Goal: Task Accomplishment & Management: Manage account settings

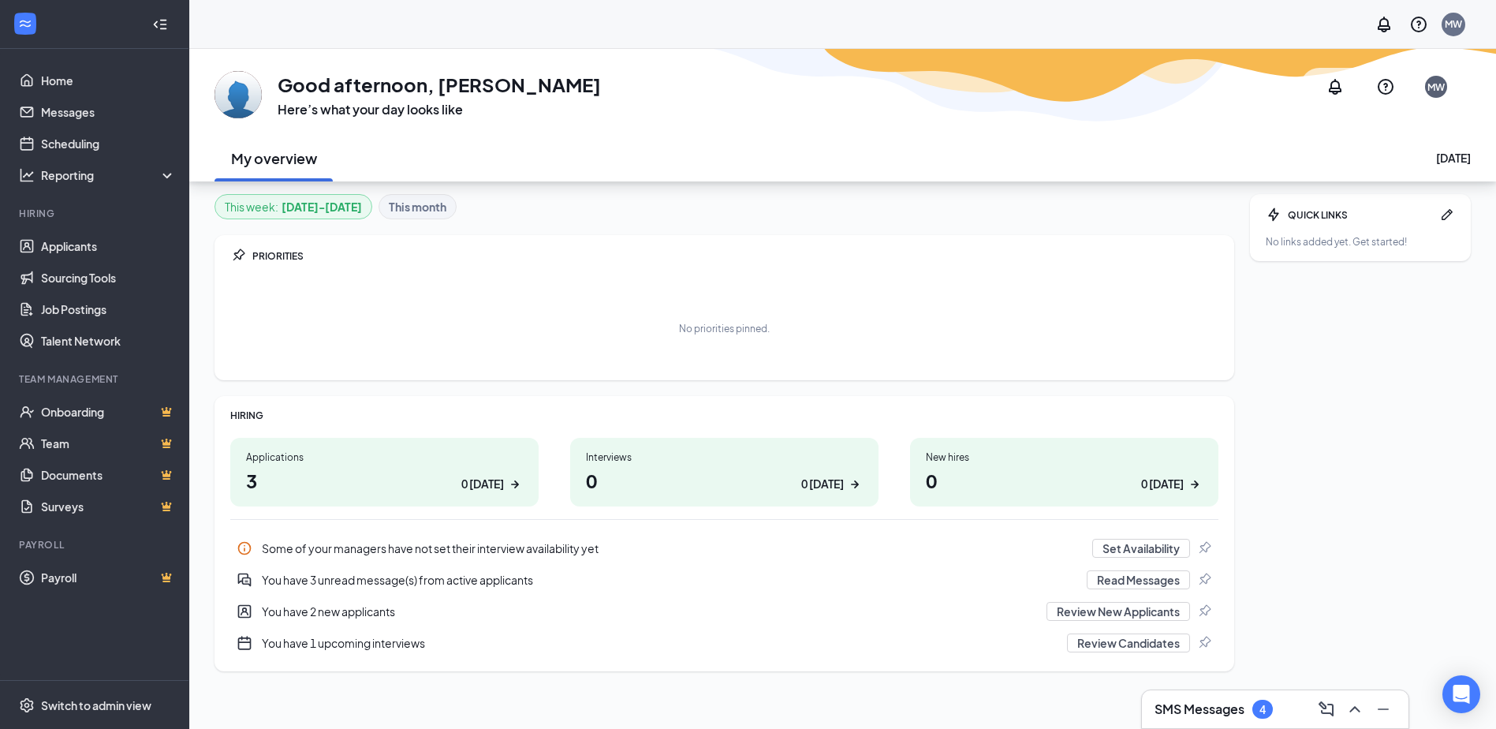
scroll to position [49, 0]
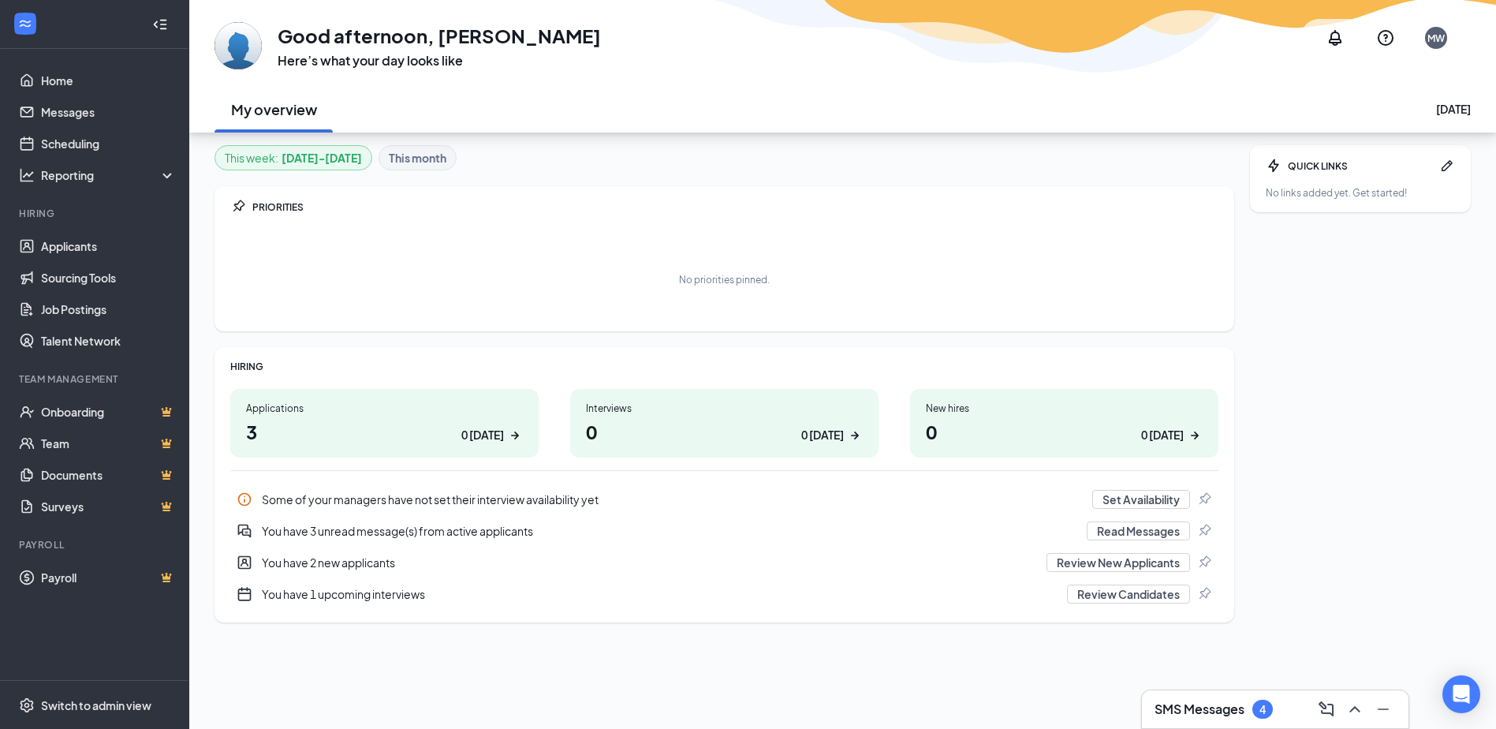
click at [384, 422] on h1 "3 0 [DATE]" at bounding box center [384, 431] width 277 height 27
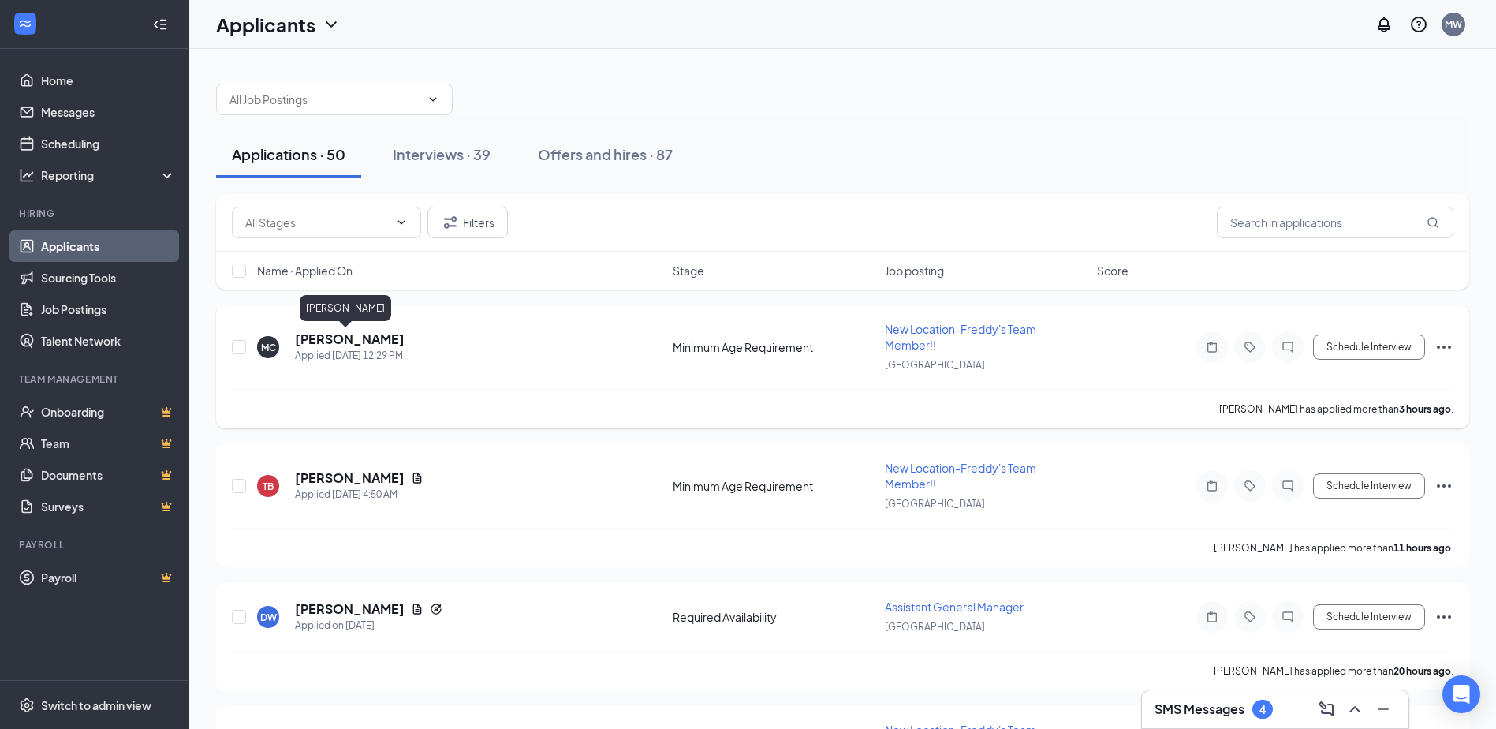
click at [342, 337] on h5 "Mateo Cogua" at bounding box center [350, 338] width 110 height 17
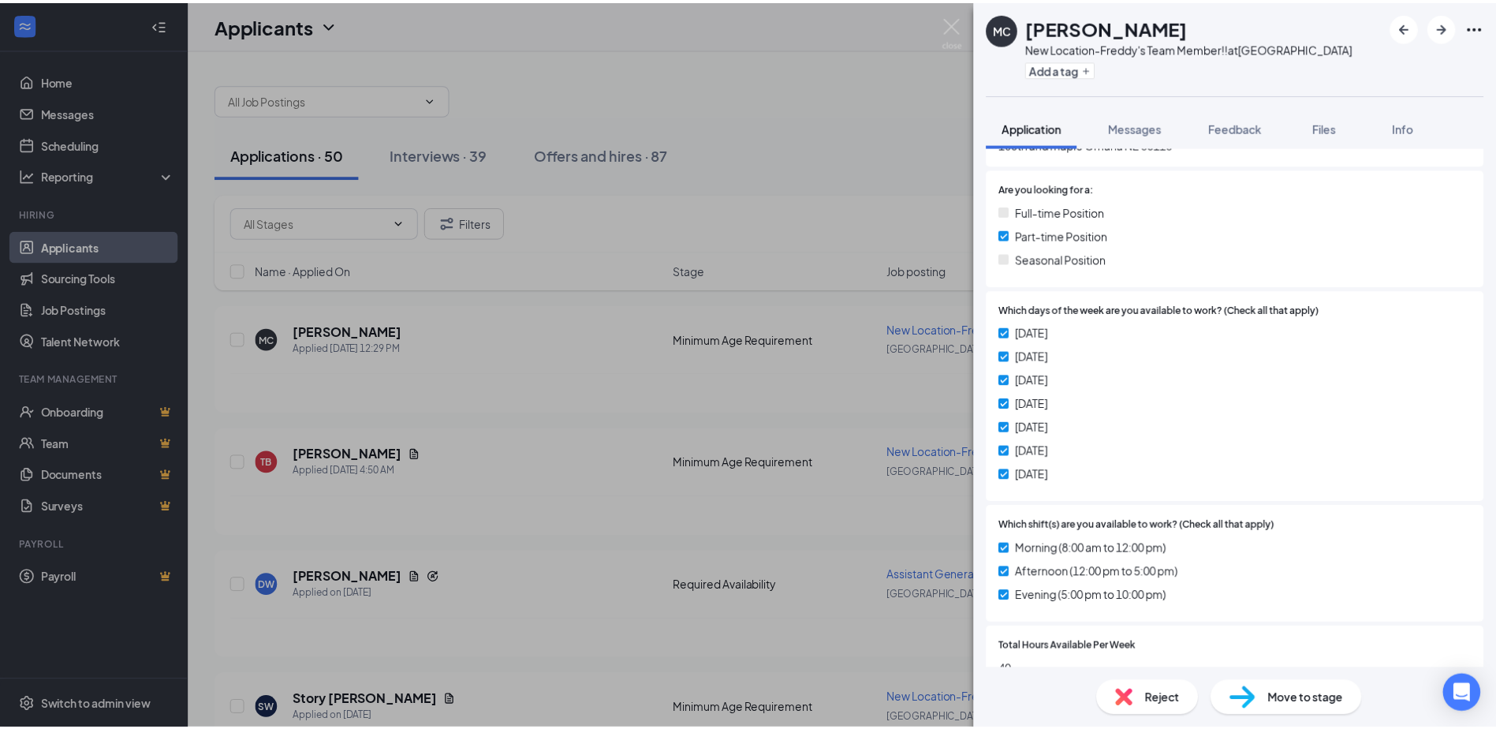
scroll to position [552, 0]
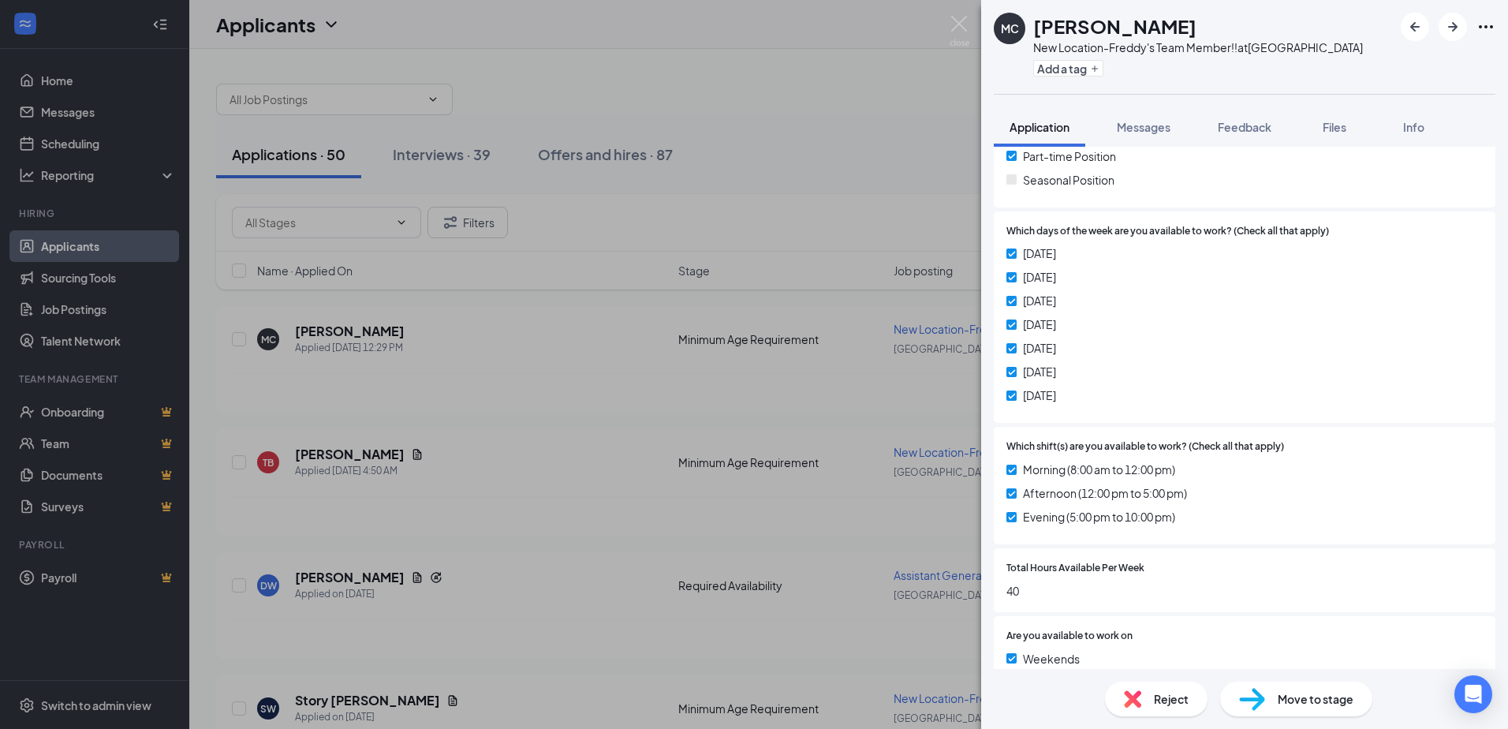
click at [1277, 703] on span "Move to stage" at bounding box center [1315, 698] width 76 height 17
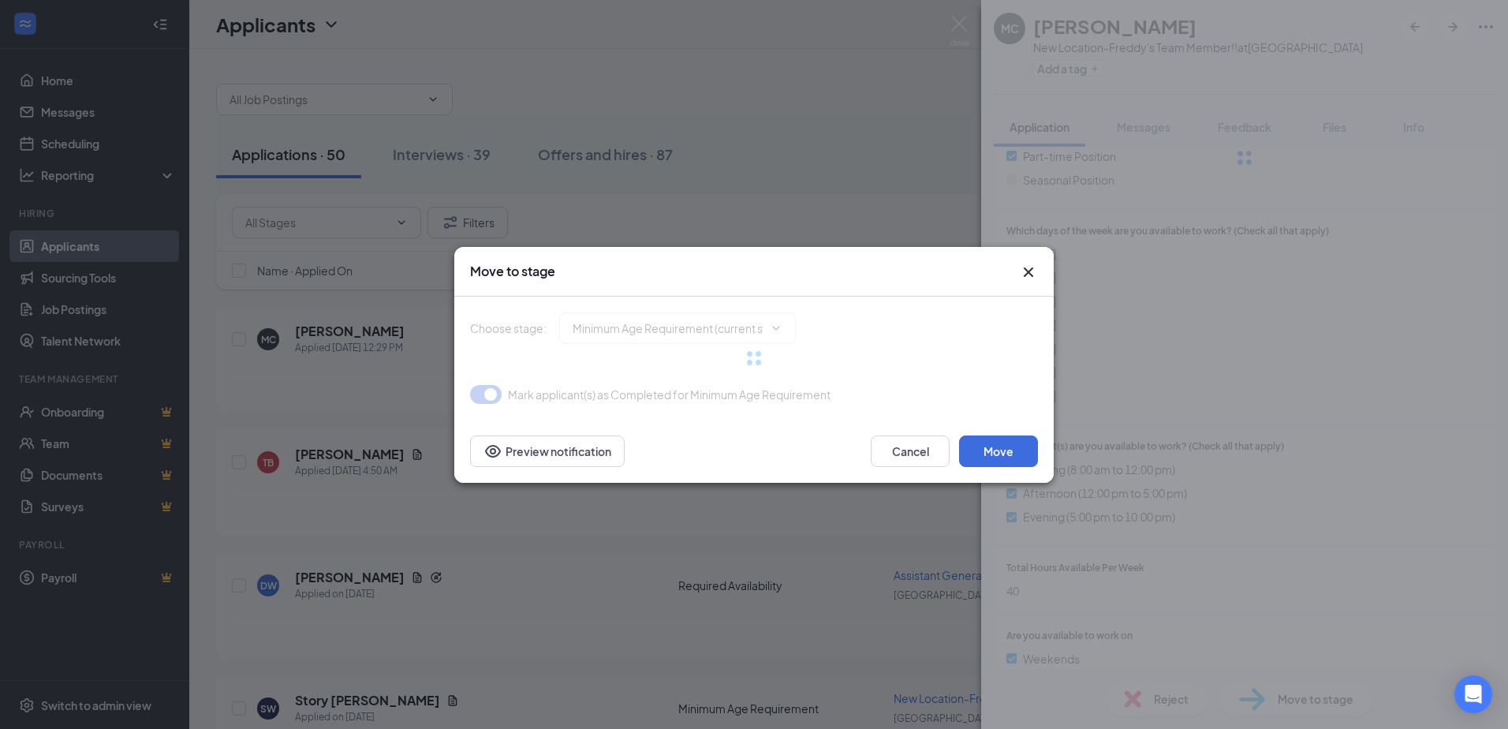
type input "Application (next stage)"
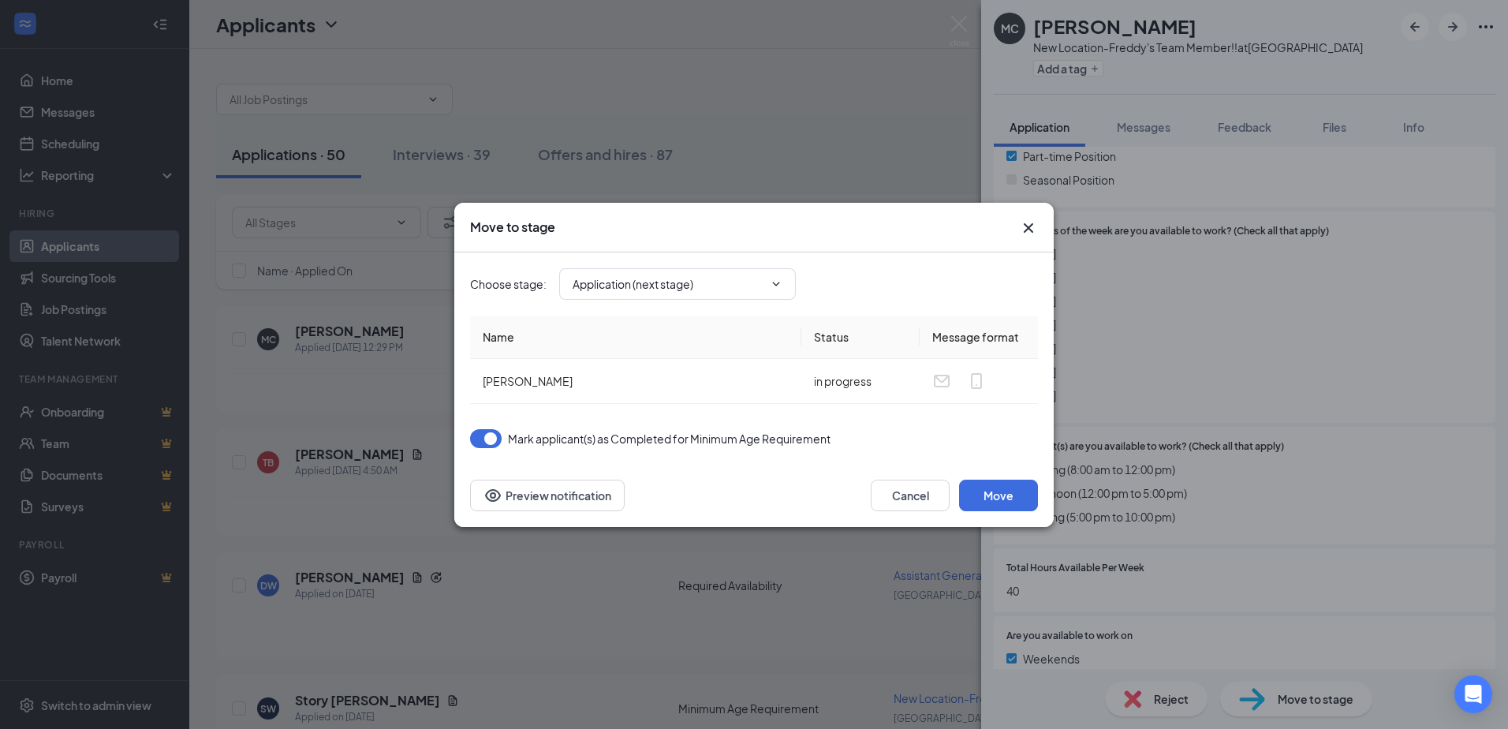
click at [1030, 227] on icon "Cross" at bounding box center [1028, 227] width 19 height 19
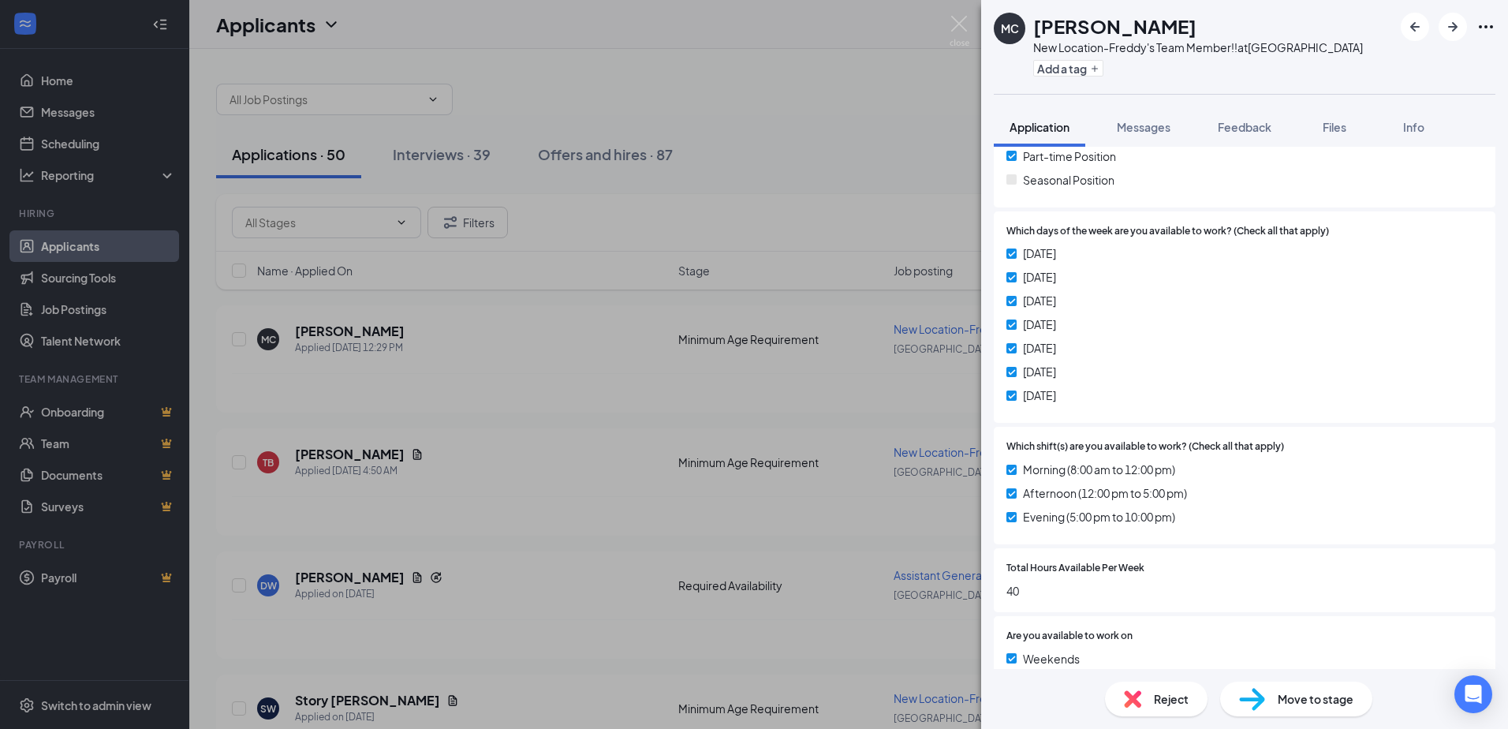
click at [949, 6] on div "MC Mateo Cogua New Location-Freddy's Team Member!! at Norfolk Add a tag Applica…" at bounding box center [754, 364] width 1508 height 729
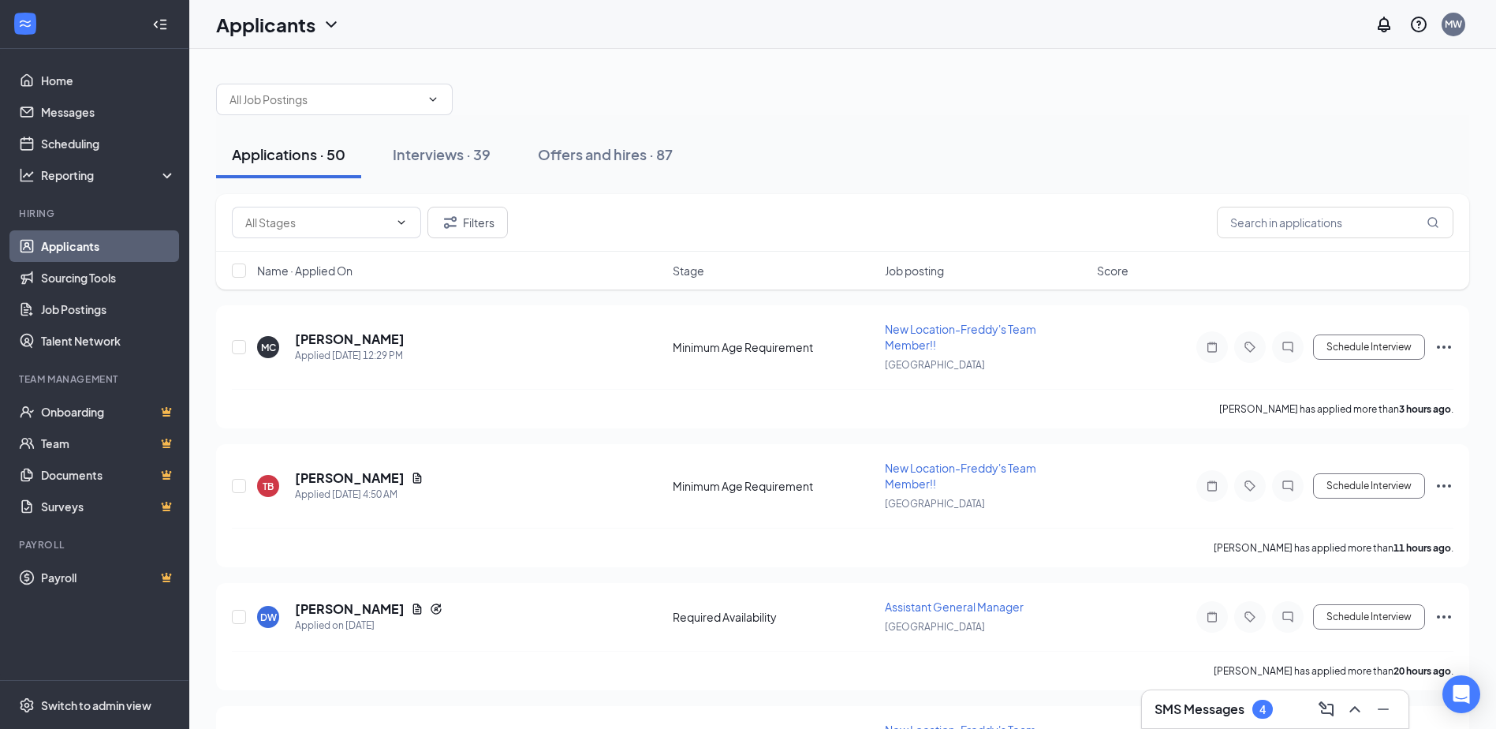
click at [953, 6] on div "Applicants MW" at bounding box center [842, 24] width 1307 height 49
click at [1356, 341] on button "Schedule Interview" at bounding box center [1369, 346] width 112 height 25
type input "Application (next stage)"
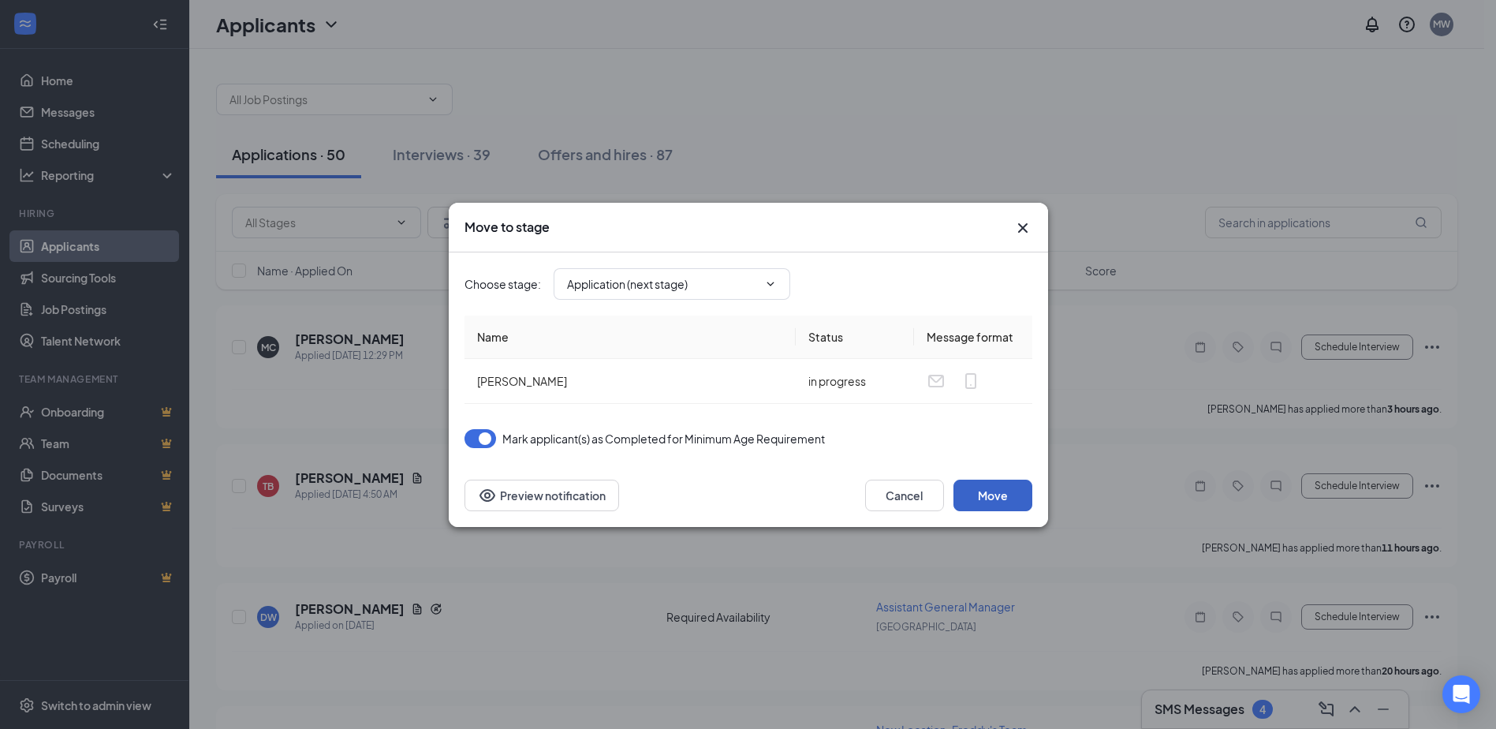
click at [987, 483] on button "Move" at bounding box center [992, 495] width 79 height 32
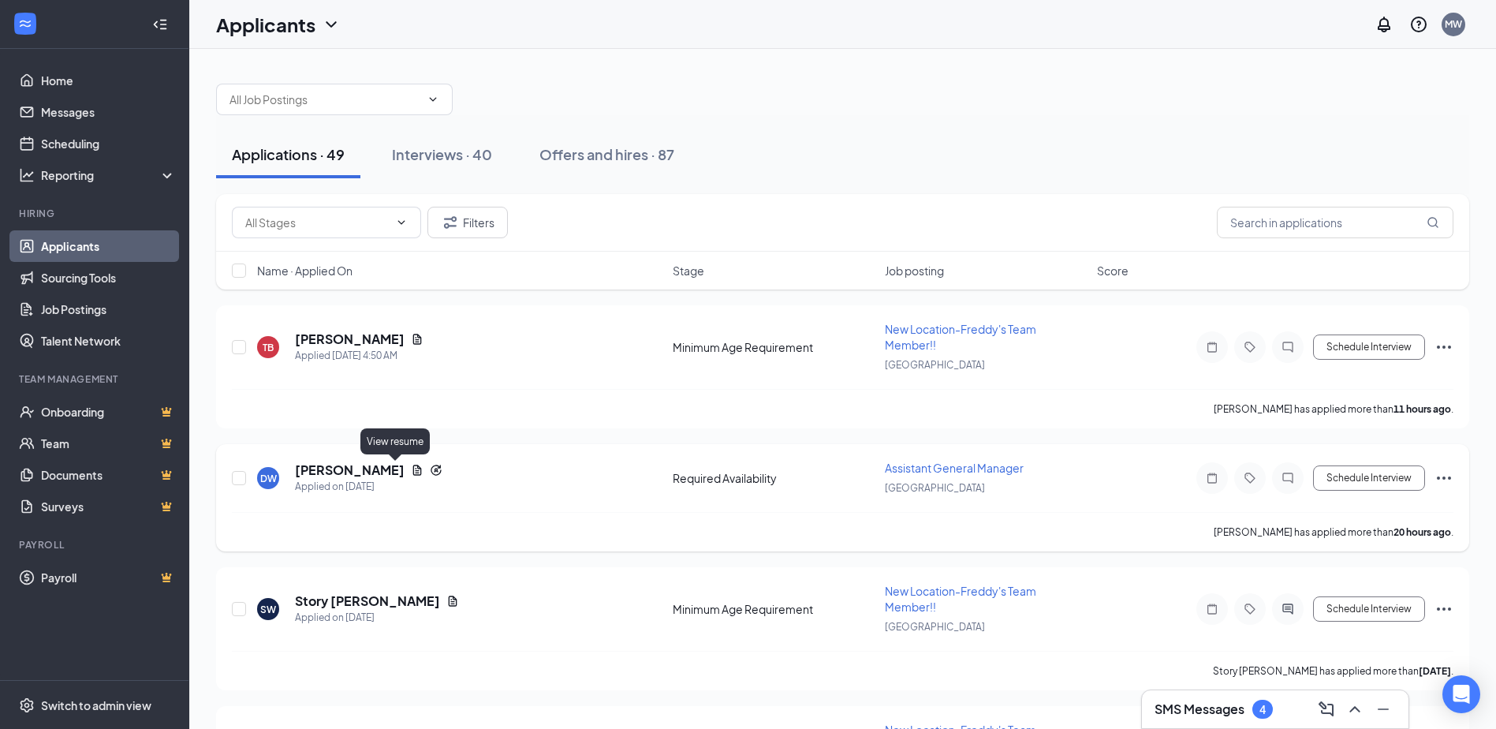
click at [411, 471] on icon "Document" at bounding box center [417, 470] width 13 height 13
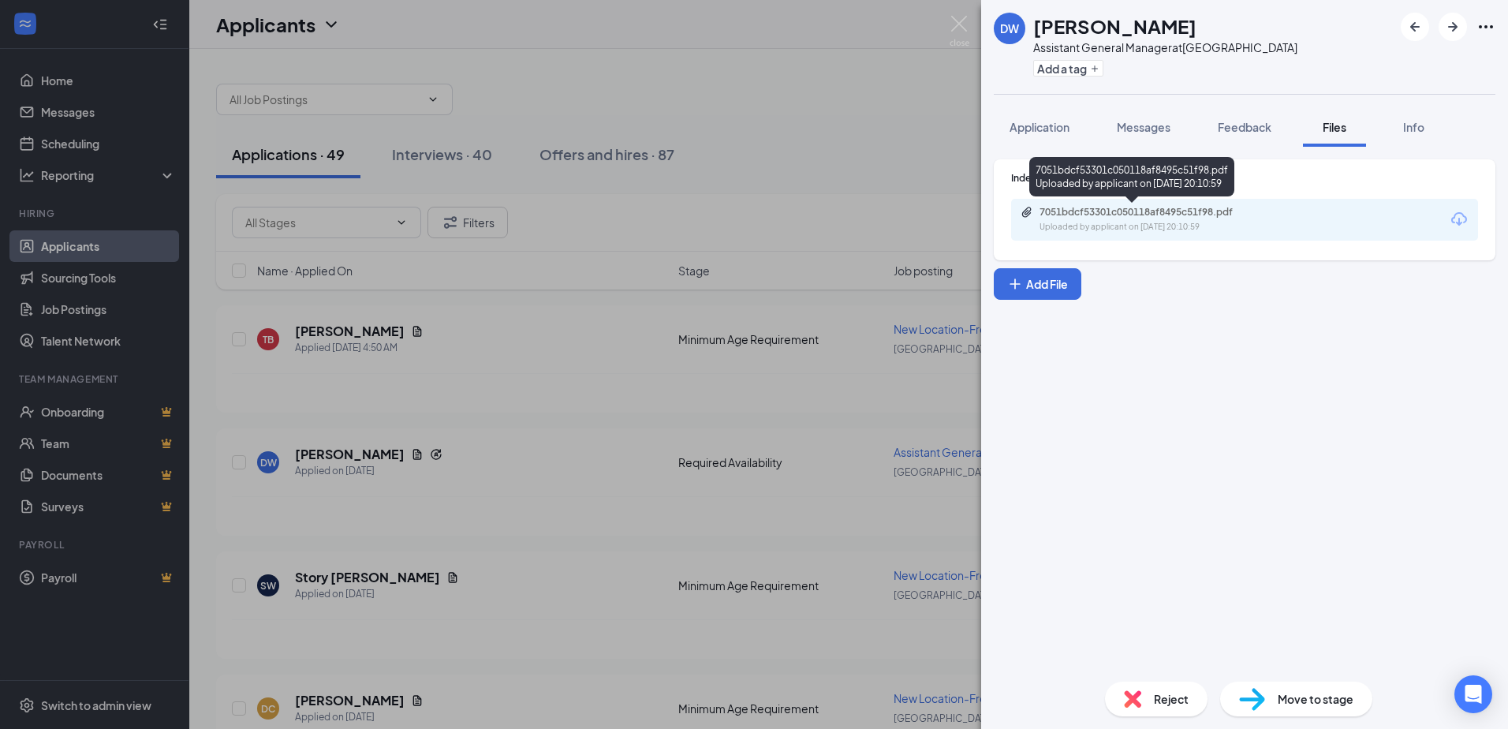
click at [1094, 218] on div "7051bdcf53301c050118af8495c51f98.pdf" at bounding box center [1149, 212] width 221 height 13
click at [960, 17] on img at bounding box center [959, 31] width 20 height 31
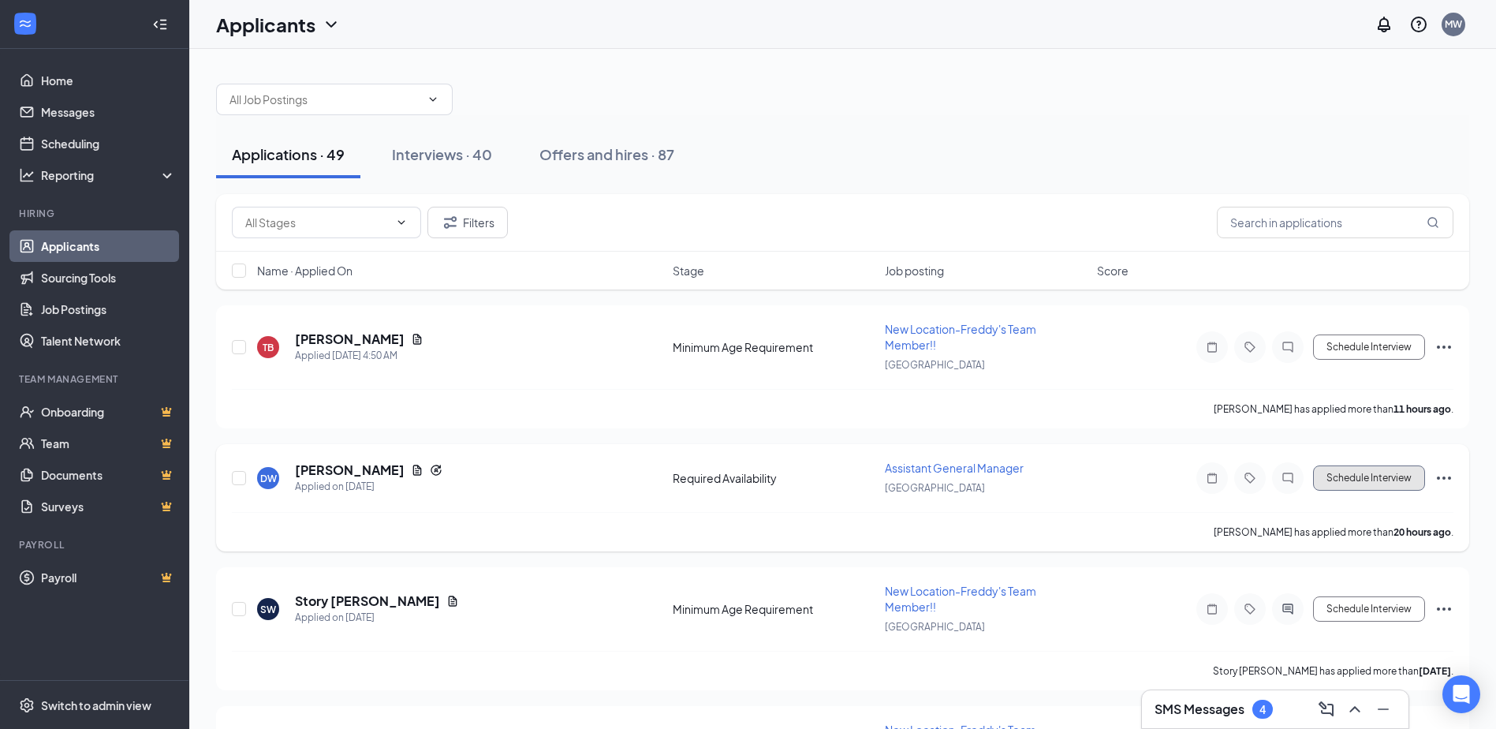
click at [1371, 482] on button "Schedule Interview" at bounding box center [1369, 477] width 112 height 25
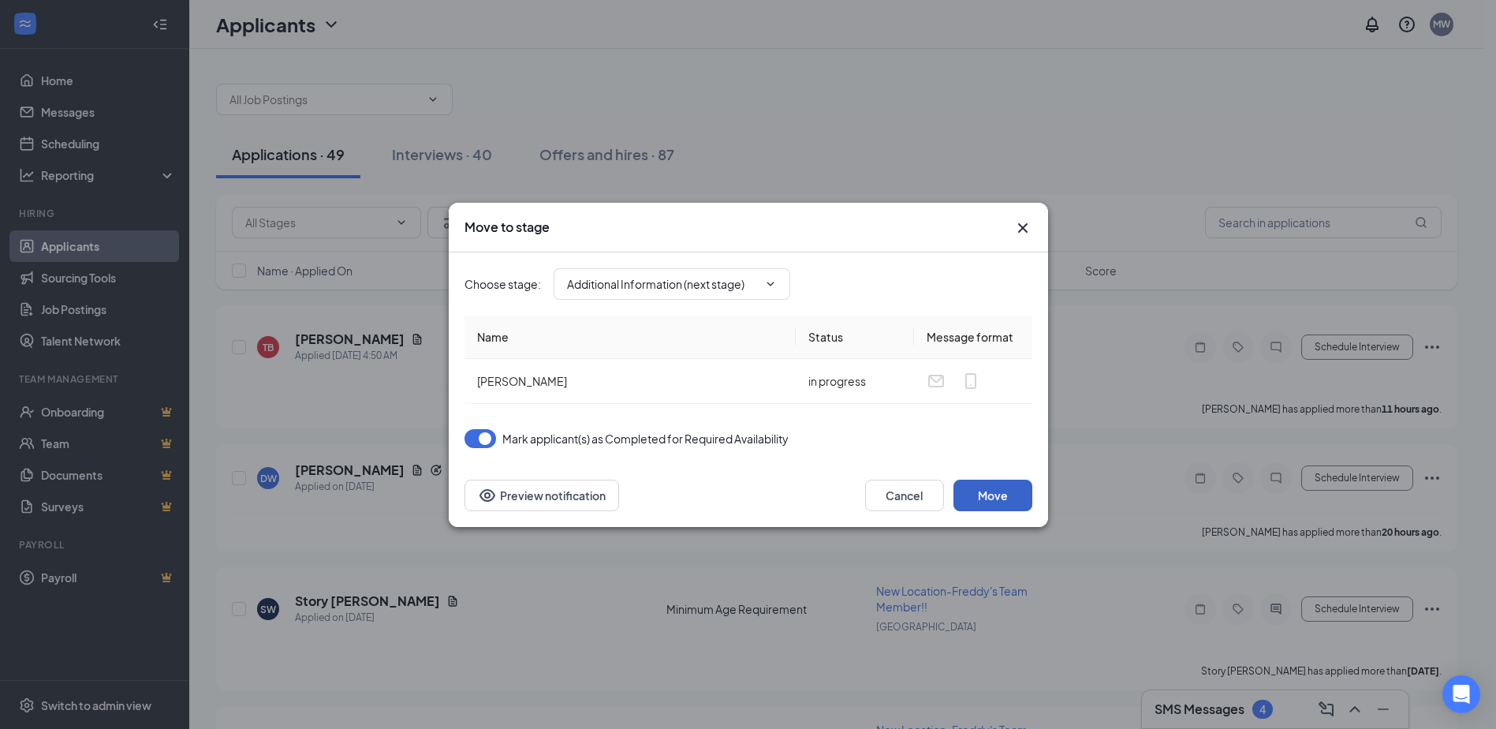
click at [990, 499] on button "Move" at bounding box center [992, 495] width 79 height 32
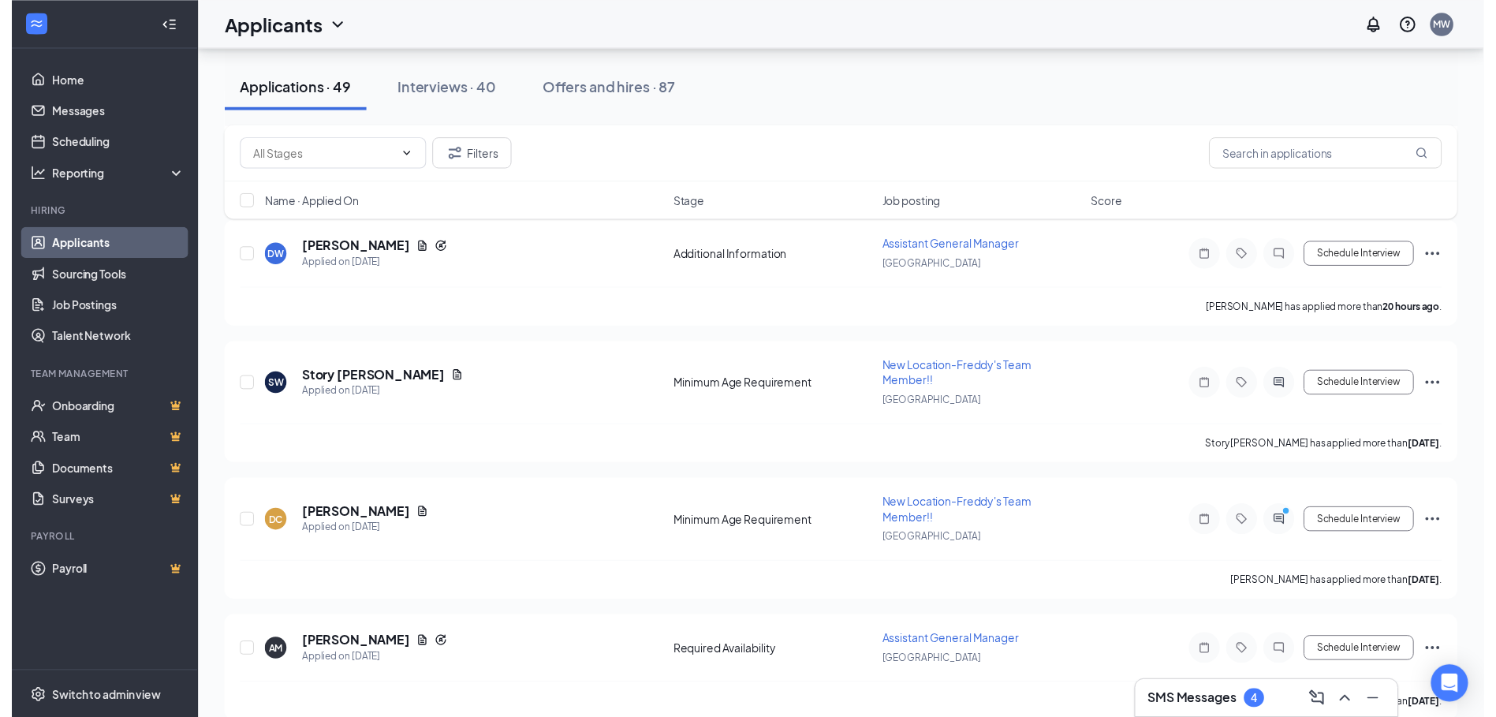
scroll to position [237, 0]
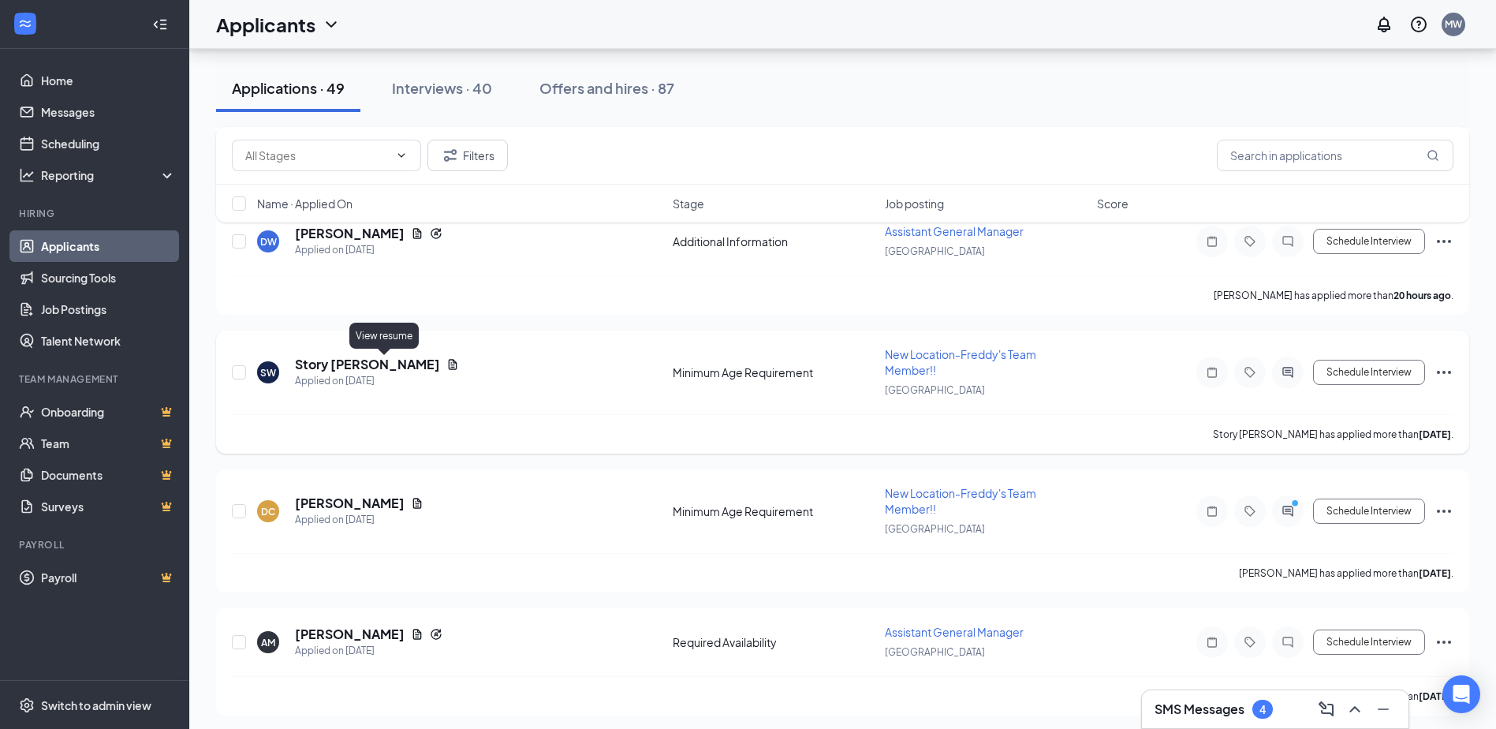
click at [446, 367] on icon "Document" at bounding box center [452, 364] width 13 height 13
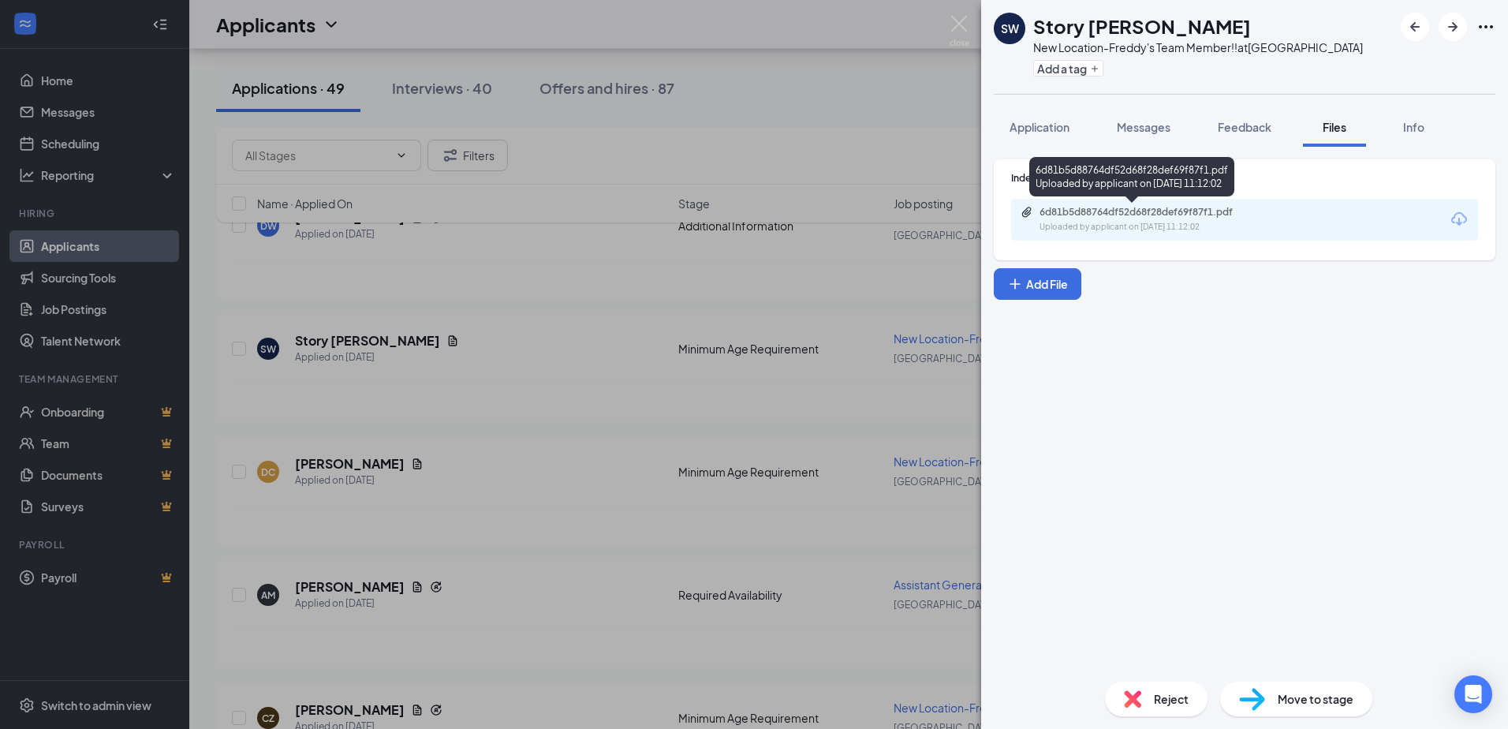
click at [1105, 218] on div "6d81b5d88764df52d68f28def69f87f1.pdf Uploaded by applicant on Sep 13, 2025 at 1…" at bounding box center [1147, 220] width 255 height 28
drag, startPoint x: 948, startPoint y: 23, endPoint x: 956, endPoint y: 19, distance: 8.8
click at [956, 19] on div "SW Story Wright New Location-Freddy's Team Member!! at Norfolk Add a tag Applic…" at bounding box center [754, 364] width 1508 height 729
drag, startPoint x: 956, startPoint y: 19, endPoint x: 948, endPoint y: 28, distance: 12.3
click at [945, 30] on div "SW Story Wright New Location-Freddy's Team Member!! at Norfolk Add a tag Applic…" at bounding box center [754, 364] width 1508 height 729
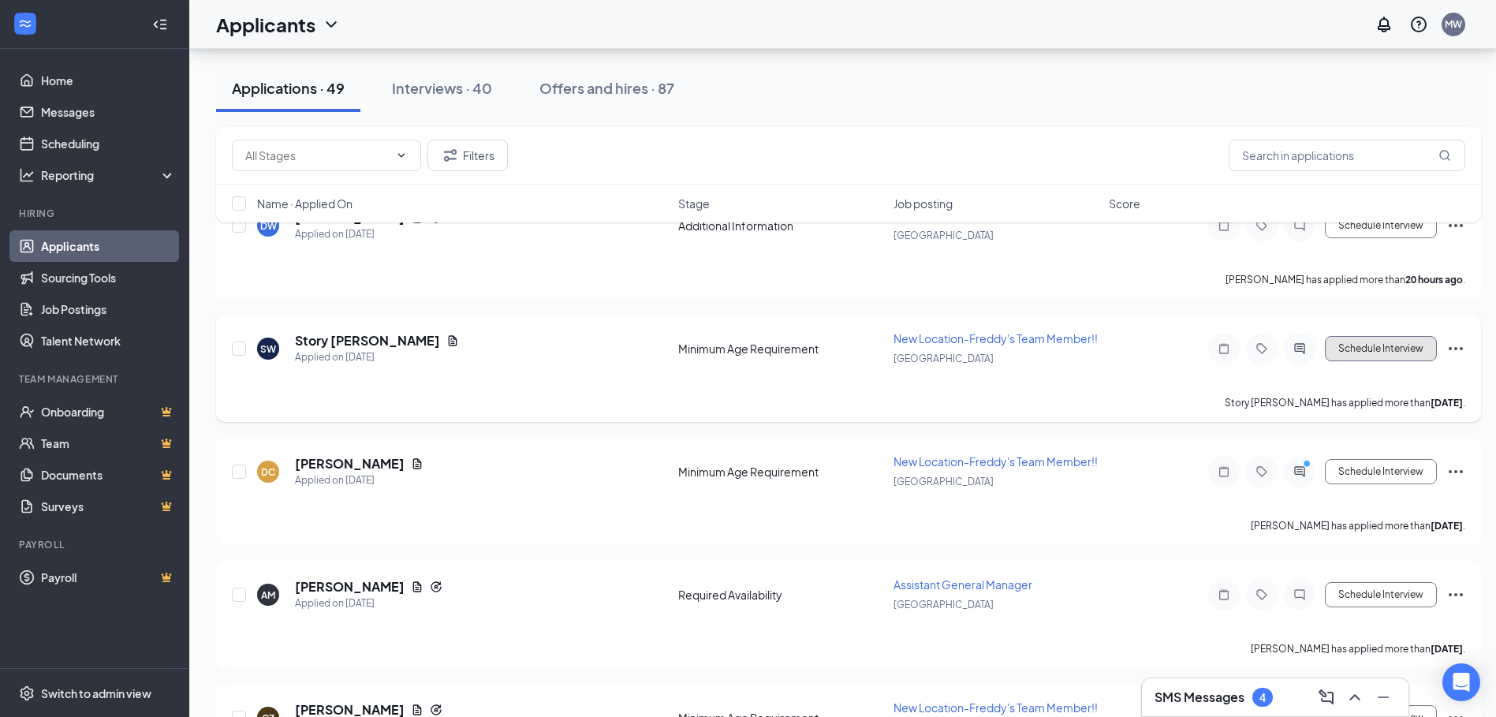
click at [1415, 347] on button "Schedule Interview" at bounding box center [1381, 348] width 112 height 25
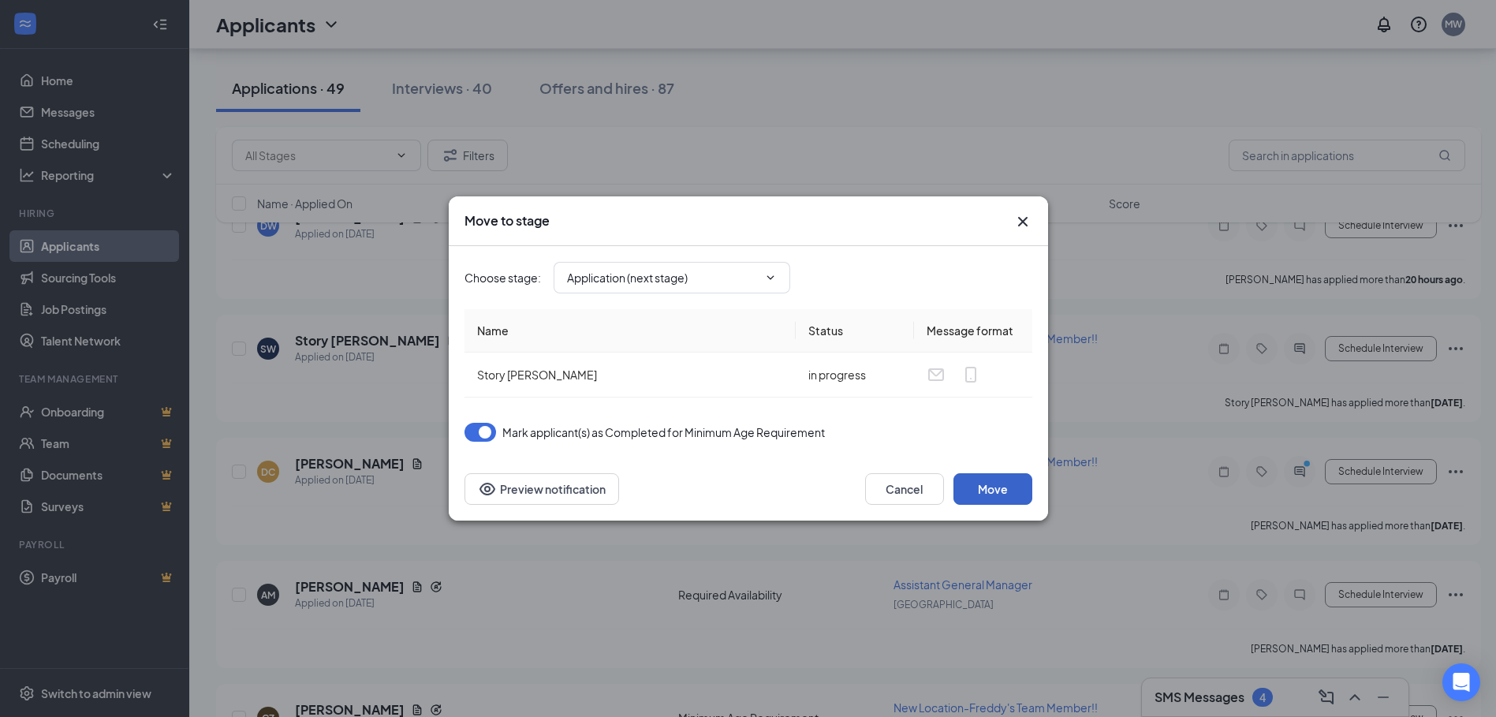
click at [1007, 494] on button "Move" at bounding box center [992, 489] width 79 height 32
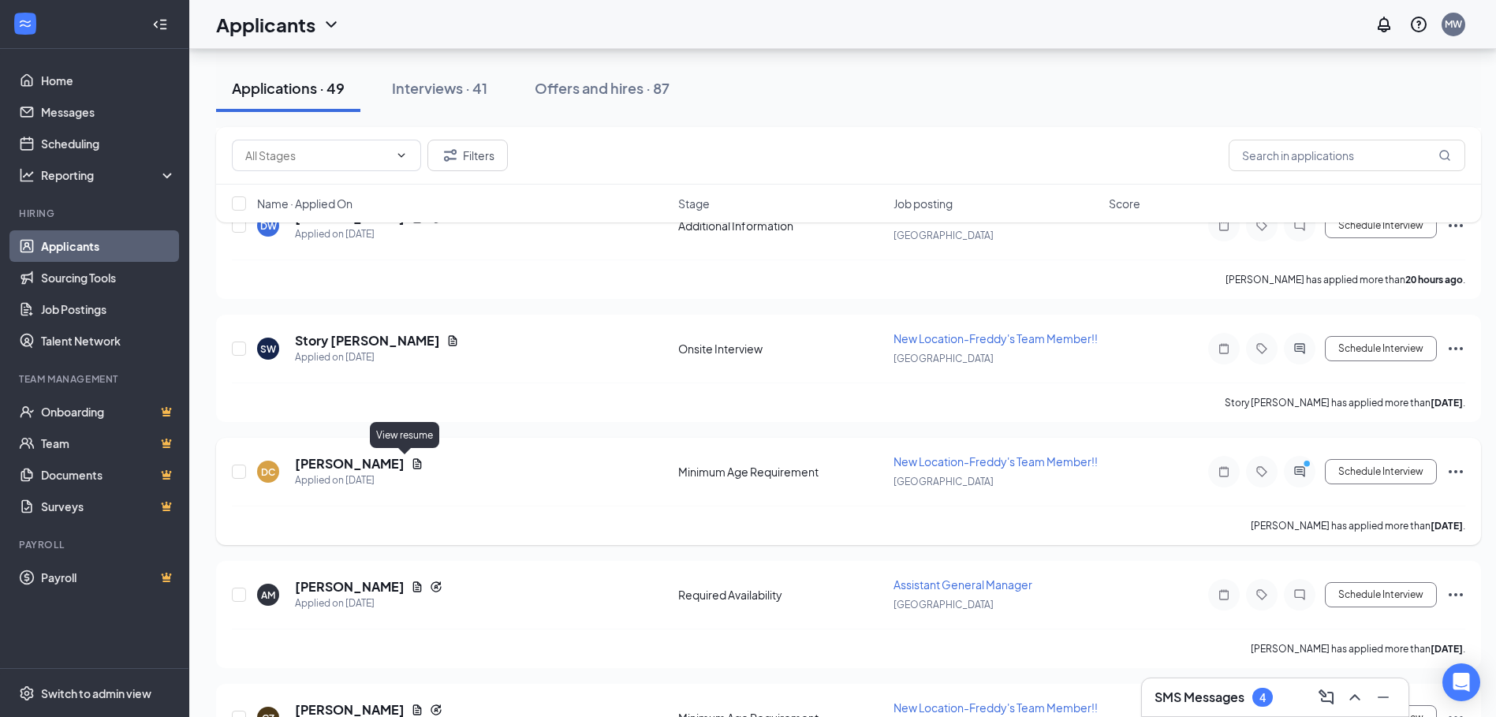
click at [411, 463] on icon "Document" at bounding box center [417, 463] width 13 height 13
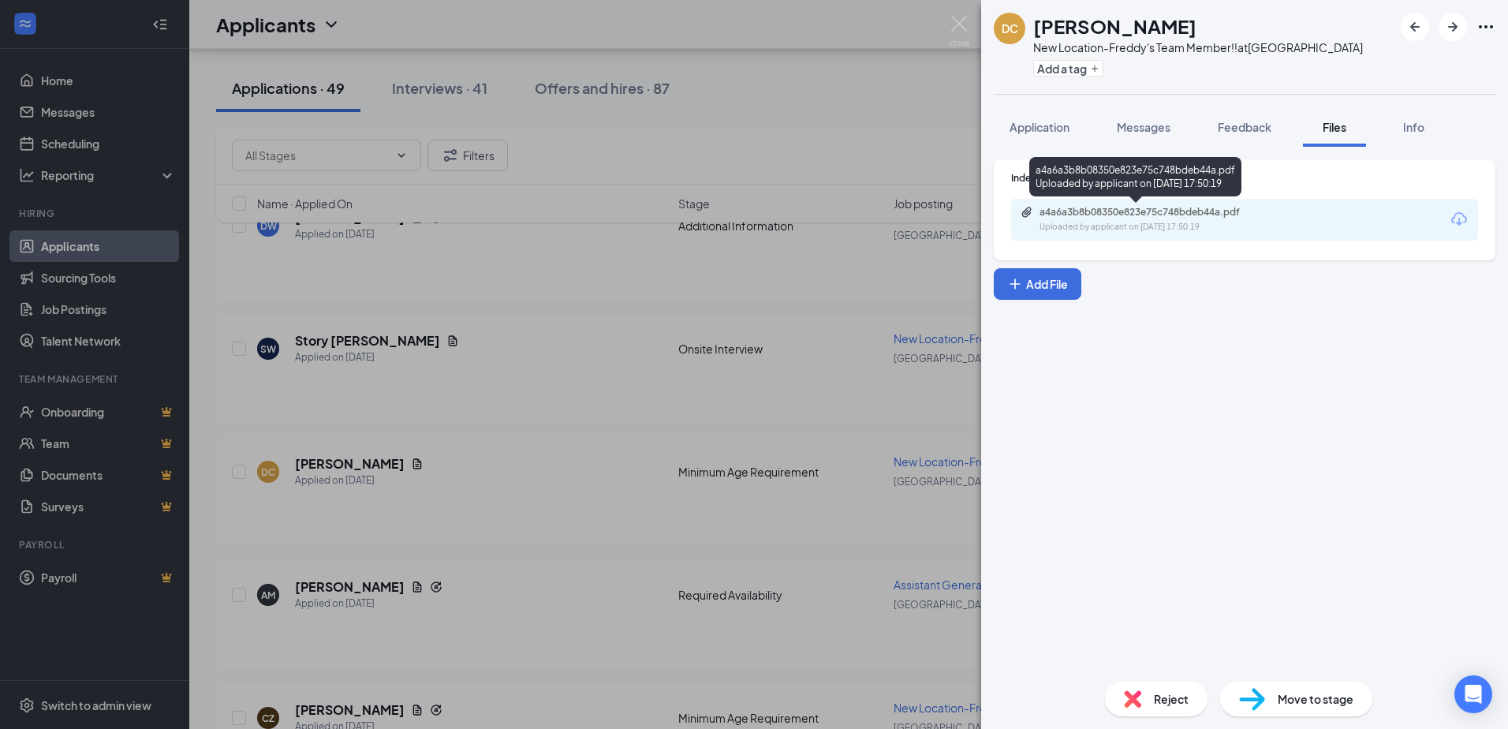
click at [1167, 224] on div "Uploaded by applicant on Sep 12, 2025 at 17:50:19" at bounding box center [1157, 227] width 237 height 13
click at [957, 19] on img at bounding box center [959, 31] width 20 height 31
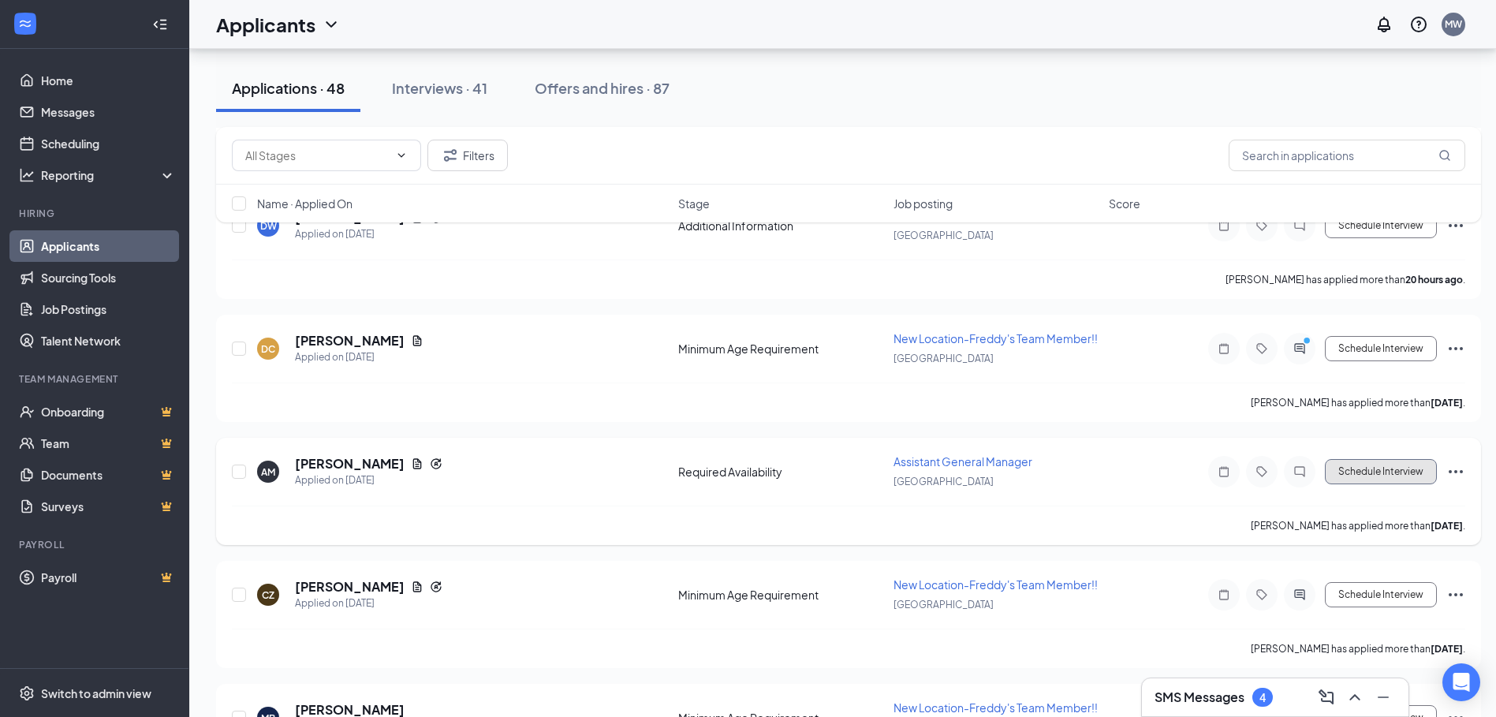
click at [1377, 470] on button "Schedule Interview" at bounding box center [1381, 471] width 112 height 25
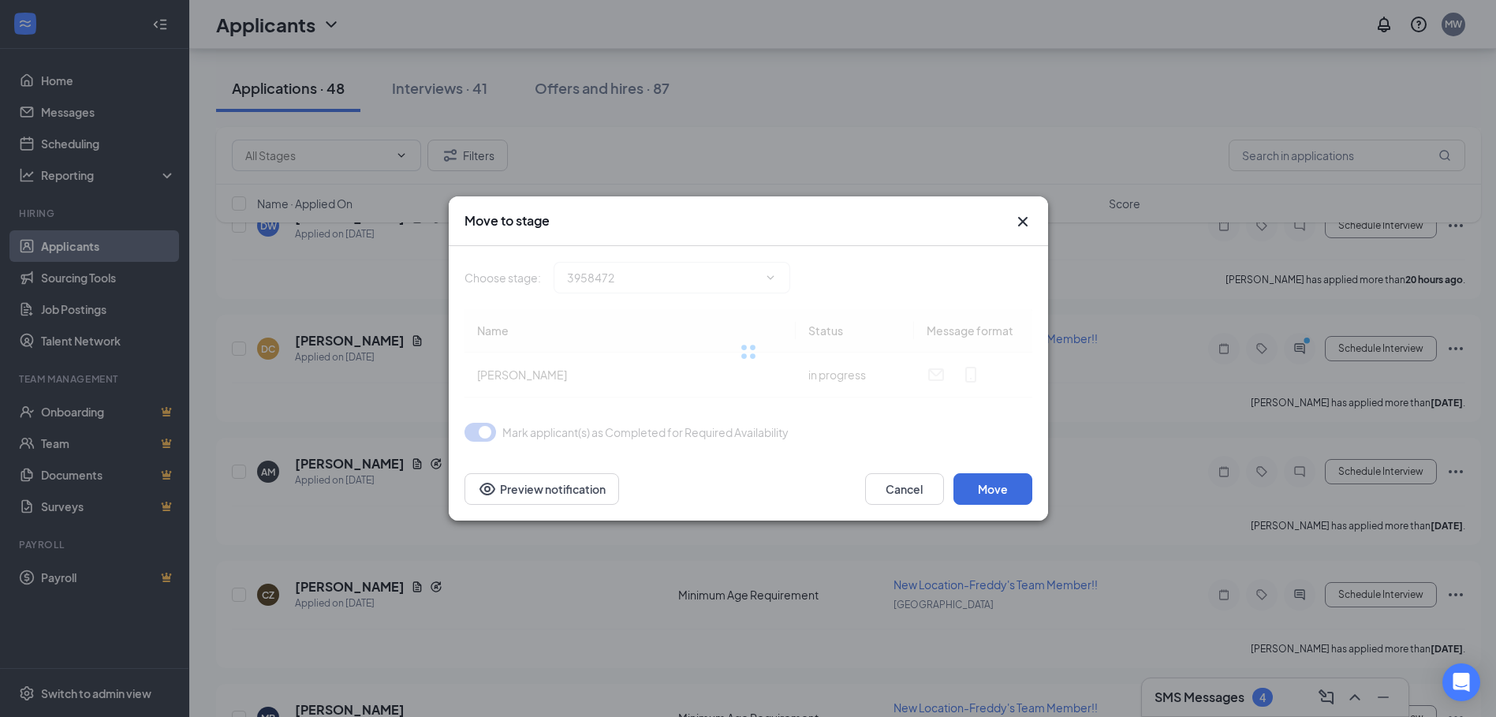
type input "Additional Information (next stage)"
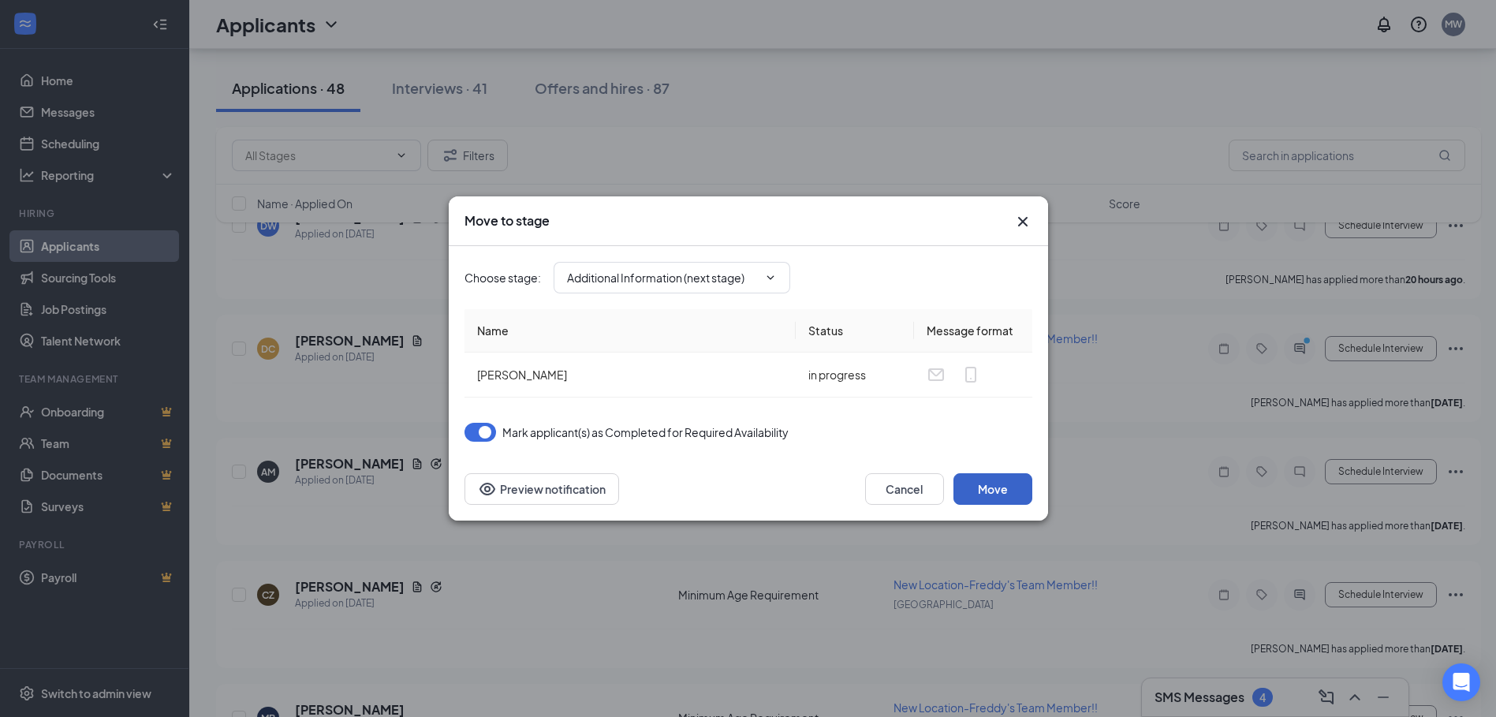
click at [972, 482] on button "Move" at bounding box center [992, 489] width 79 height 32
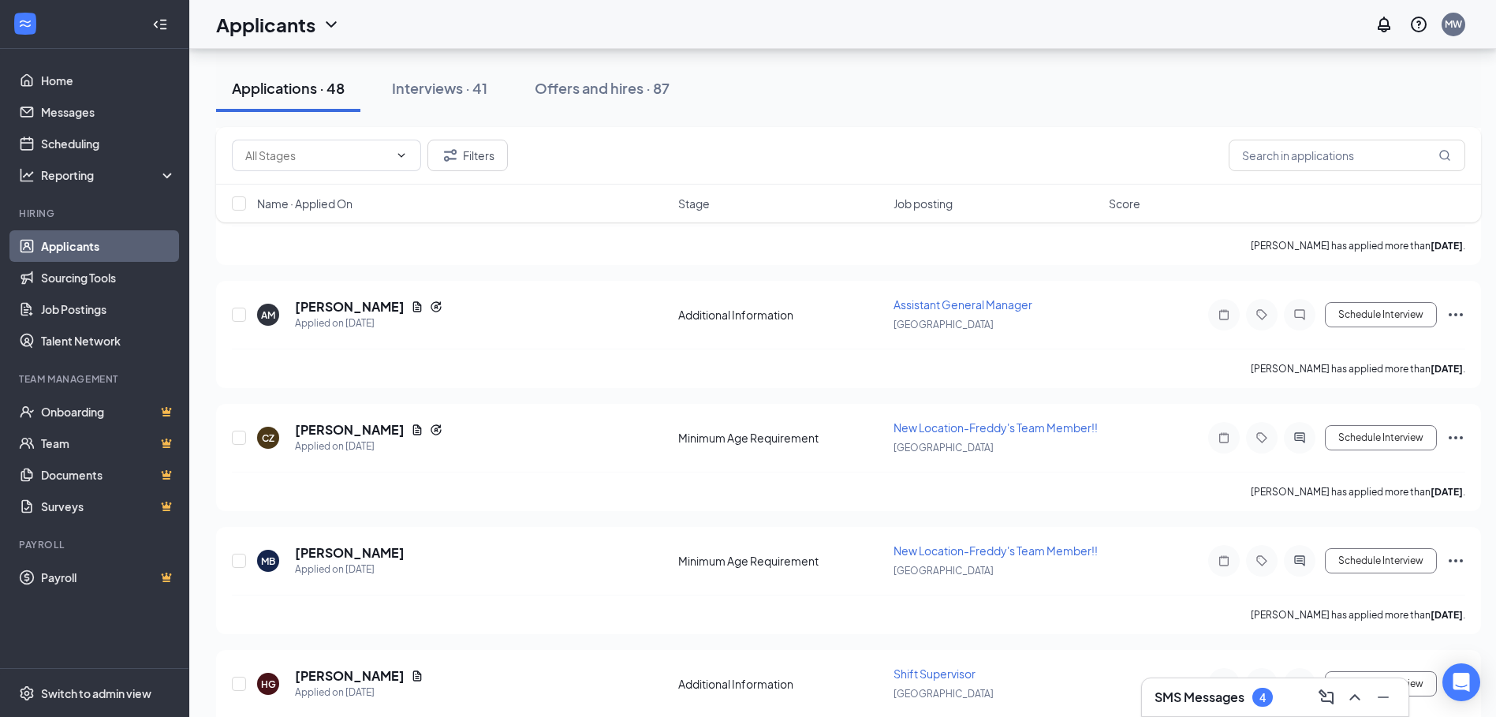
scroll to position [394, 0]
click at [413, 431] on icon "Document" at bounding box center [417, 428] width 9 height 10
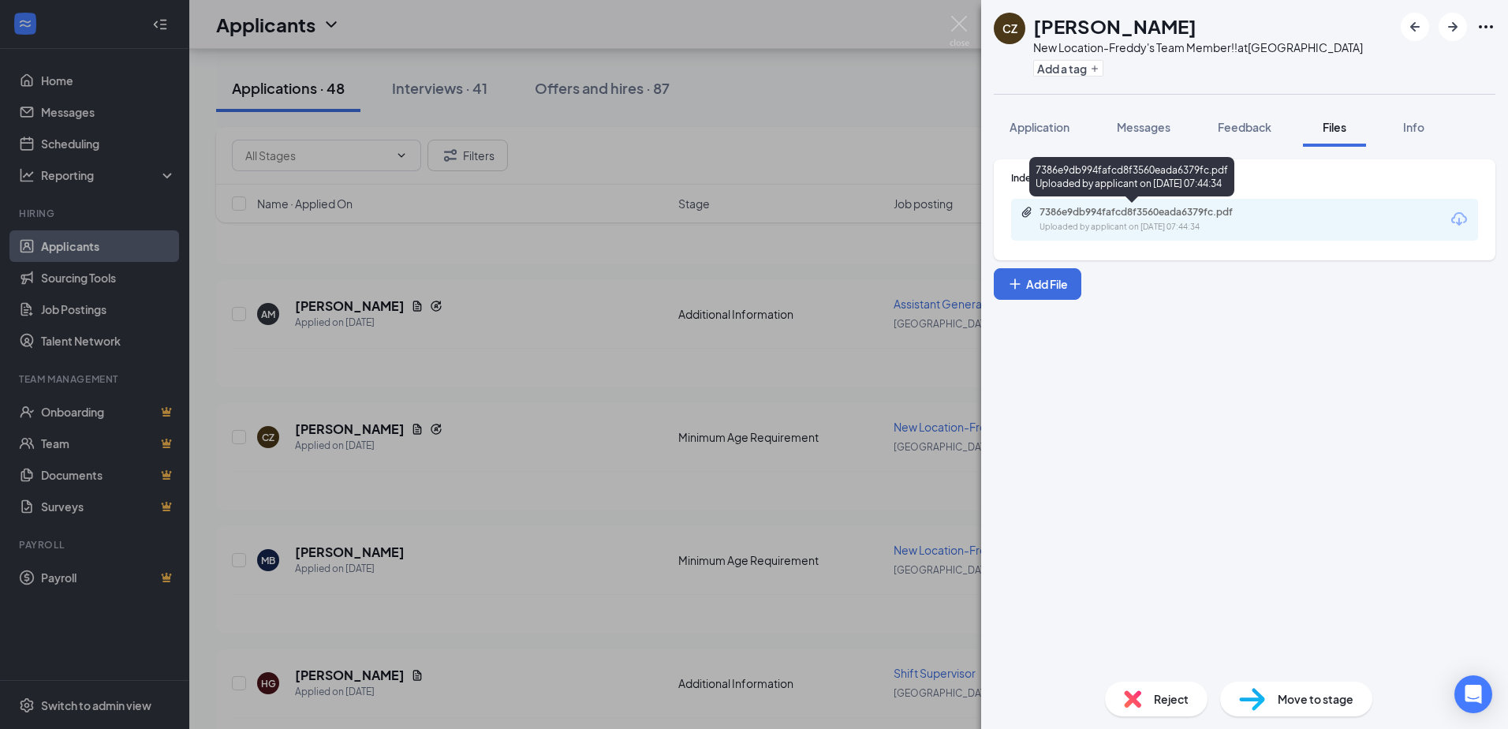
click at [1188, 224] on div "Uploaded by applicant on Sep 08, 2025 at 07:44:34" at bounding box center [1157, 227] width 237 height 13
click at [953, 22] on img at bounding box center [959, 31] width 20 height 31
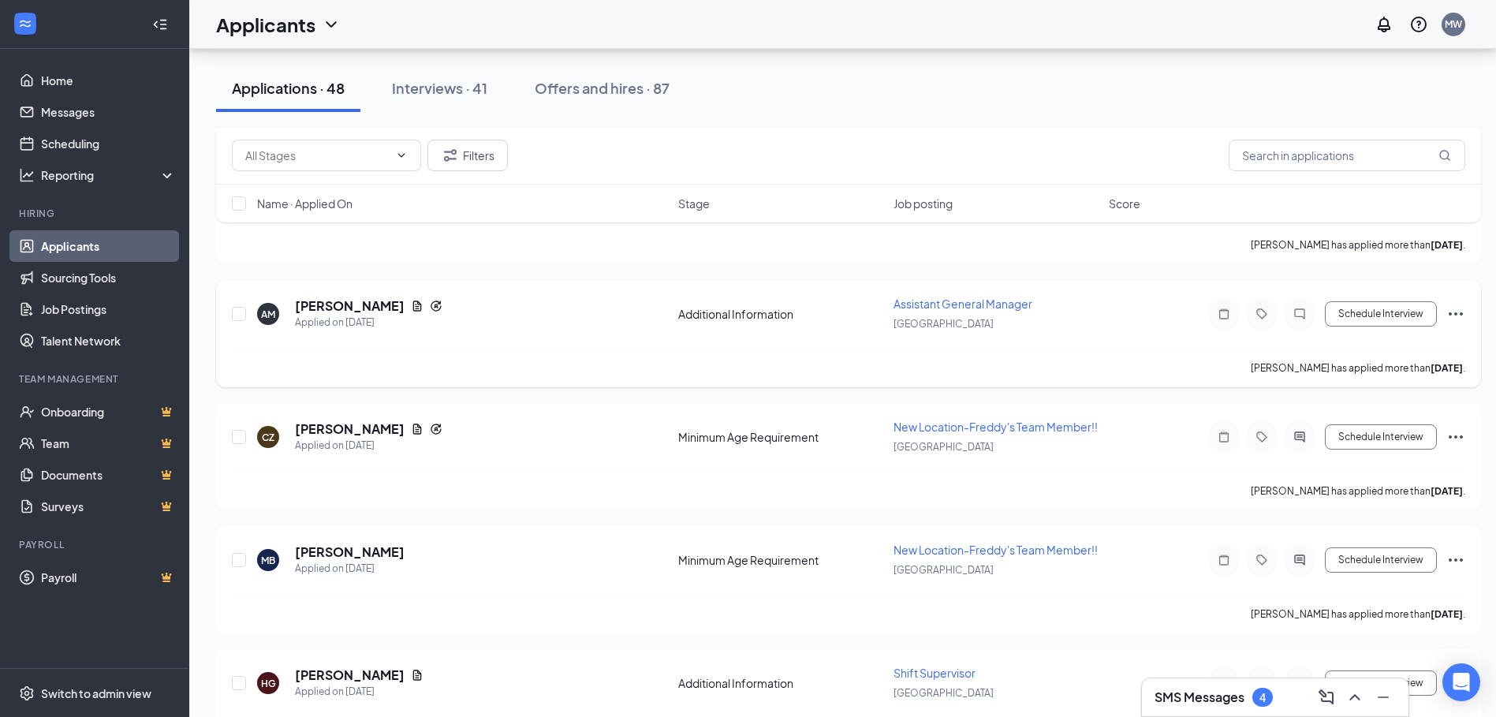
click at [1455, 313] on icon "Ellipses" at bounding box center [1456, 313] width 14 height 3
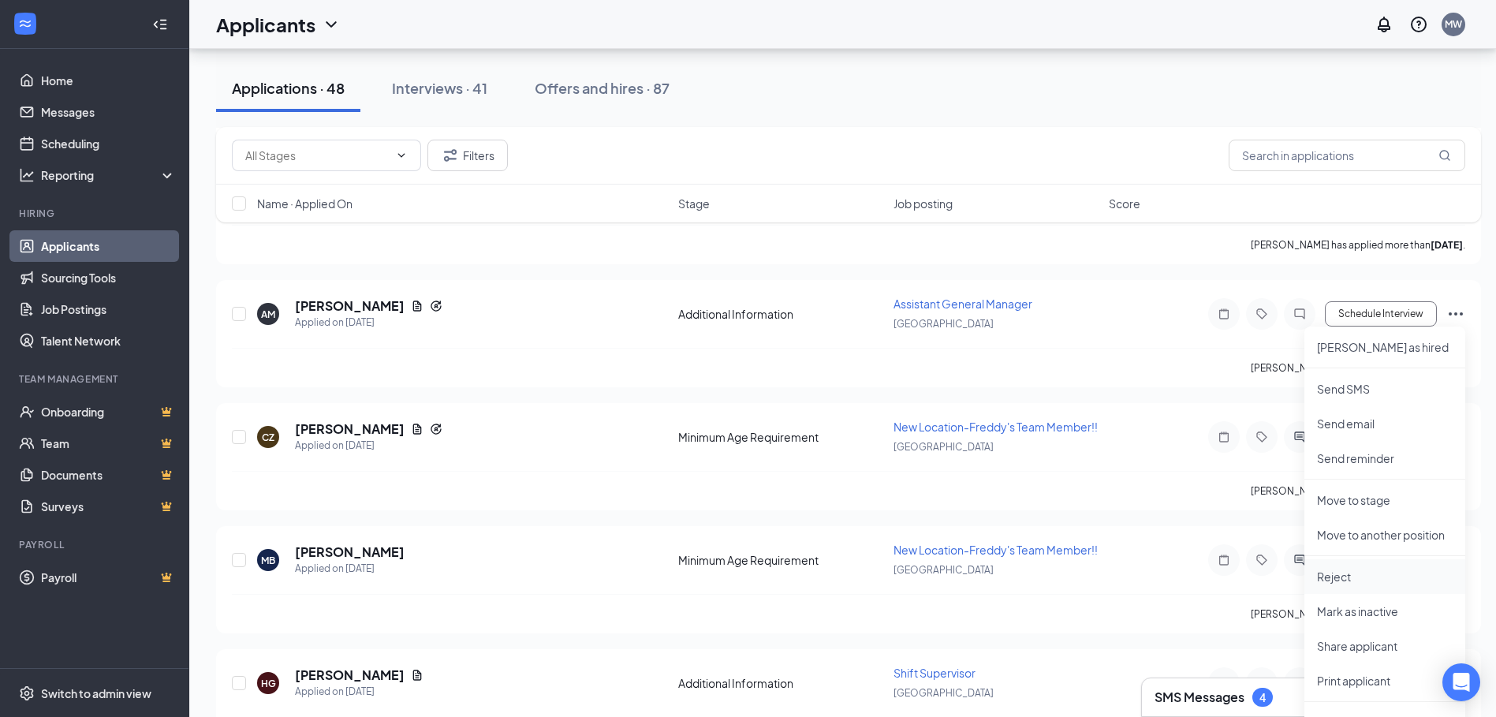
click at [1330, 572] on p "Reject" at bounding box center [1385, 577] width 136 height 16
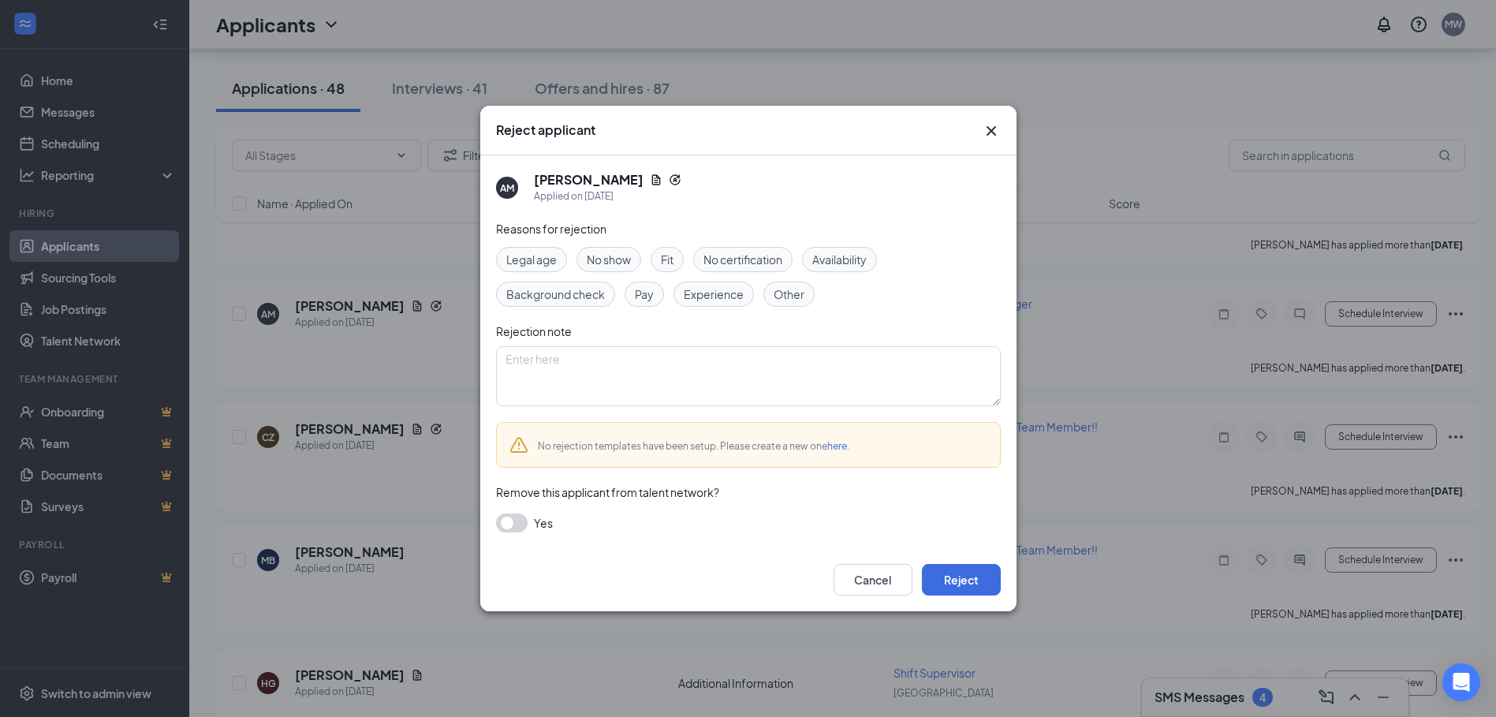
click at [785, 289] on span "Other" at bounding box center [789, 293] width 31 height 17
click at [516, 520] on button "button" at bounding box center [512, 522] width 32 height 19
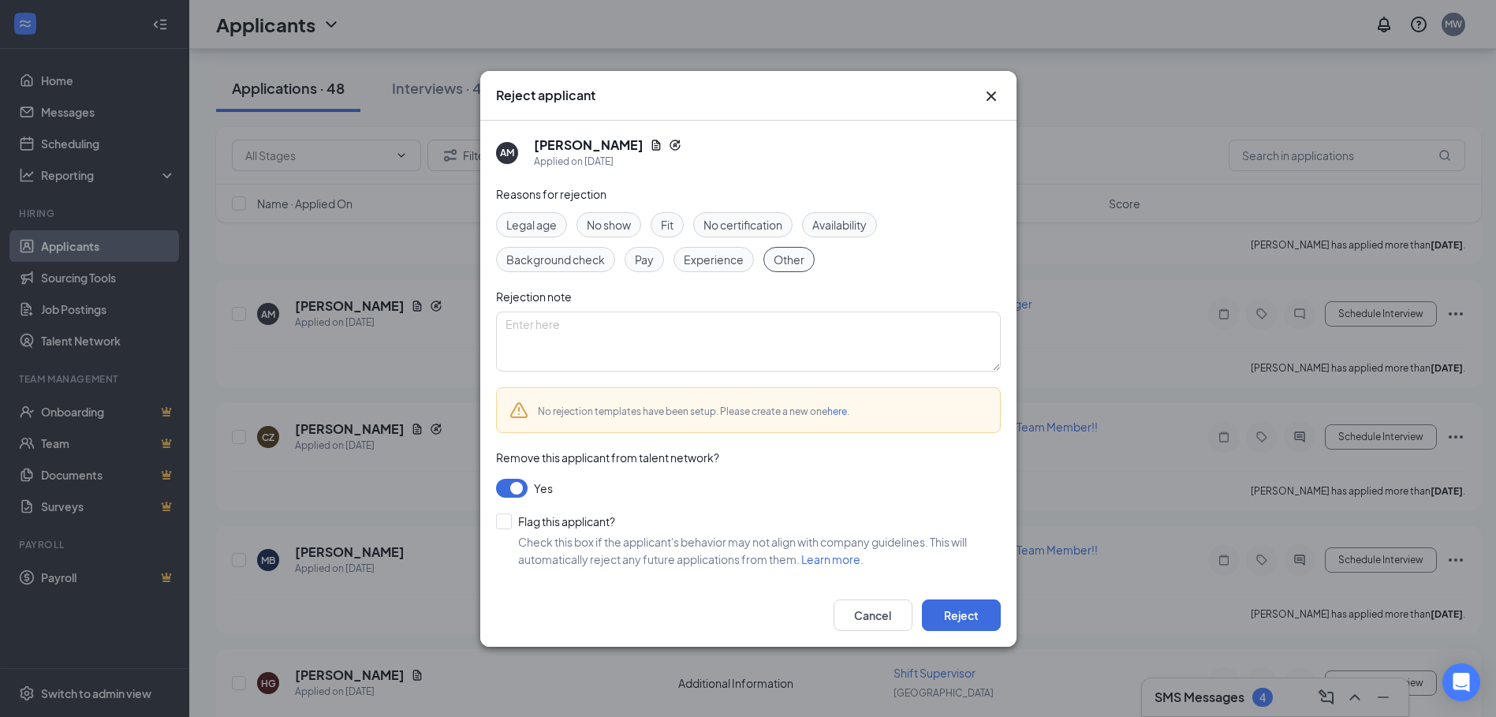
click at [516, 528] on input "Flag this applicant?" at bounding box center [555, 521] width 119 height 16
checkbox input "true"
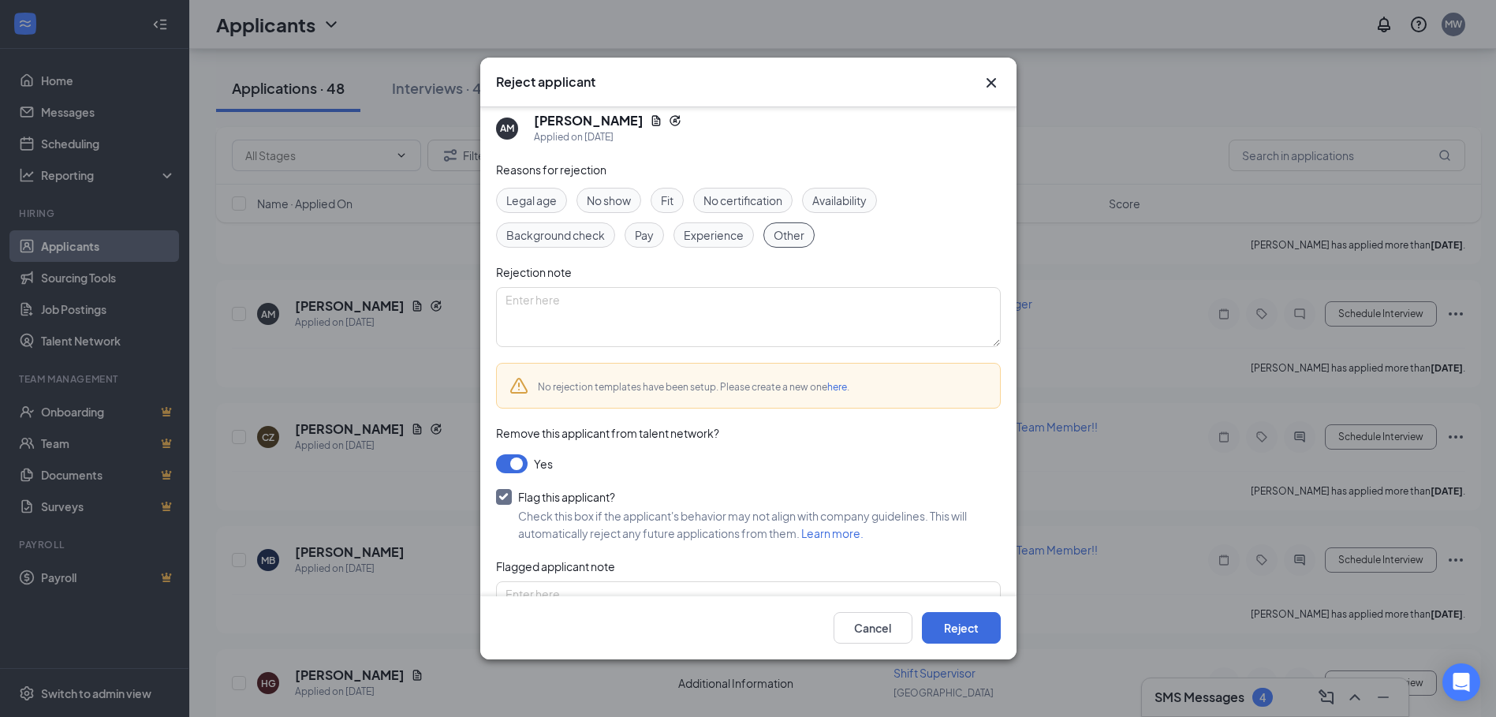
scroll to position [9, 0]
click at [521, 462] on button "button" at bounding box center [512, 465] width 32 height 19
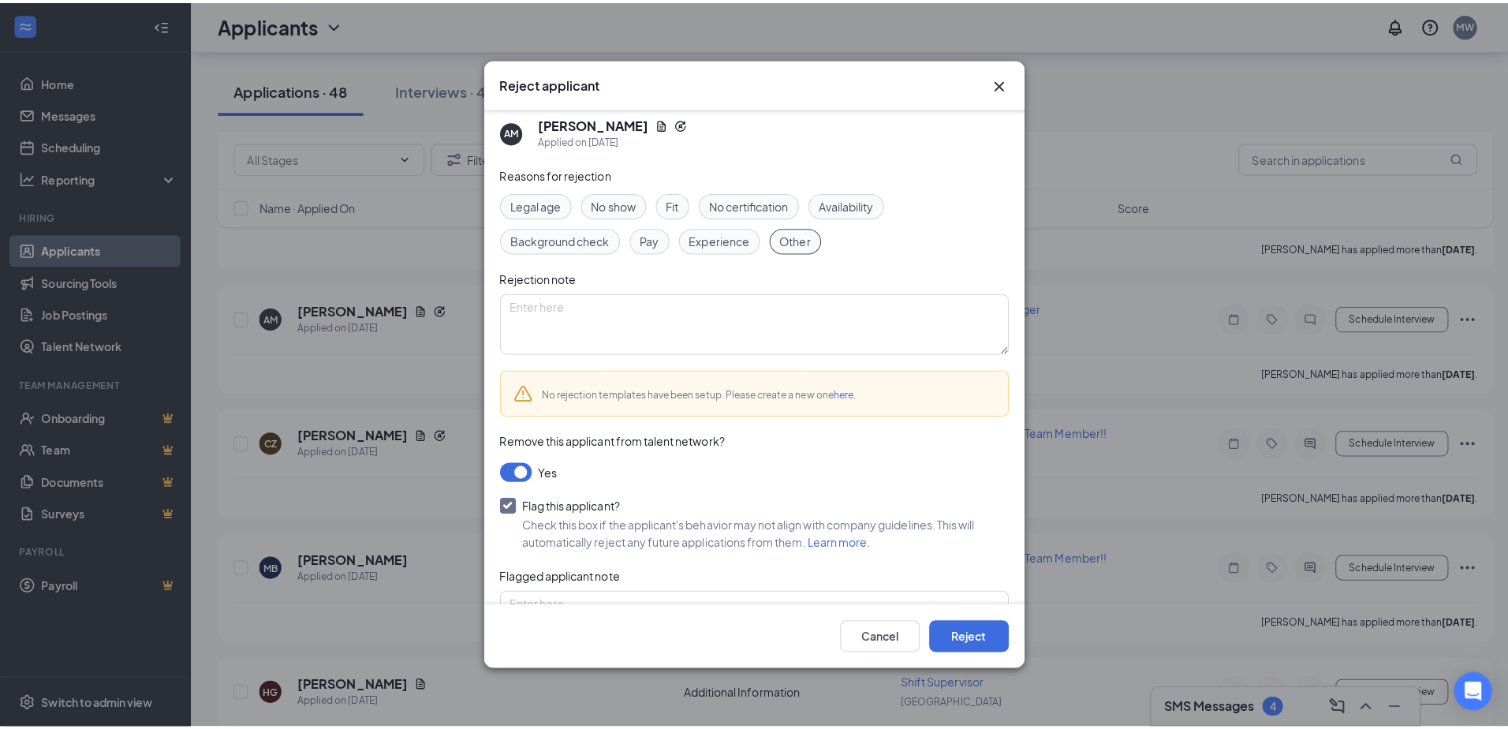
scroll to position [0, 0]
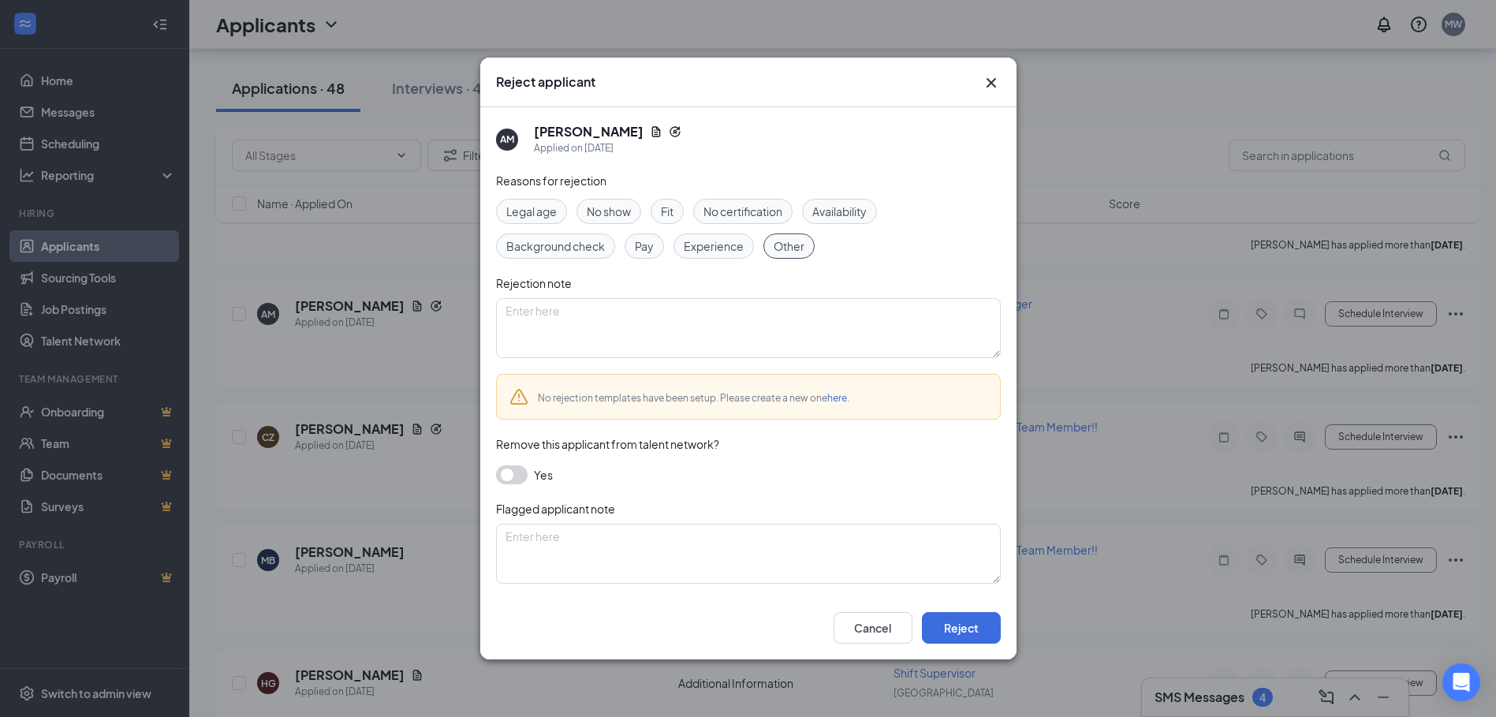
click at [991, 80] on icon "Cross" at bounding box center [990, 82] width 9 height 9
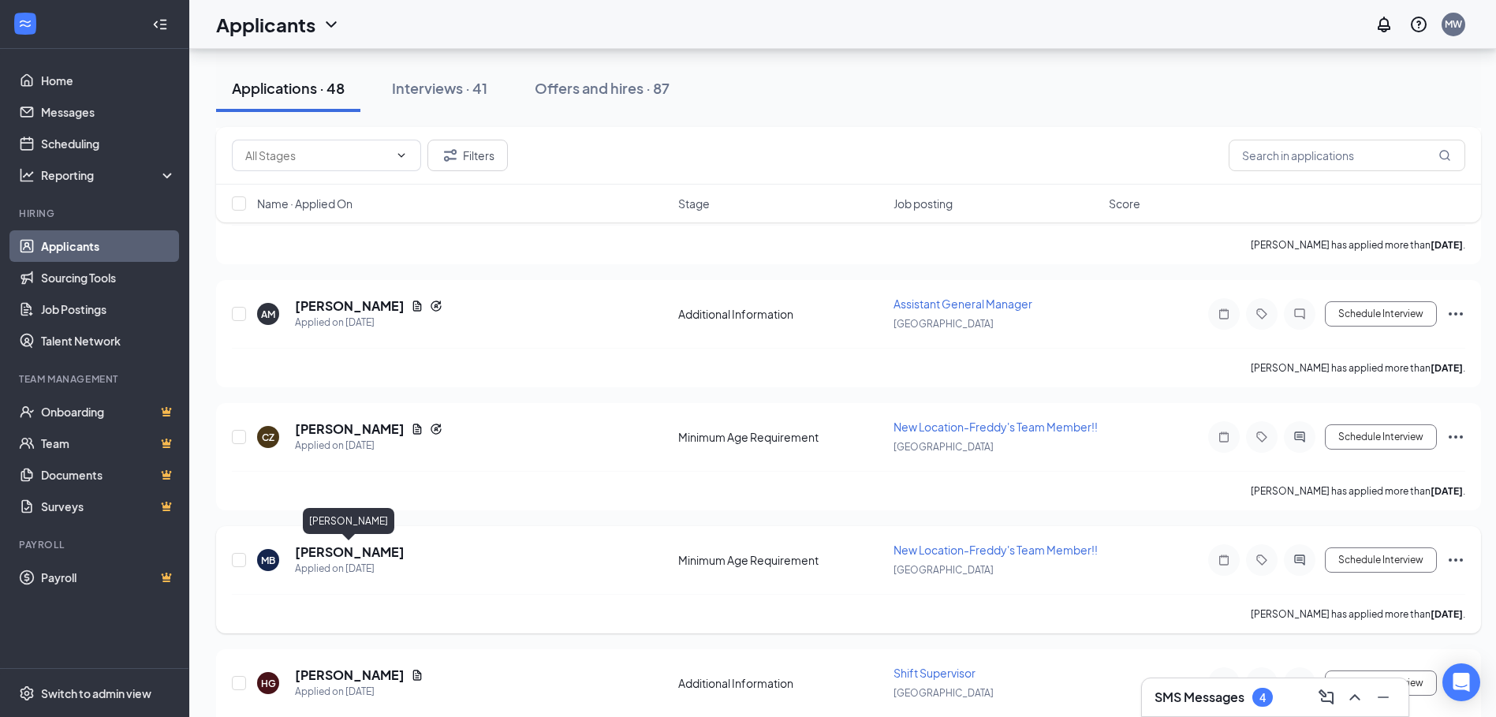
click at [385, 551] on h5 "Marcelino Bernal" at bounding box center [350, 551] width 110 height 17
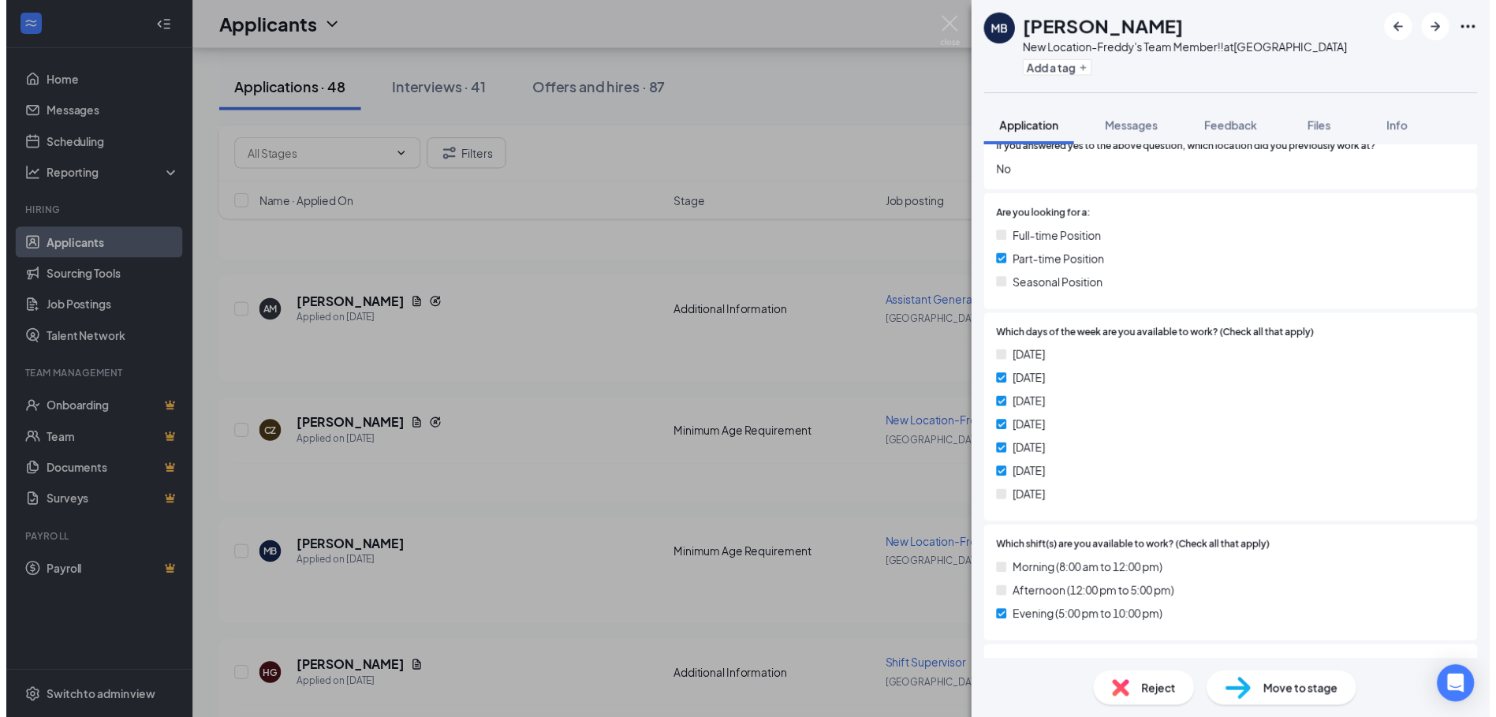
scroll to position [473, 0]
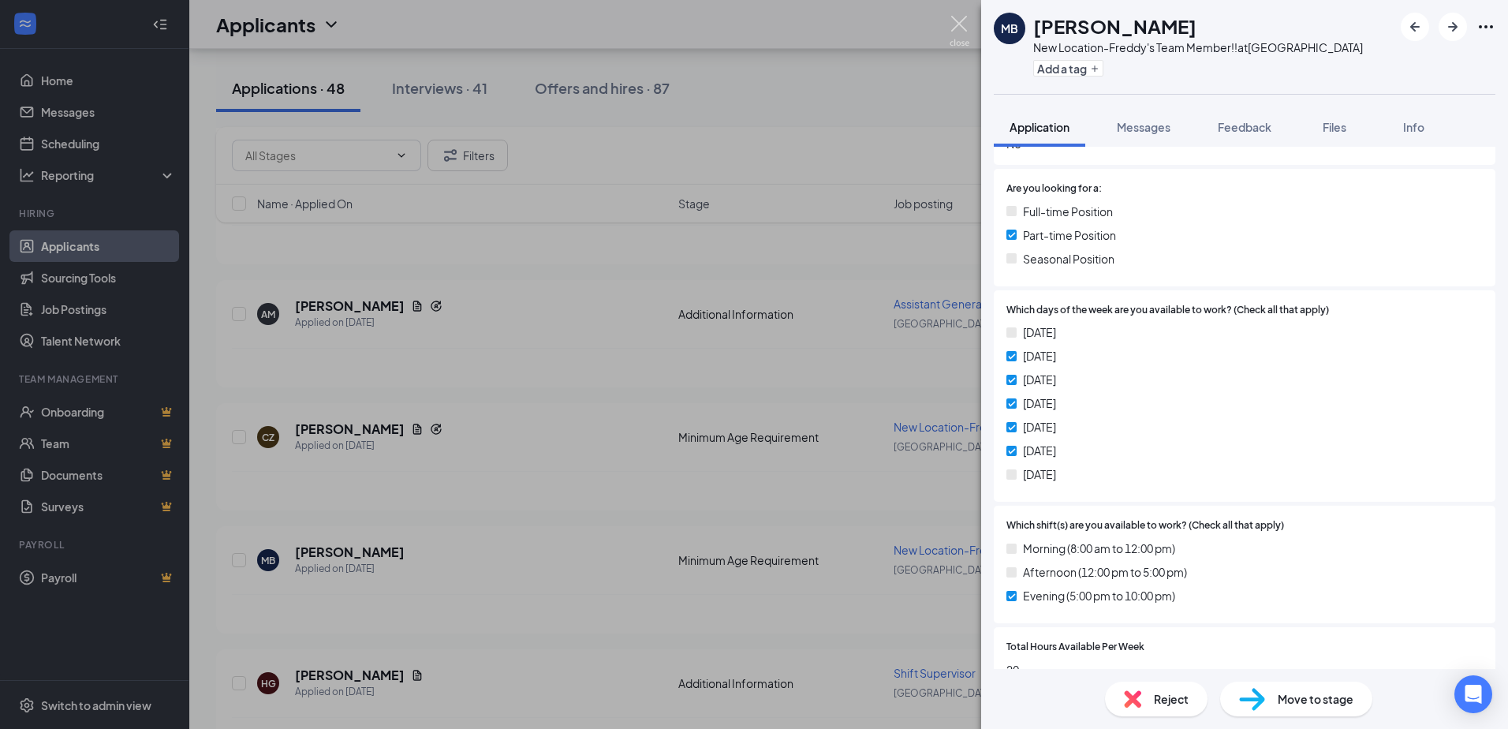
click at [964, 23] on img at bounding box center [959, 31] width 20 height 31
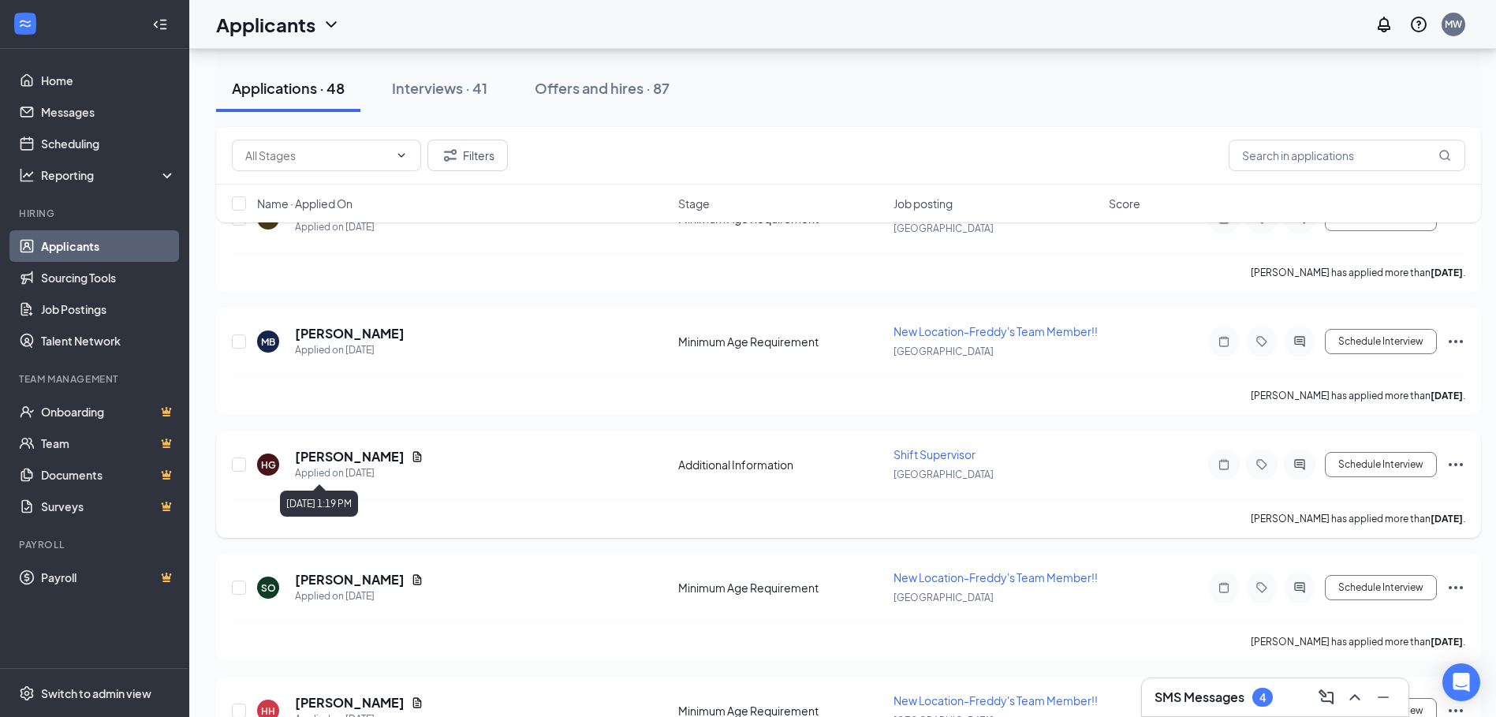
scroll to position [631, 0]
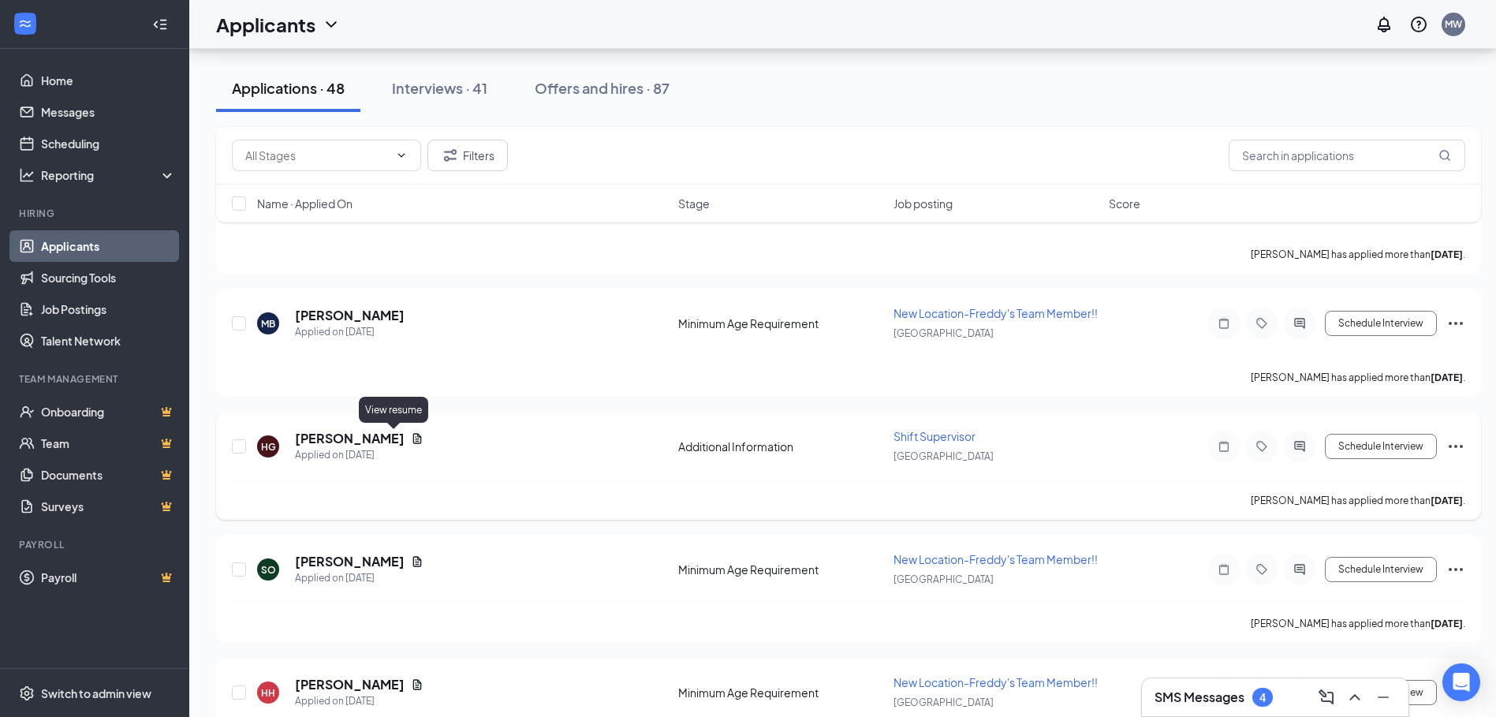
click at [413, 436] on icon "Document" at bounding box center [417, 438] width 9 height 10
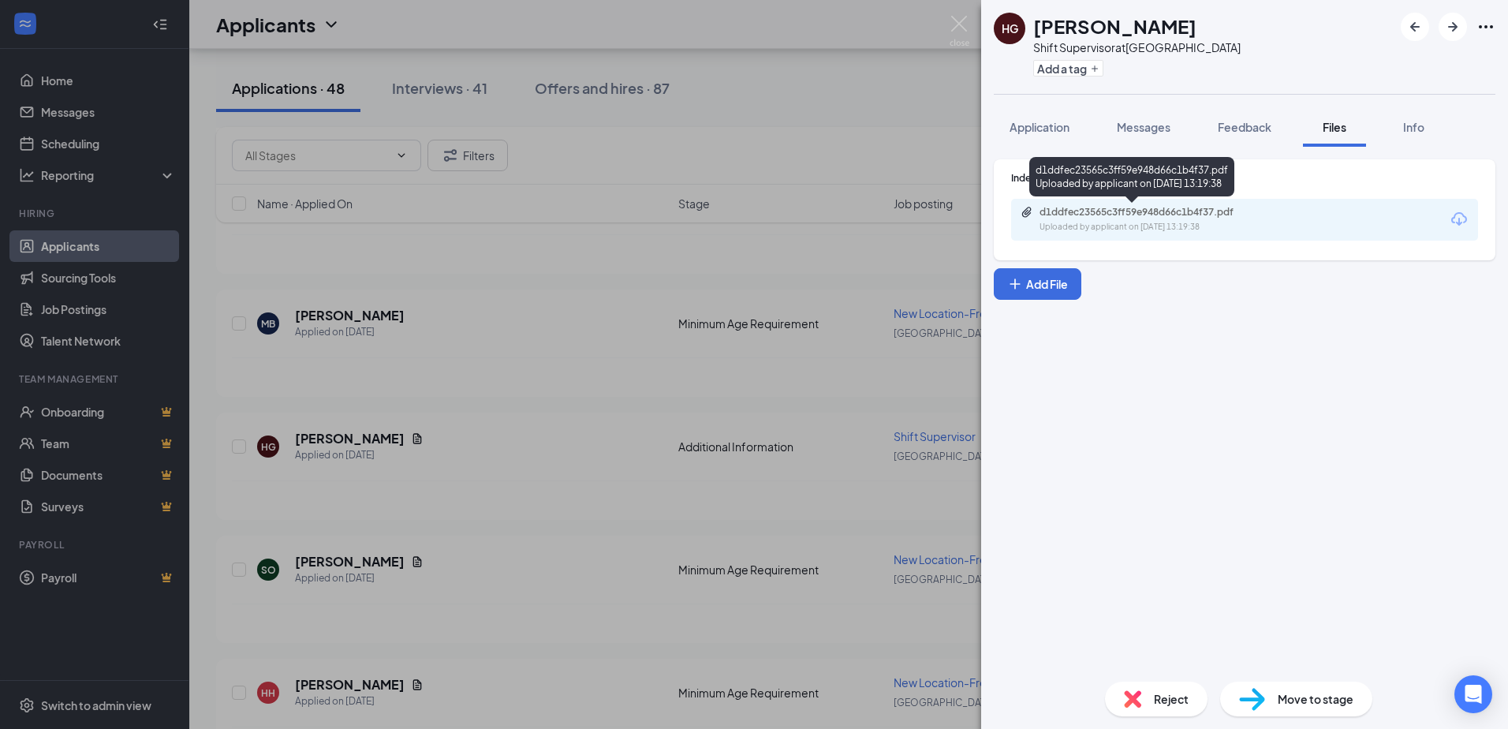
click at [1086, 223] on div "Uploaded by applicant on Sep 02, 2025 at 13:19:38" at bounding box center [1157, 227] width 237 height 13
click at [965, 16] on img at bounding box center [959, 31] width 20 height 31
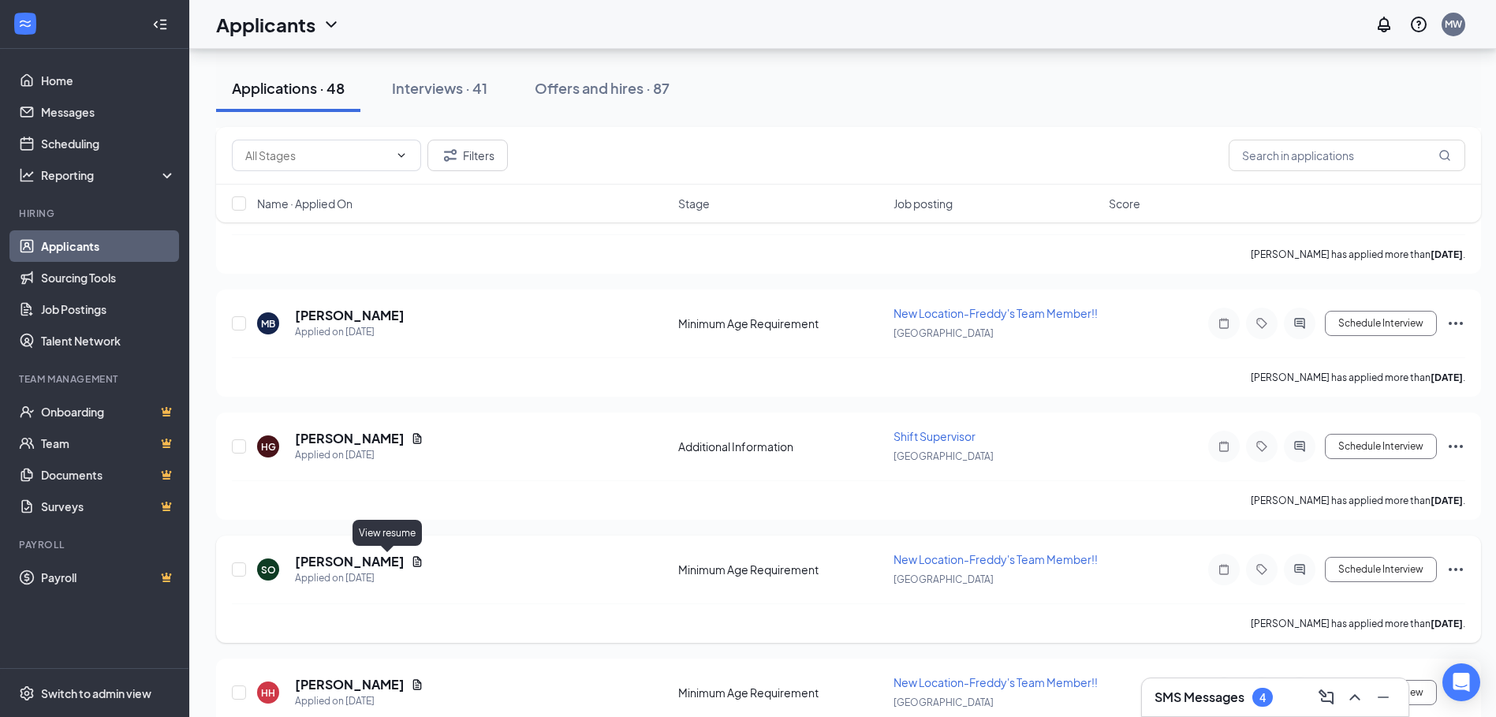
click at [411, 561] on icon "Document" at bounding box center [417, 561] width 13 height 13
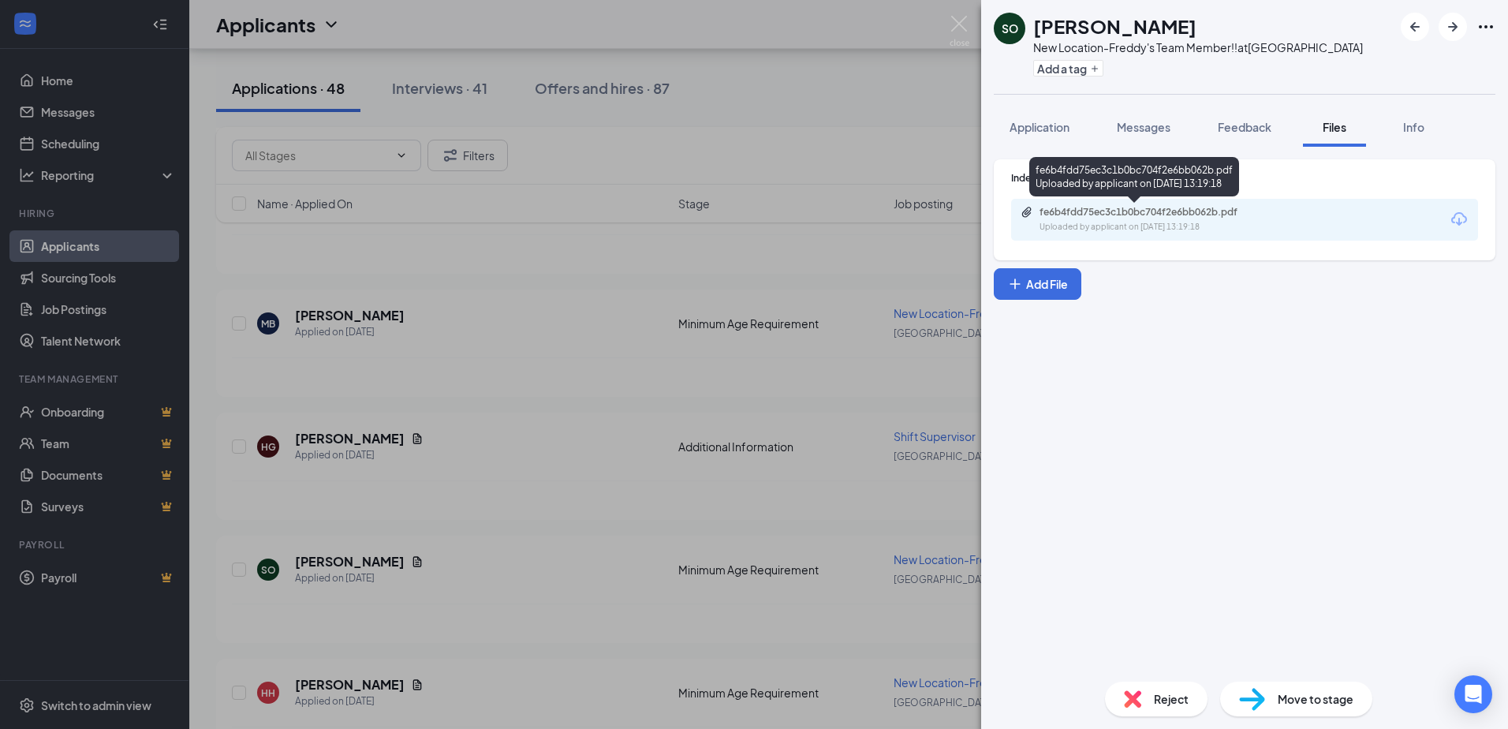
click at [1114, 217] on div "fe6b4fdd75ec3c1b0bc704f2e6bb062b.pdf" at bounding box center [1149, 212] width 221 height 13
click at [957, 22] on img at bounding box center [959, 31] width 20 height 31
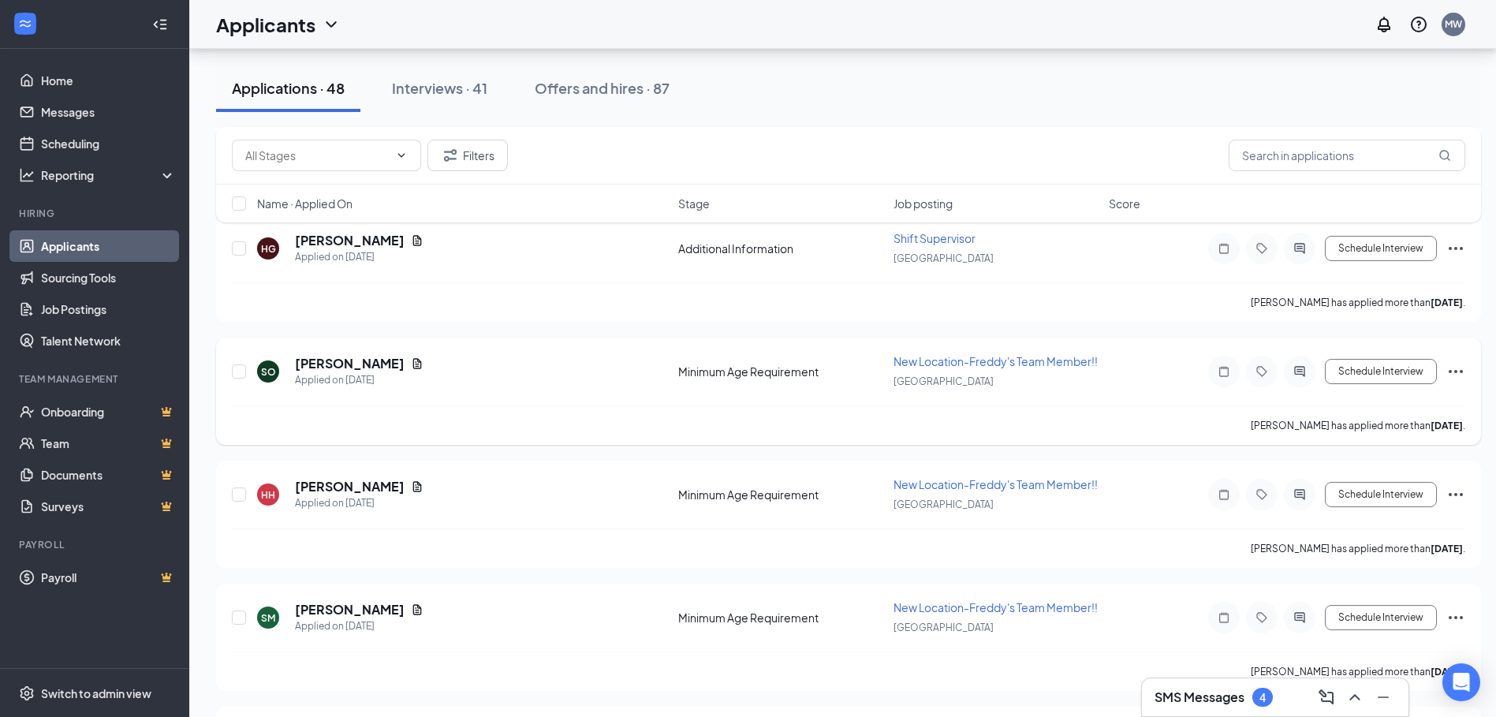
scroll to position [867, 0]
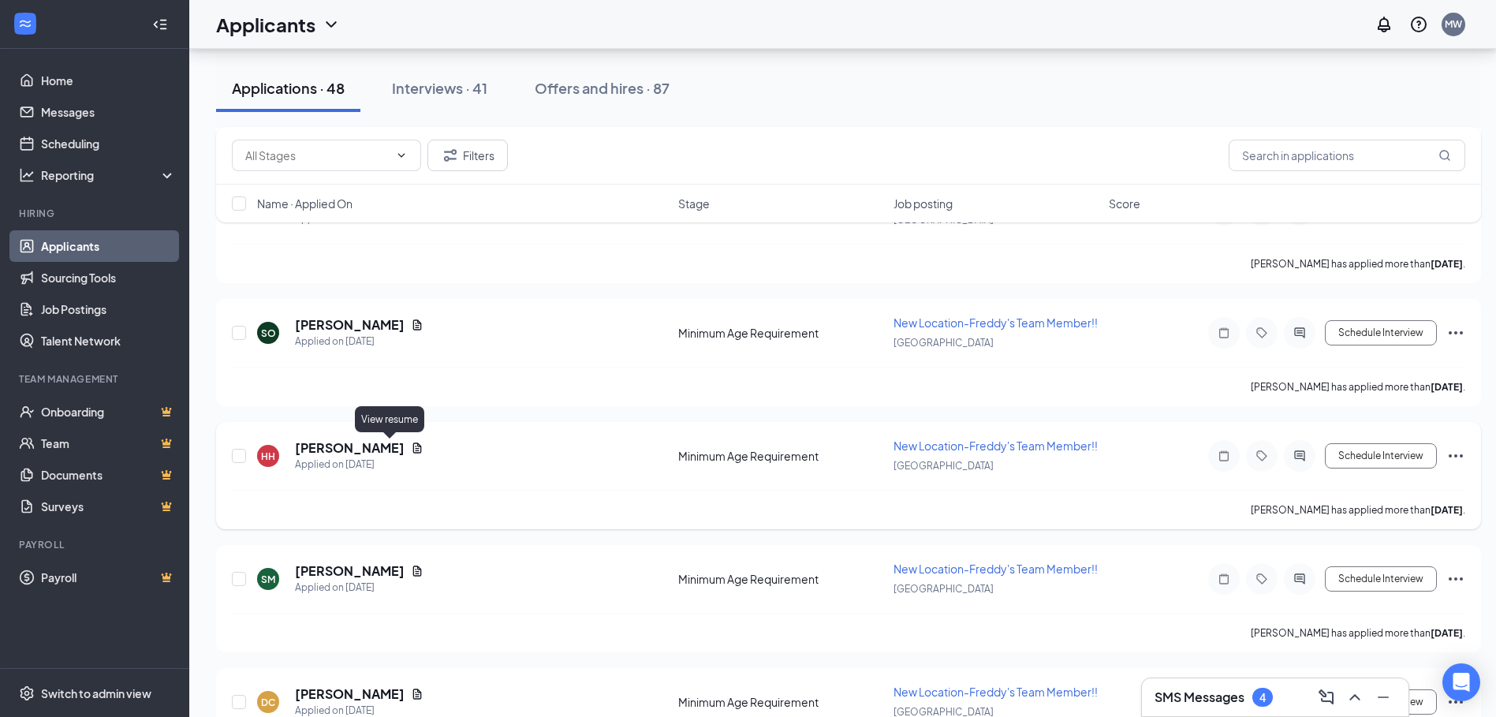
click at [411, 446] on icon "Document" at bounding box center [417, 448] width 13 height 13
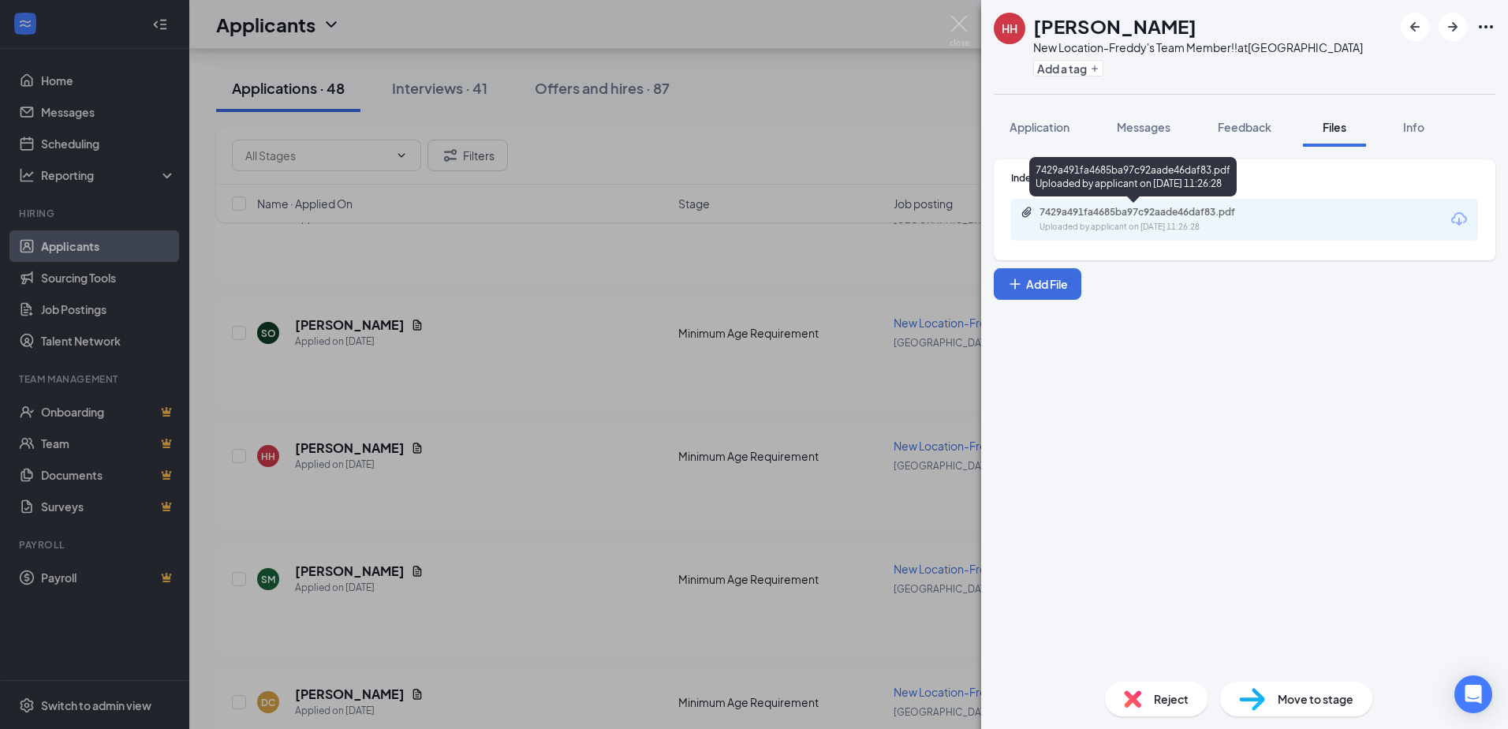
click at [1089, 216] on div "7429a491fa4685ba97c92aade46daf83.pdf" at bounding box center [1149, 212] width 221 height 13
click at [960, 21] on img at bounding box center [959, 31] width 20 height 31
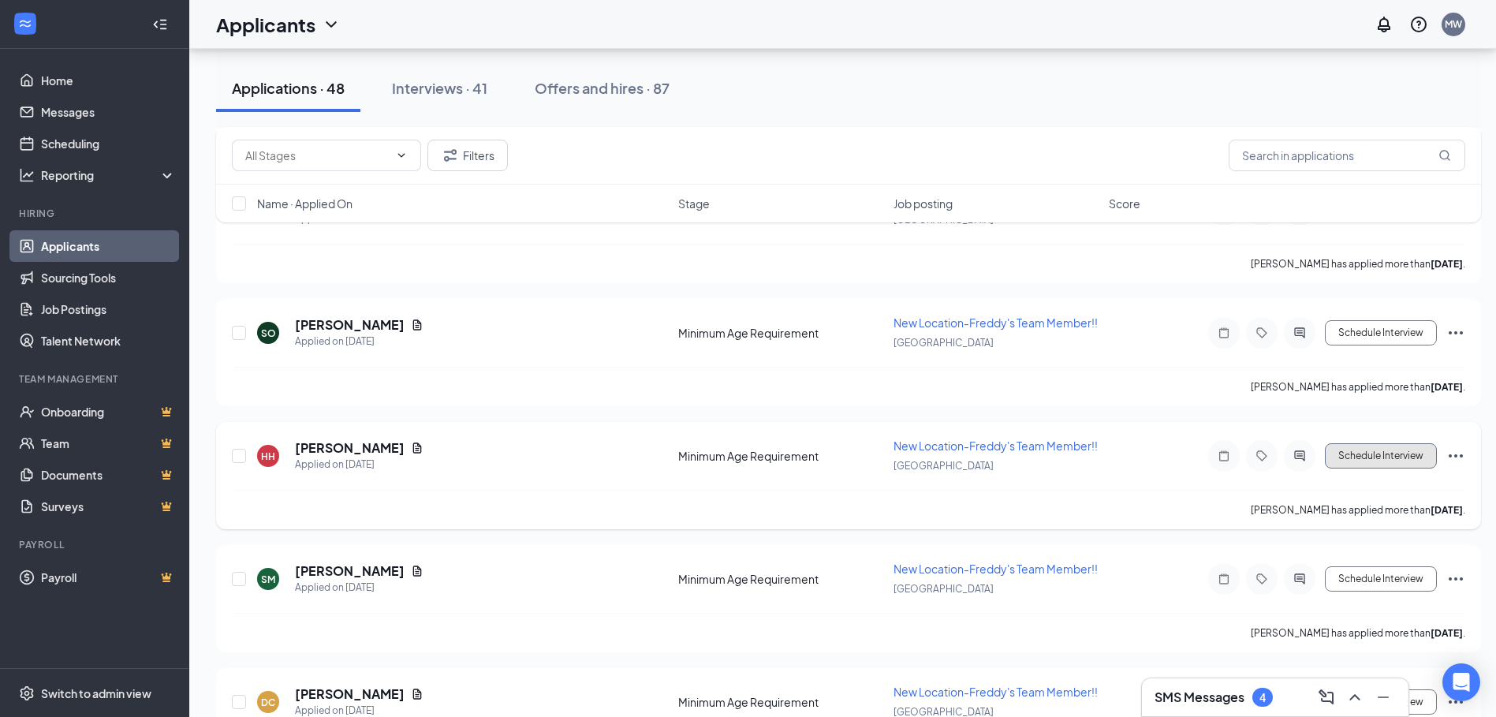
click at [1404, 456] on button "Schedule Interview" at bounding box center [1381, 455] width 112 height 25
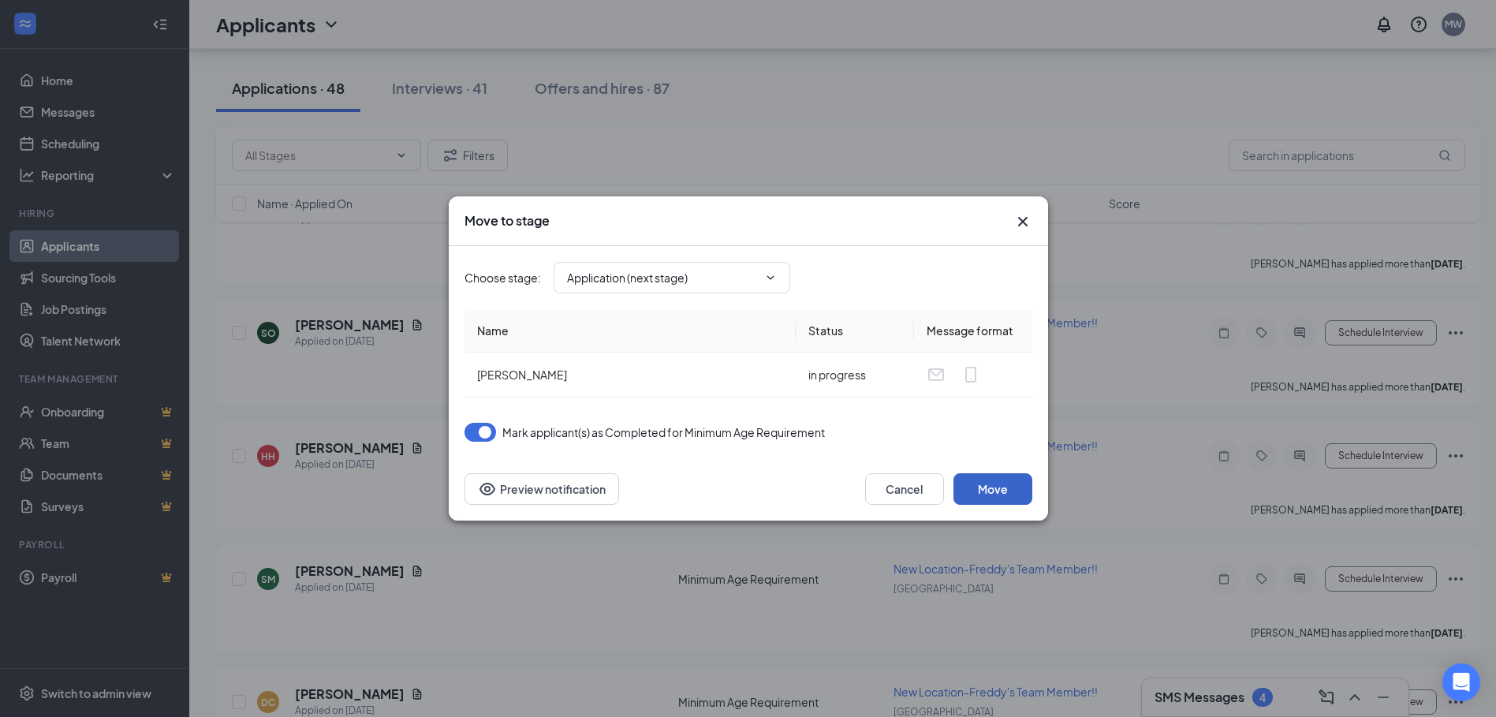
click at [1010, 496] on button "Move" at bounding box center [992, 489] width 79 height 32
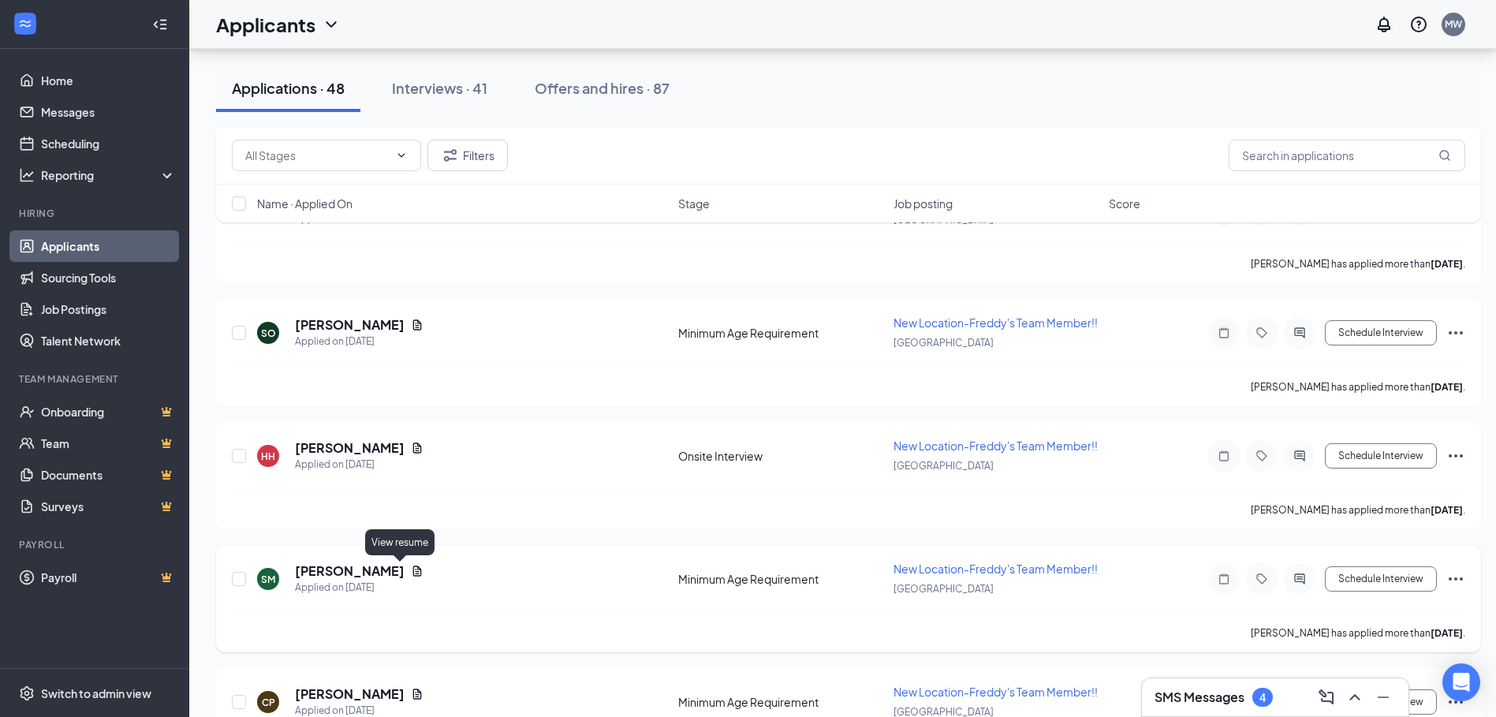
click at [411, 575] on icon "Document" at bounding box center [417, 571] width 13 height 13
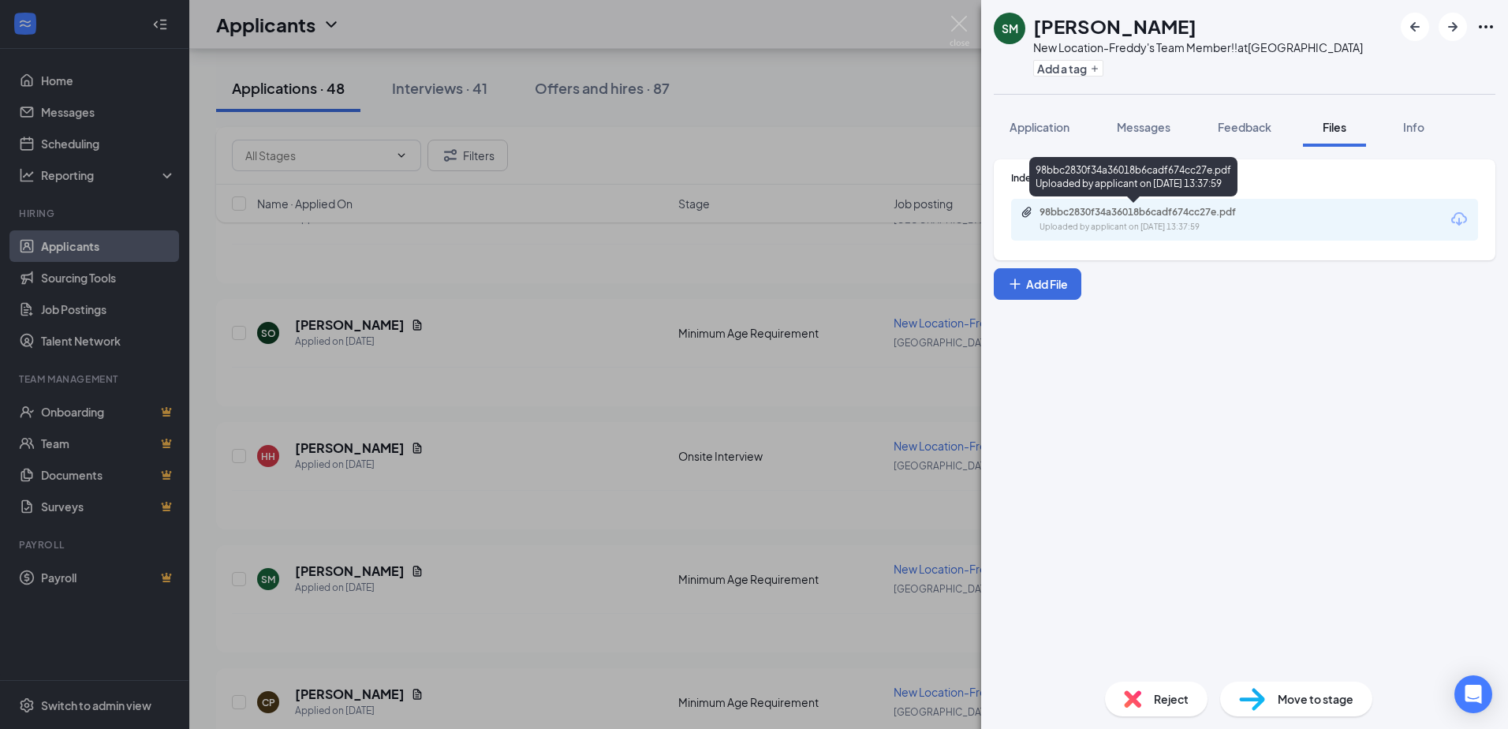
click at [1092, 222] on div "Uploaded by applicant on Aug 30, 2025 at 13:37:59" at bounding box center [1157, 227] width 237 height 13
click at [949, 21] on div "SM Shannon Marks New Location-Freddy's Team Member!! at Norfolk Add a tag Appli…" at bounding box center [754, 364] width 1508 height 729
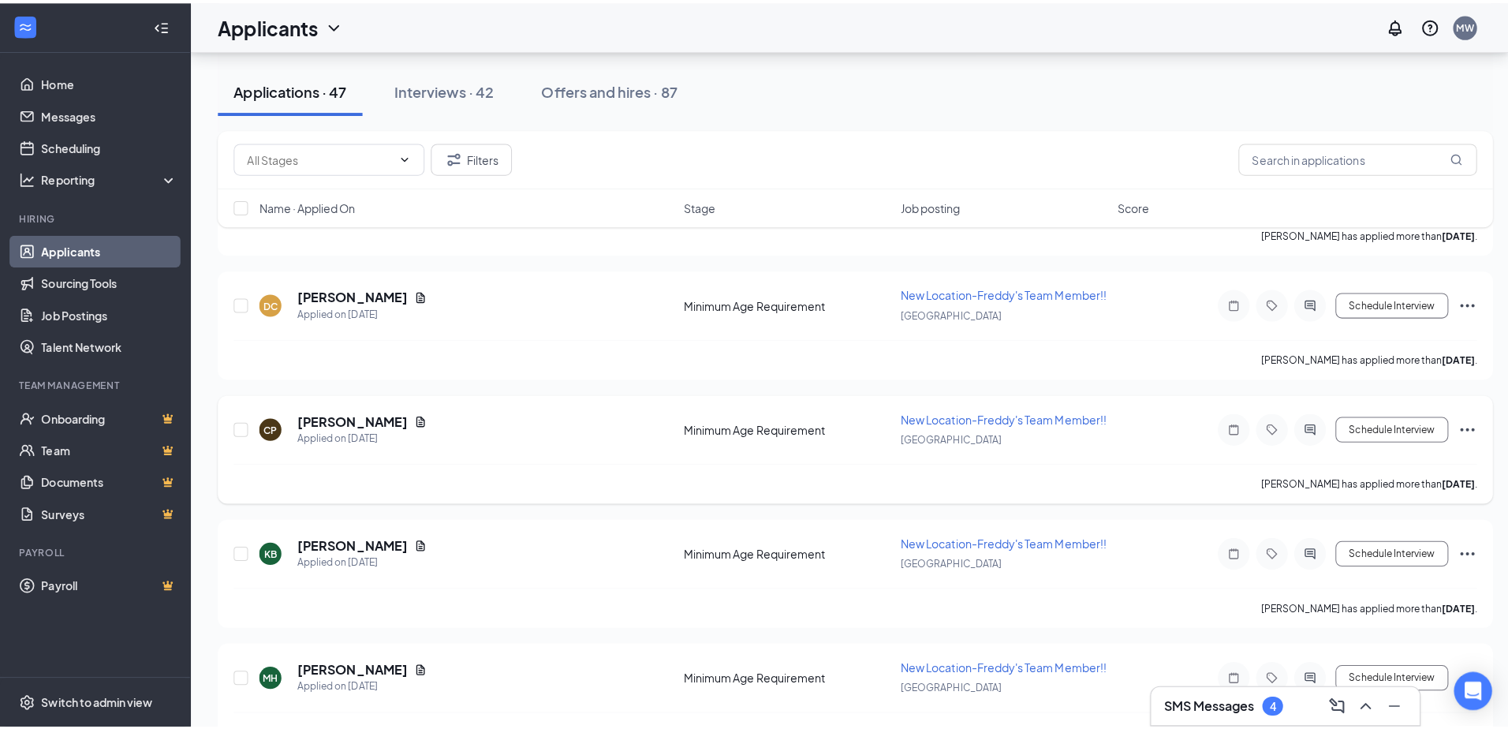
scroll to position [1183, 0]
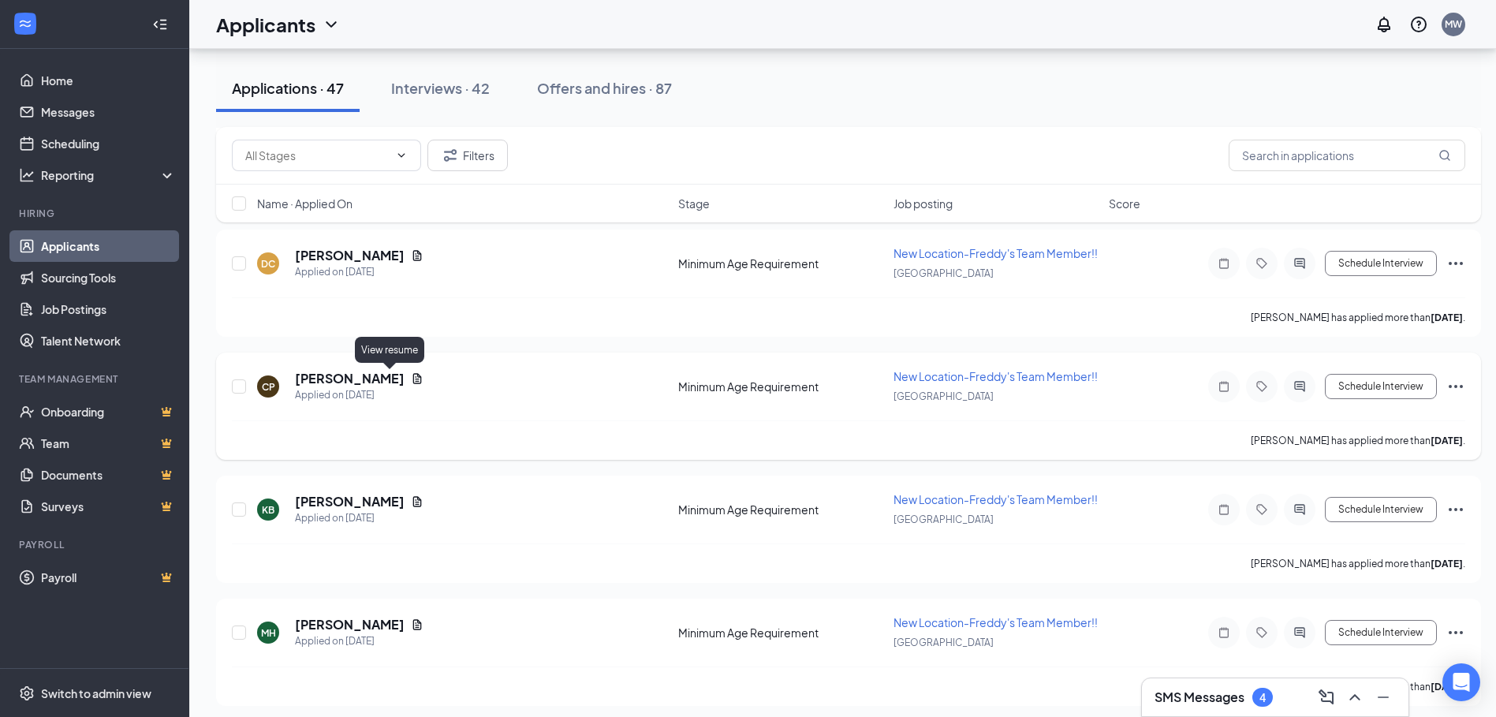
click at [413, 374] on icon "Document" at bounding box center [417, 378] width 9 height 10
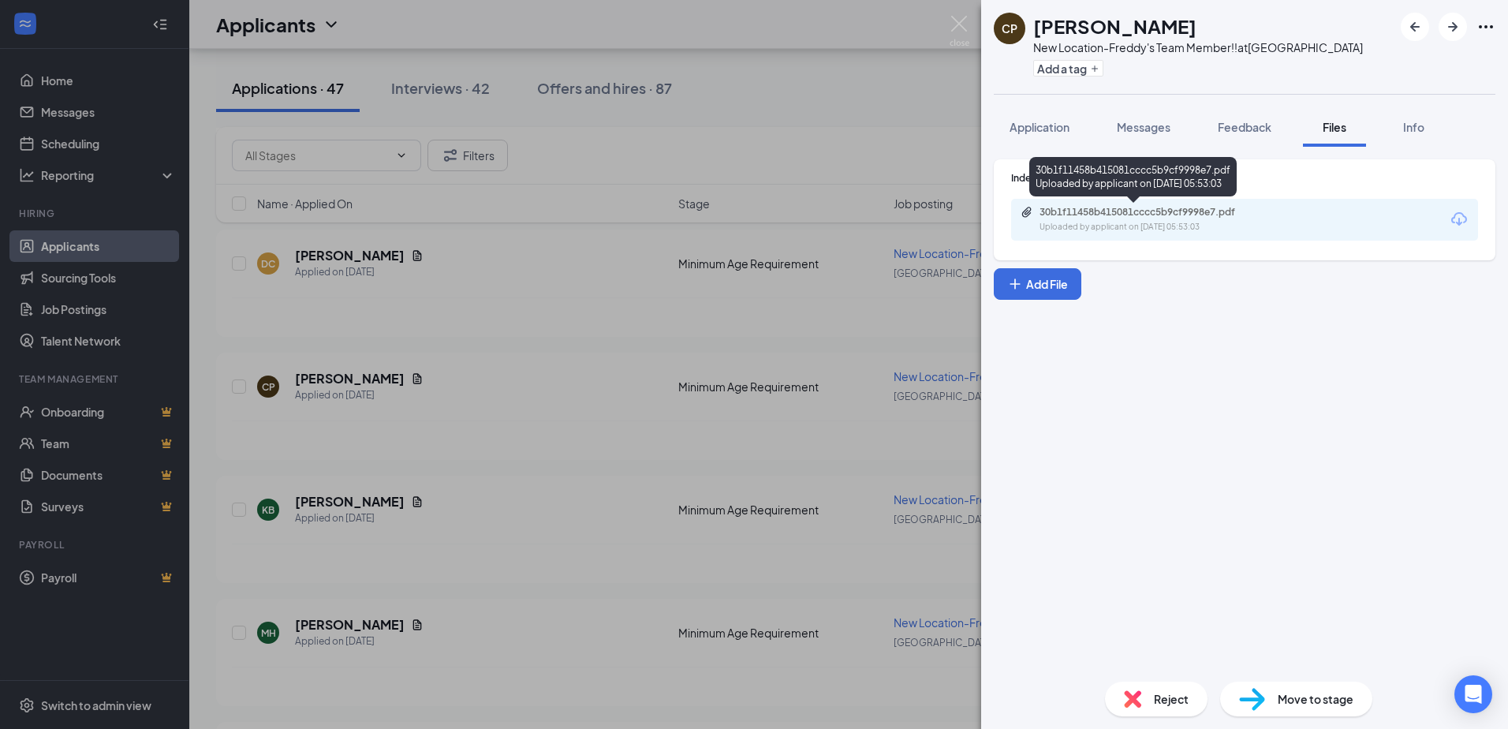
click at [1158, 222] on div "Uploaded by applicant on Aug 29, 2025 at 05:53:03" at bounding box center [1157, 227] width 237 height 13
click at [964, 18] on img at bounding box center [959, 31] width 20 height 31
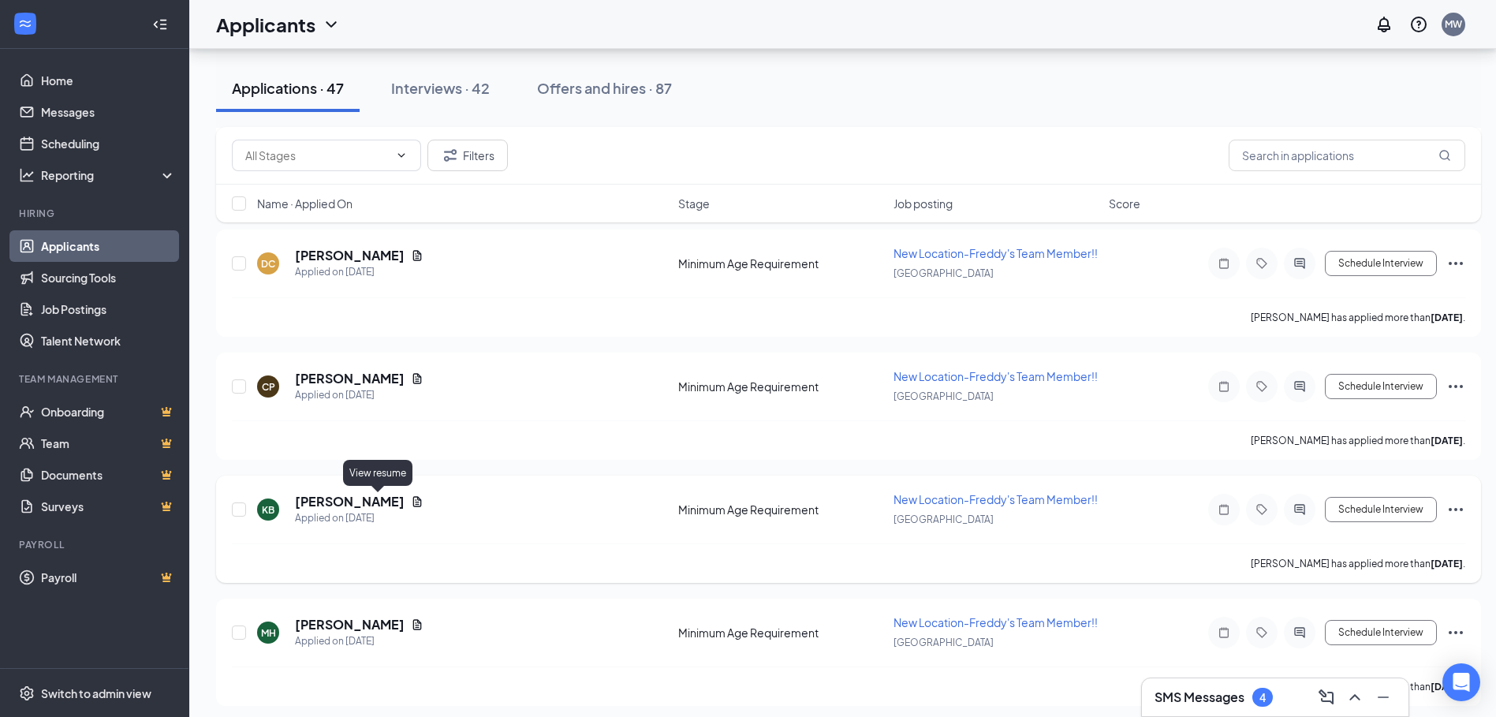
click at [413, 498] on icon "Document" at bounding box center [417, 501] width 9 height 10
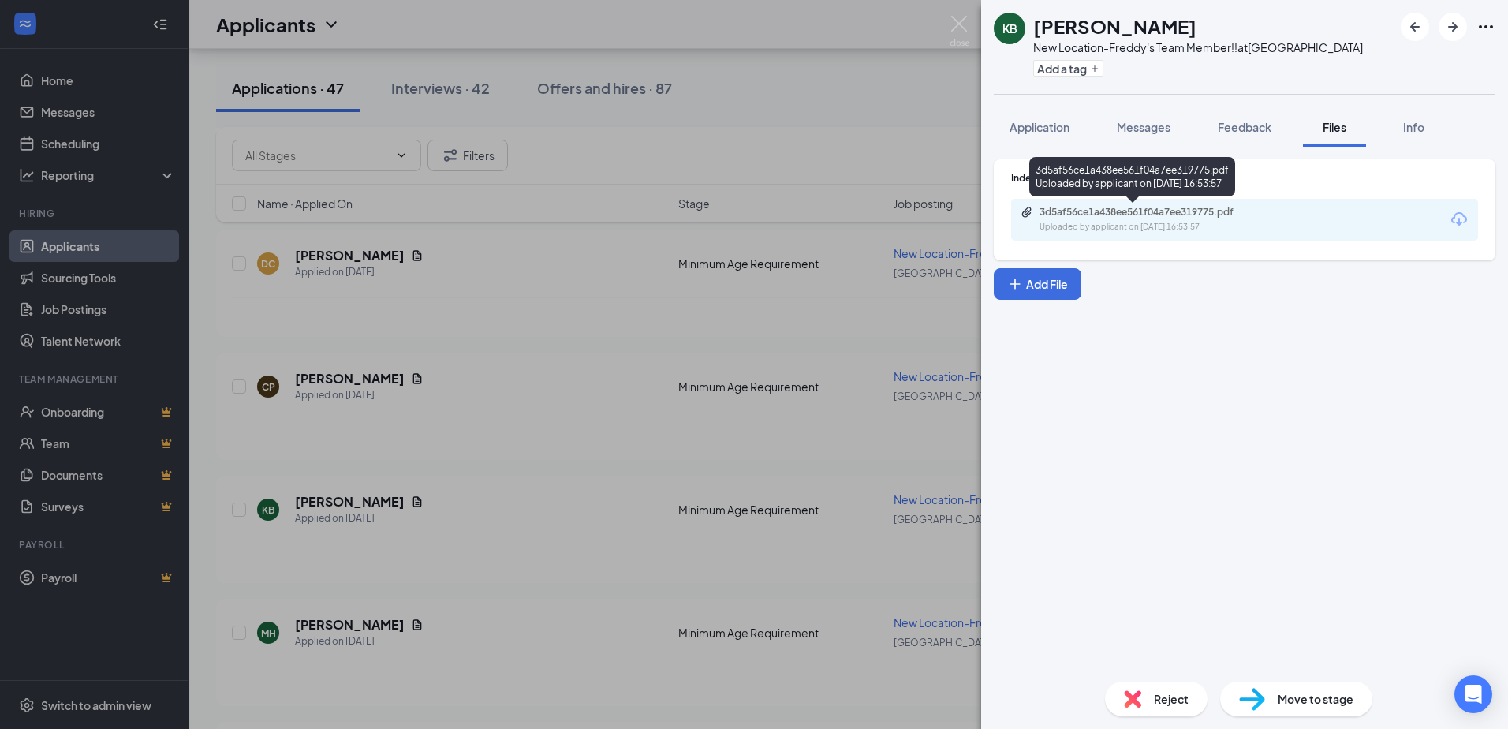
click at [1078, 225] on div "Uploaded by applicant on Aug 28, 2025 at 16:53:57" at bounding box center [1157, 227] width 237 height 13
click at [962, 24] on img at bounding box center [959, 31] width 20 height 31
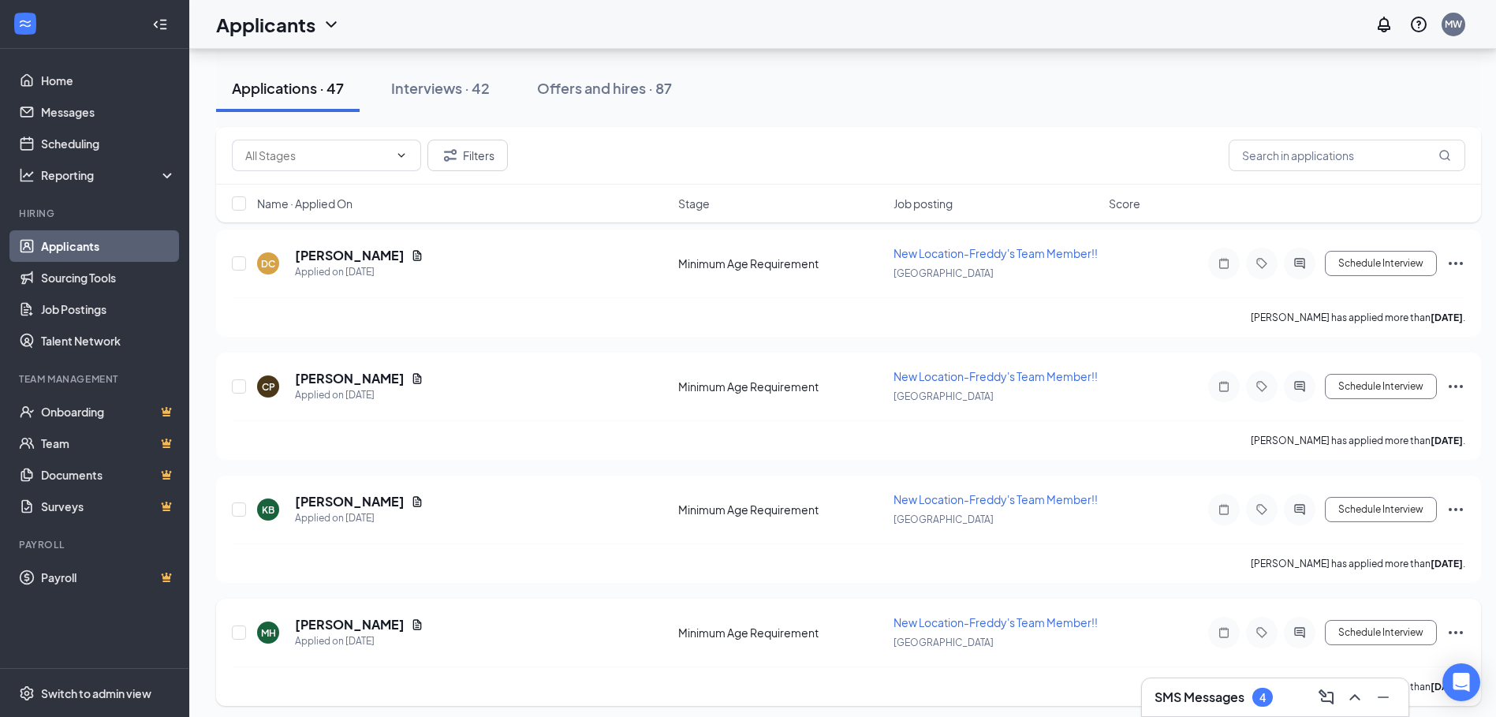
click at [412, 631] on div "Mathew Hammer" at bounding box center [359, 624] width 129 height 17
click at [413, 625] on icon "Document" at bounding box center [417, 624] width 9 height 10
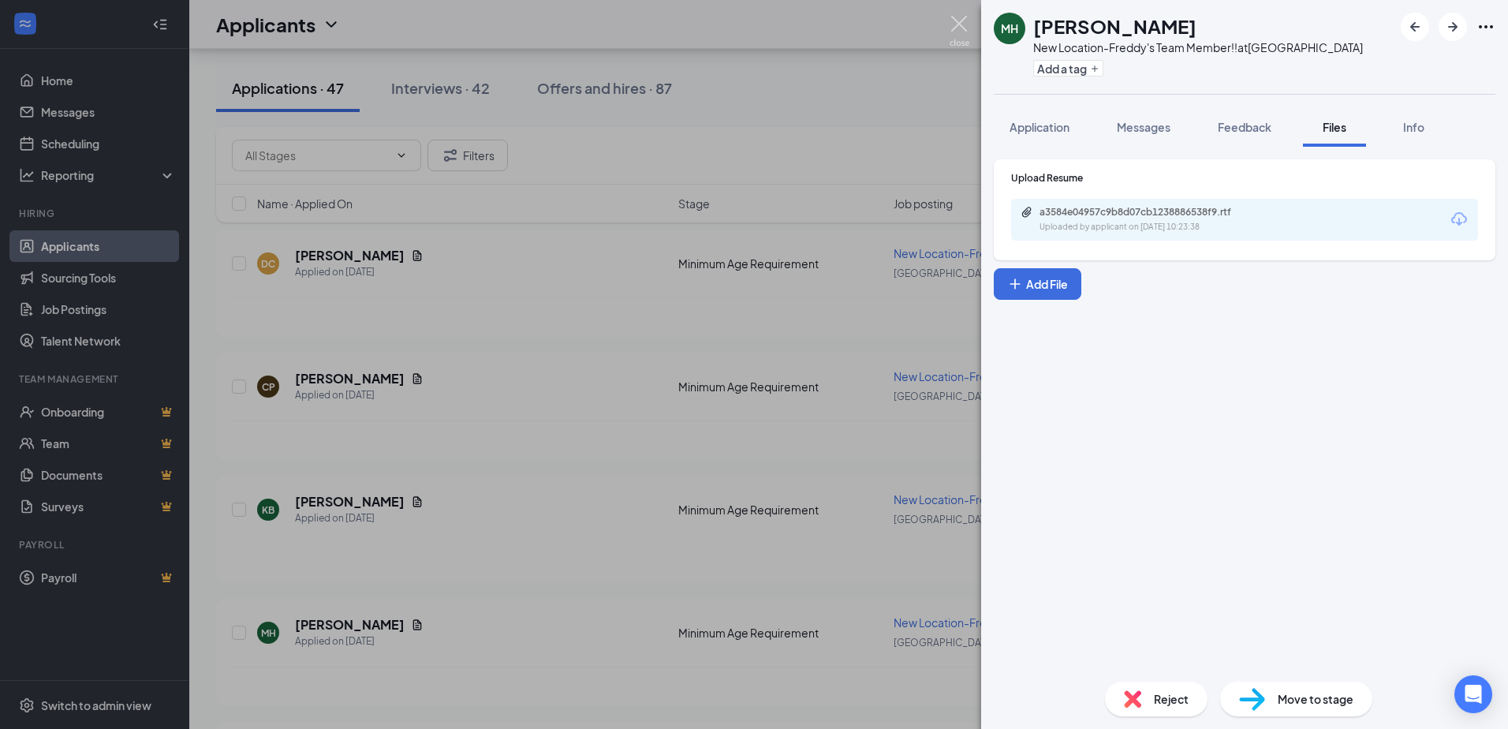
click at [953, 20] on img at bounding box center [959, 31] width 20 height 31
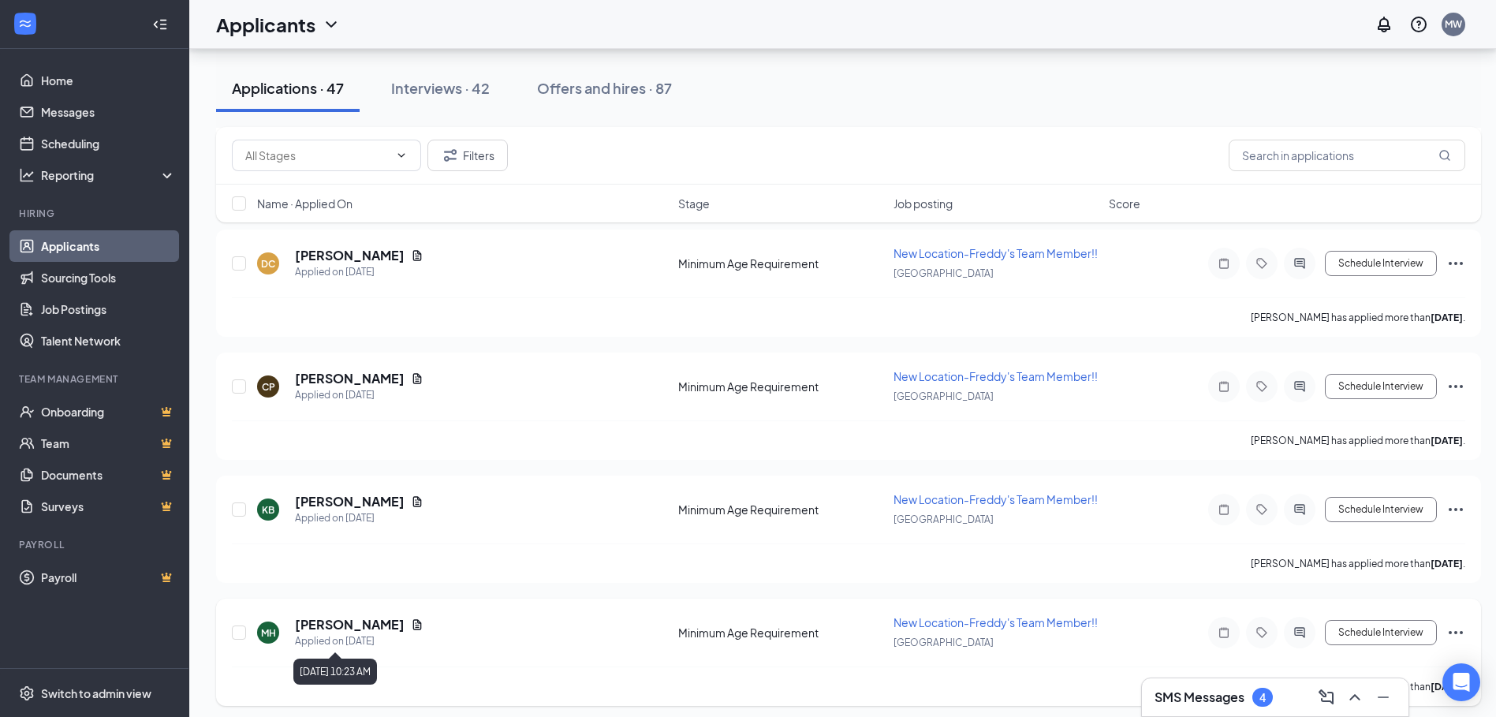
click at [380, 637] on div "Applied on Aug 28" at bounding box center [359, 641] width 129 height 16
click at [378, 613] on div "MH Mathew Hammer Applied on Aug 28 Minimum Age Requirement New Location-Freddy'…" at bounding box center [848, 651] width 1265 height 107
click at [377, 621] on h5 "Mathew Hammer" at bounding box center [350, 624] width 110 height 17
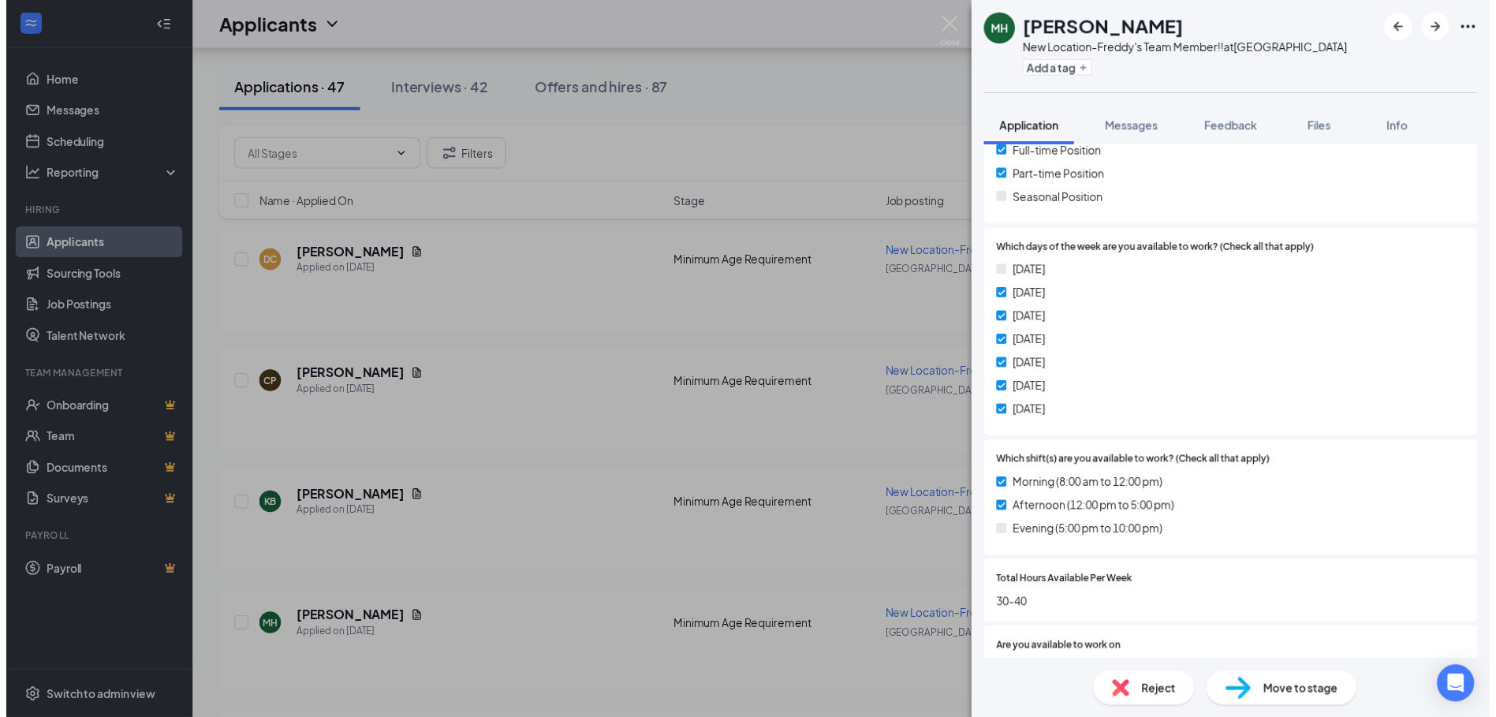
scroll to position [552, 0]
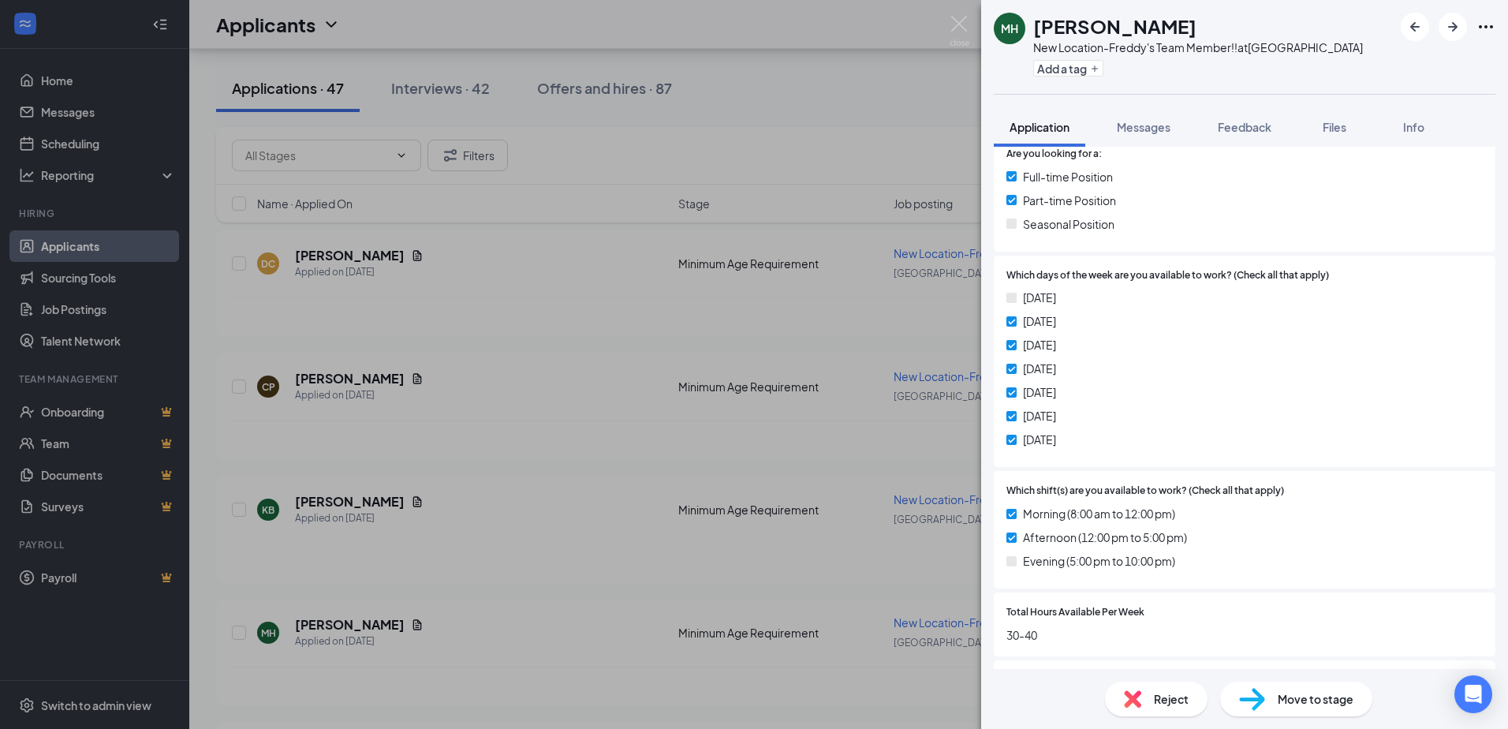
click at [951, 11] on div "MH Mathew Hammer New Location-Freddy's Team Member!! at Norfolk Add a tag Appli…" at bounding box center [754, 364] width 1508 height 729
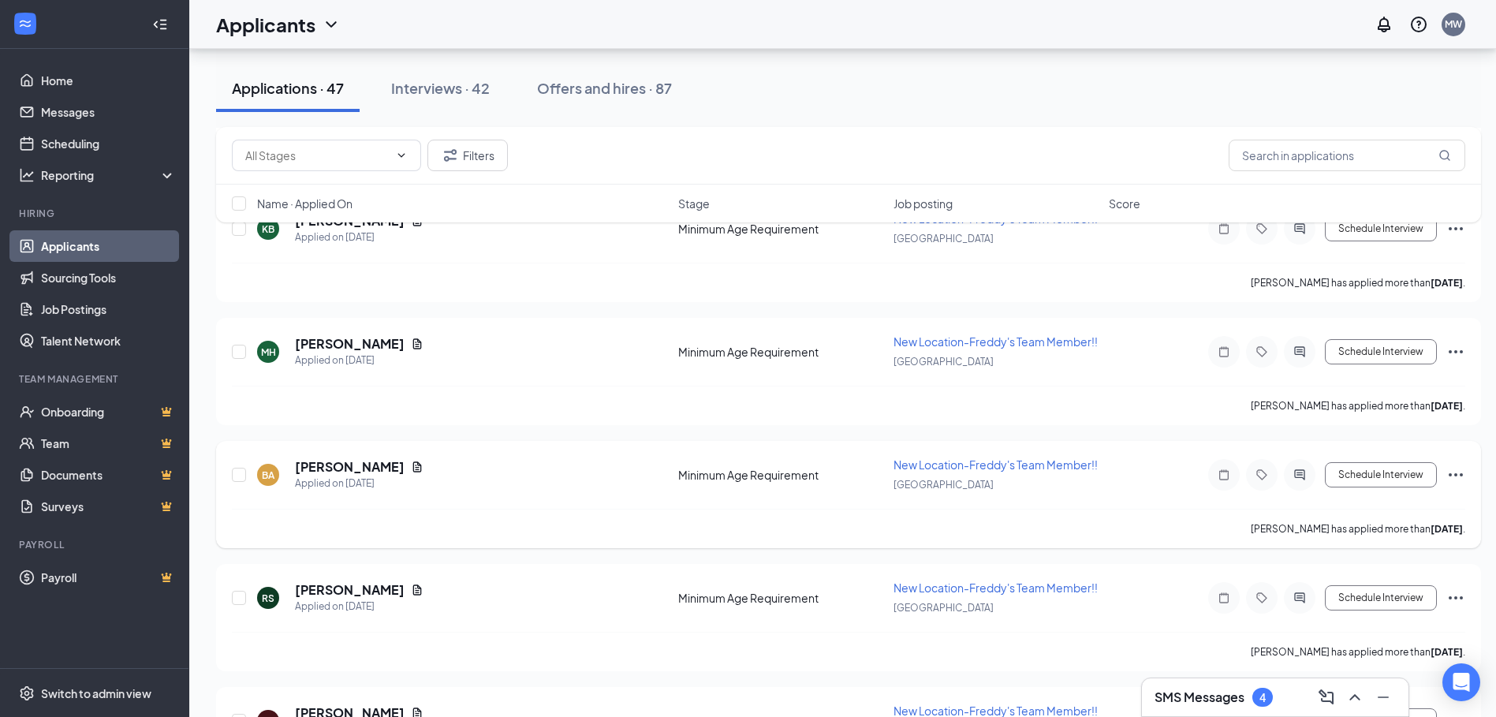
scroll to position [1498, 0]
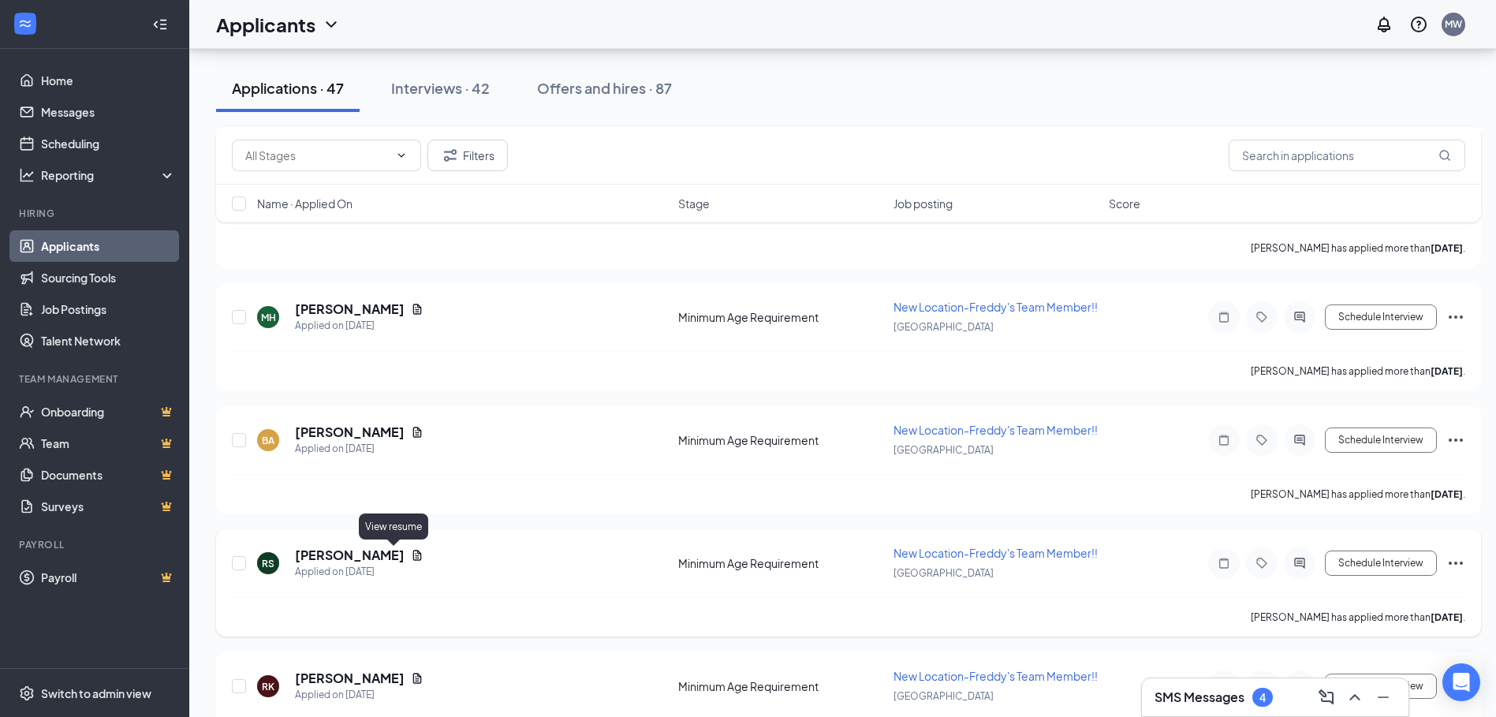
click at [411, 554] on icon "Document" at bounding box center [417, 555] width 13 height 13
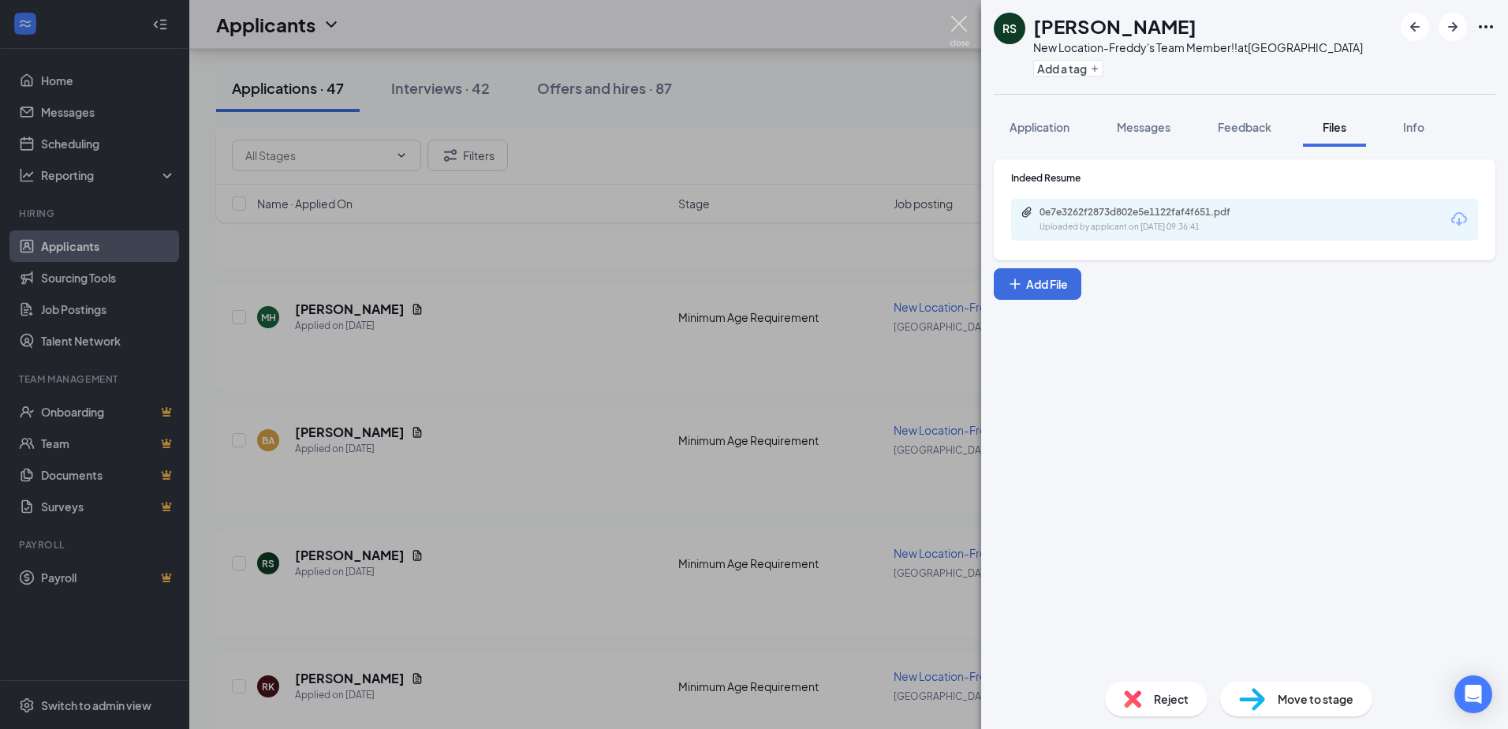
click at [956, 26] on img at bounding box center [959, 31] width 20 height 31
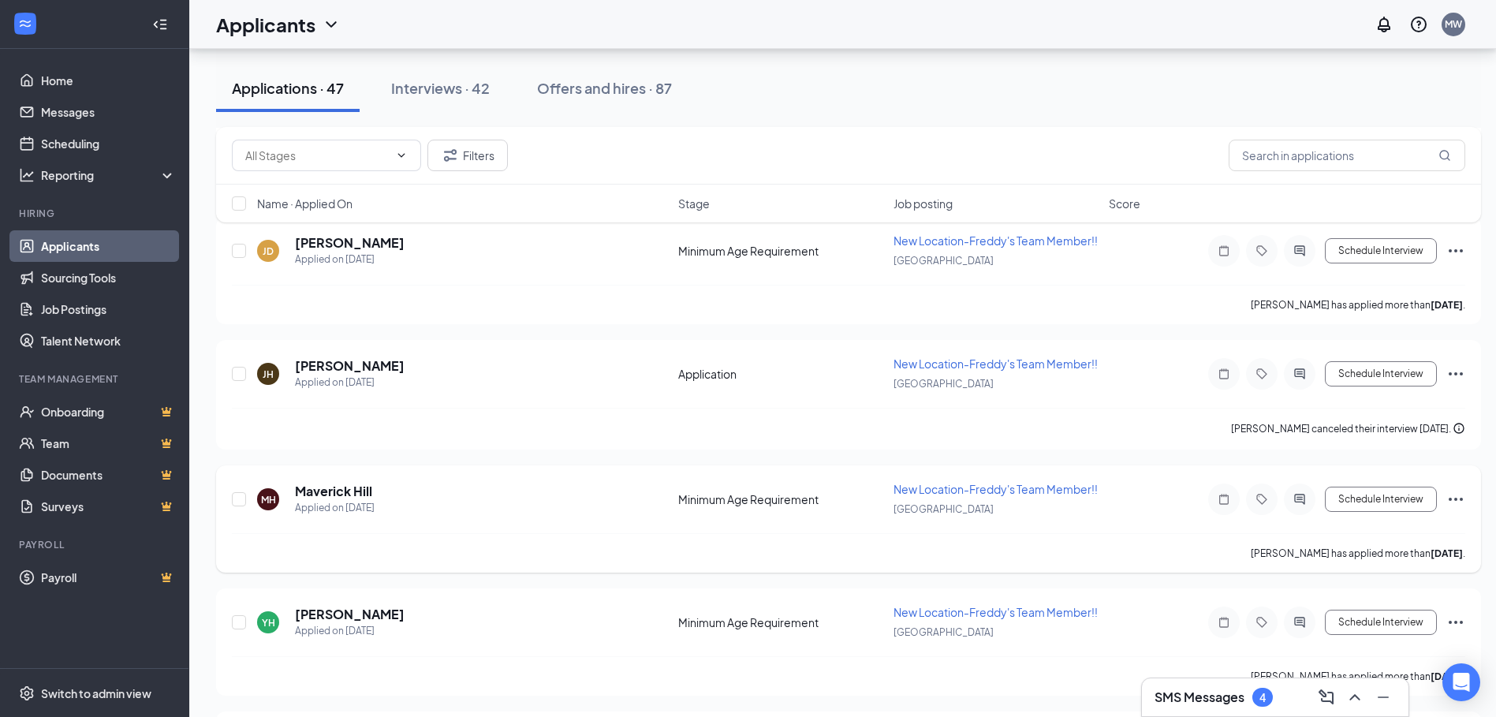
scroll to position [2208, 0]
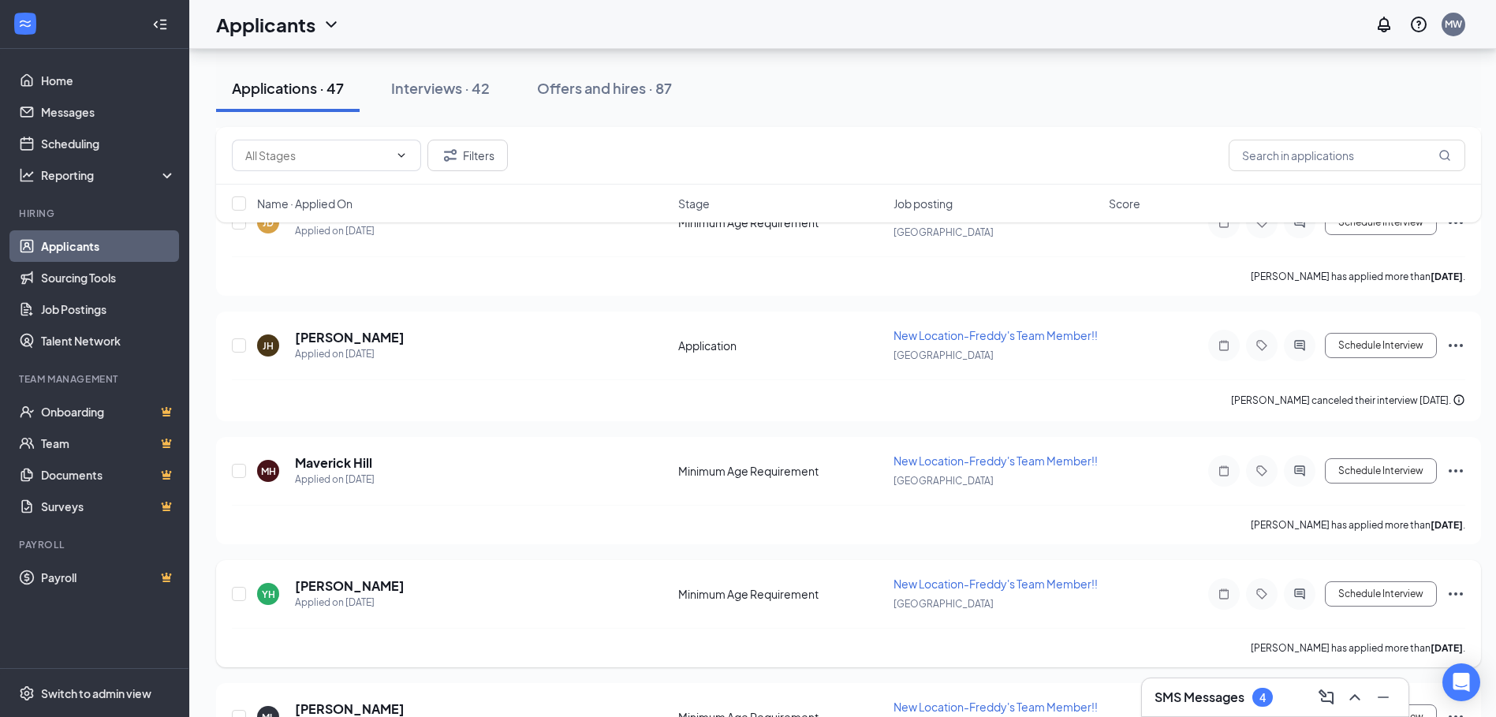
drag, startPoint x: 461, startPoint y: 559, endPoint x: 466, endPoint y: 566, distance: 8.5
drag, startPoint x: 466, startPoint y: 566, endPoint x: 58, endPoint y: 80, distance: 634.6
click at [58, 80] on link "Home" at bounding box center [108, 81] width 135 height 32
